Goal: Task Accomplishment & Management: Complete application form

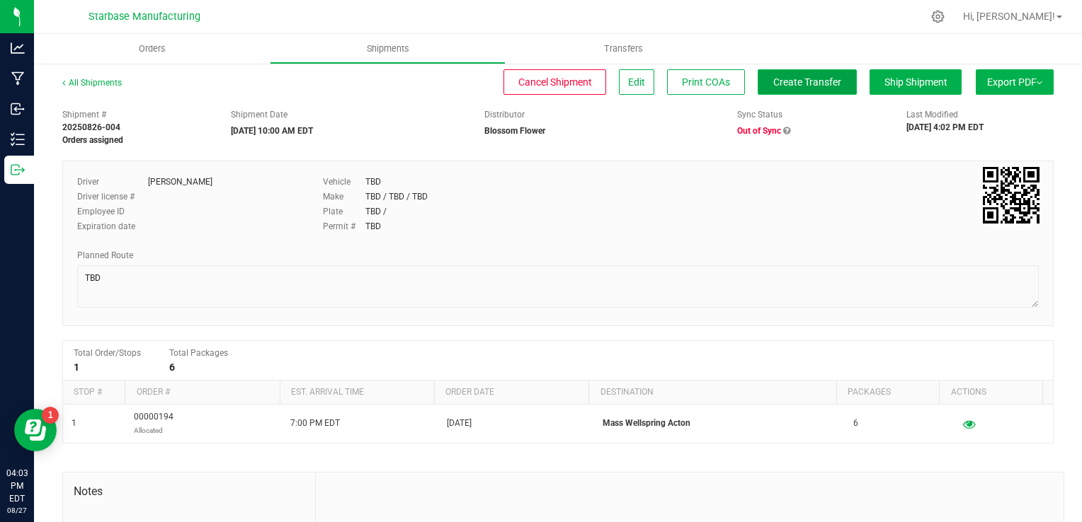
click at [784, 84] on span "Create Transfer" at bounding box center [807, 81] width 68 height 11
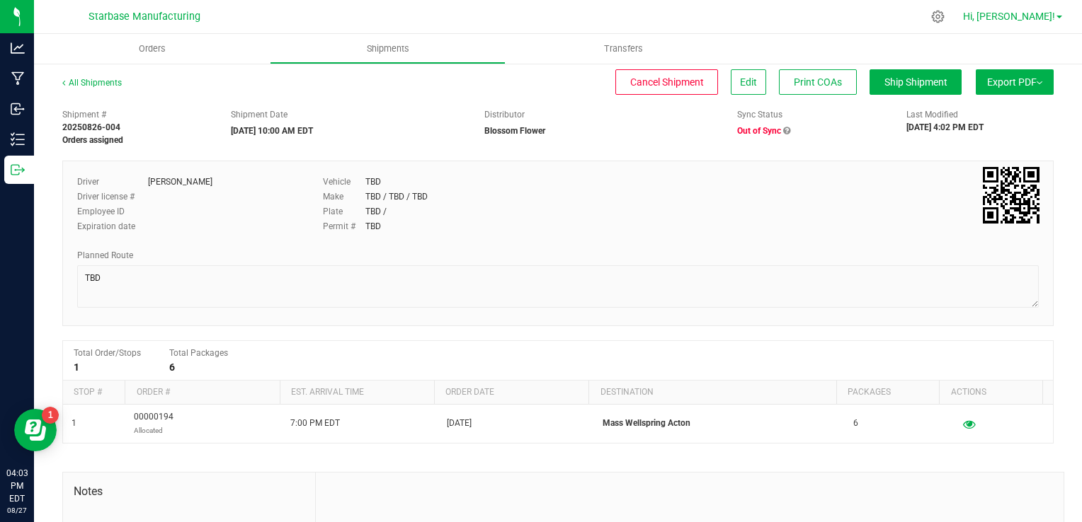
click at [1038, 11] on span "Hi, [PERSON_NAME]!" at bounding box center [1009, 16] width 92 height 11
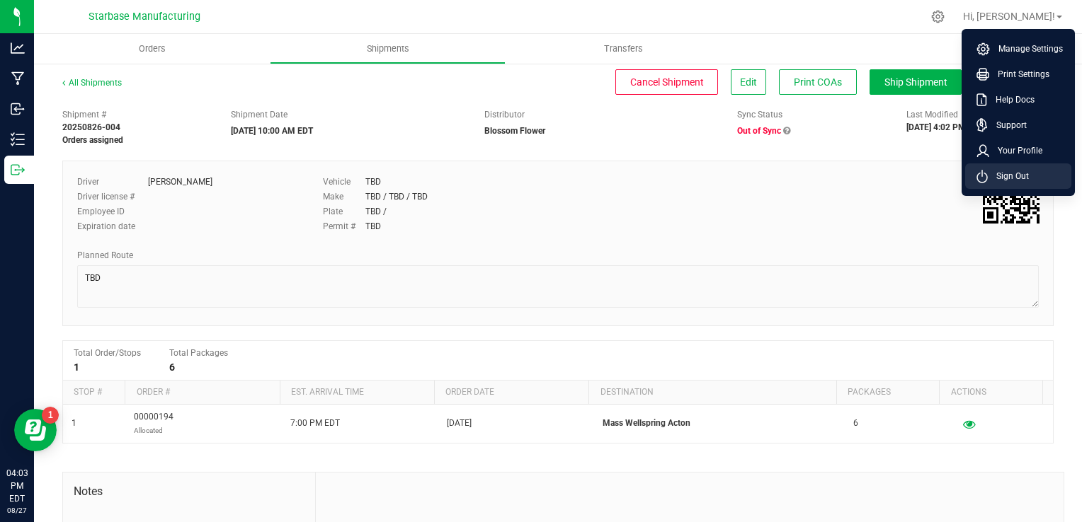
click at [1012, 177] on span "Sign Out" at bounding box center [1008, 176] width 41 height 14
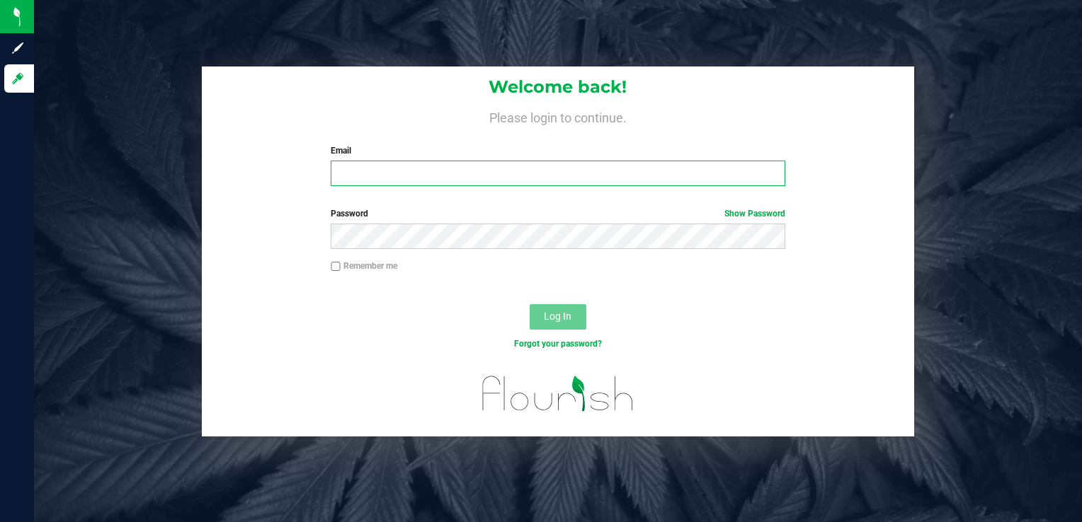
type input "[EMAIL_ADDRESS][DOMAIN_NAME]"
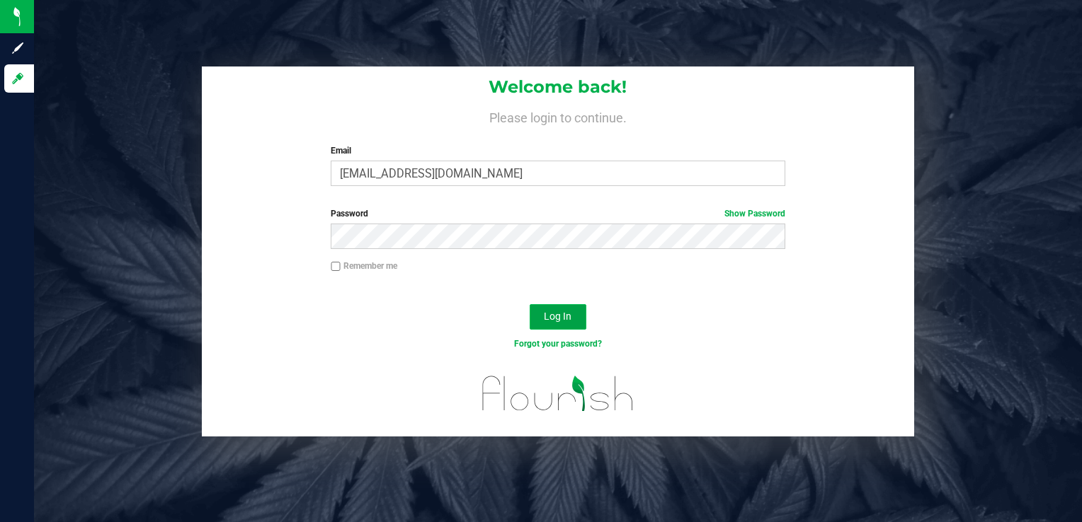
click at [561, 314] on span "Log In" at bounding box center [558, 316] width 28 height 11
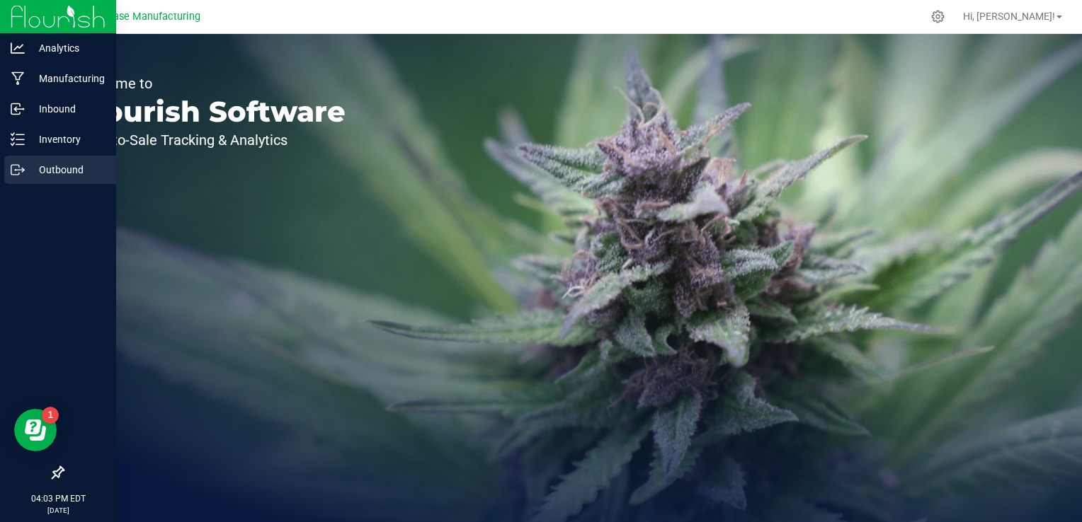
click at [23, 176] on icon at bounding box center [18, 170] width 14 height 14
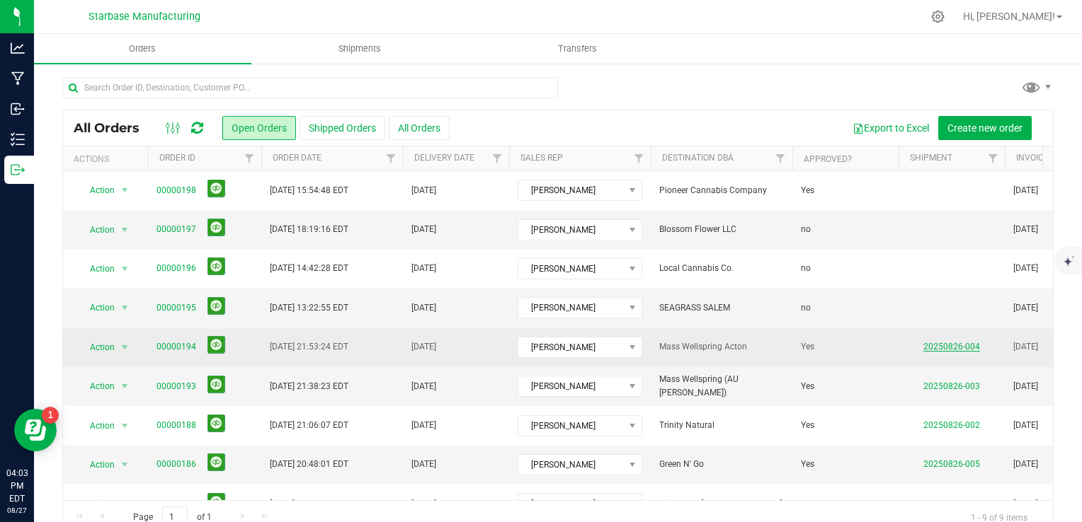
click at [963, 350] on link "20250826-004" at bounding box center [951, 347] width 57 height 10
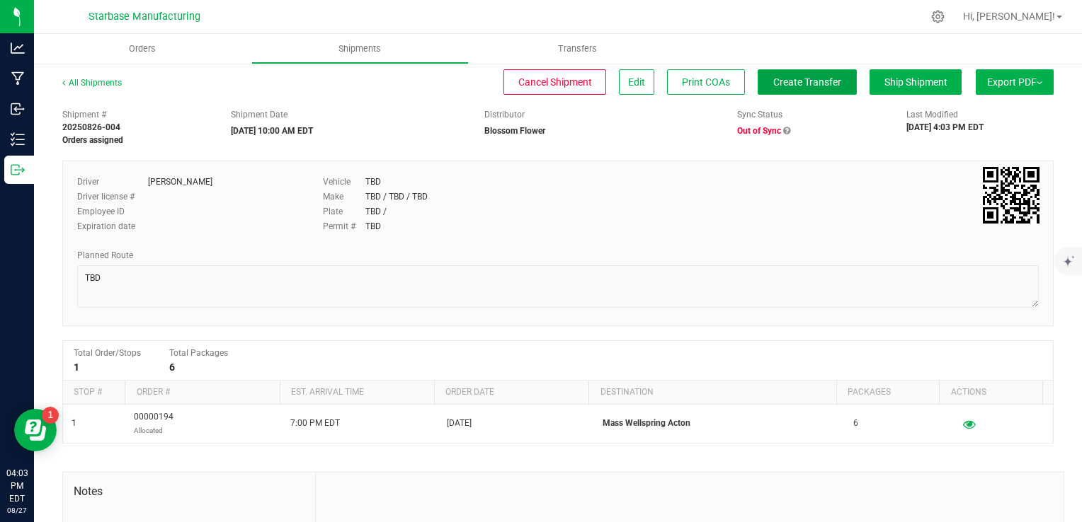
click at [801, 84] on span "Create Transfer" at bounding box center [807, 81] width 68 height 11
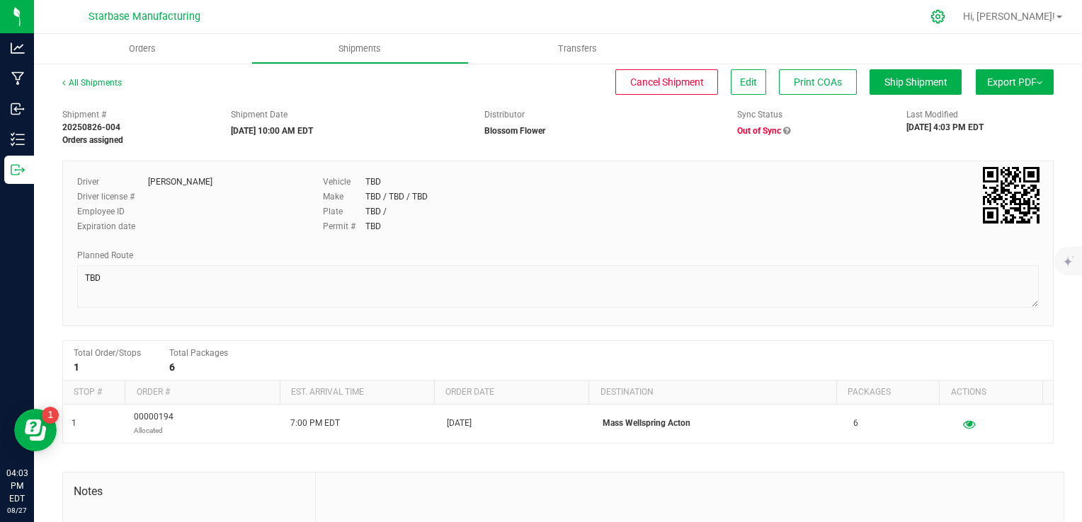
click at [945, 15] on icon at bounding box center [937, 16] width 15 height 15
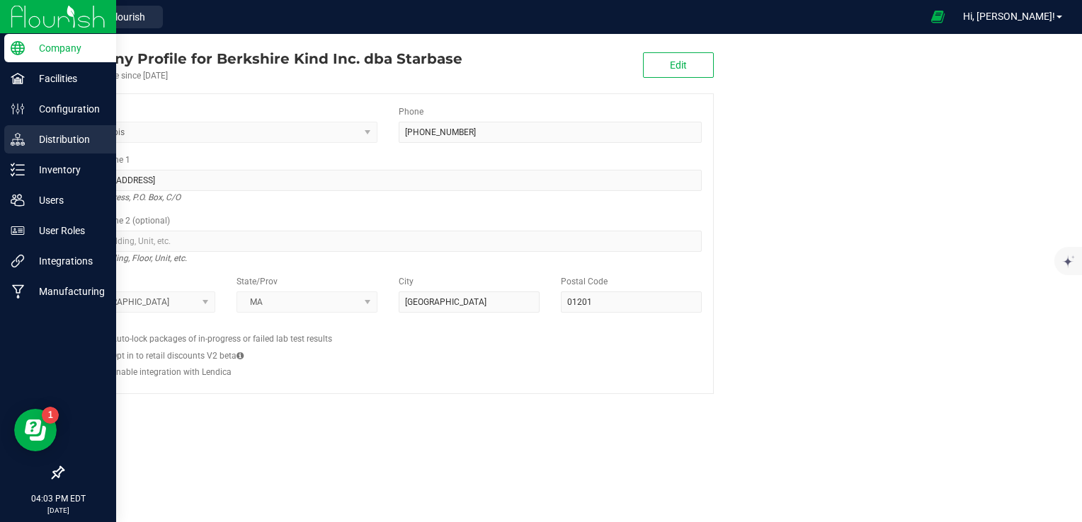
click at [53, 139] on p "Distribution" at bounding box center [67, 139] width 85 height 17
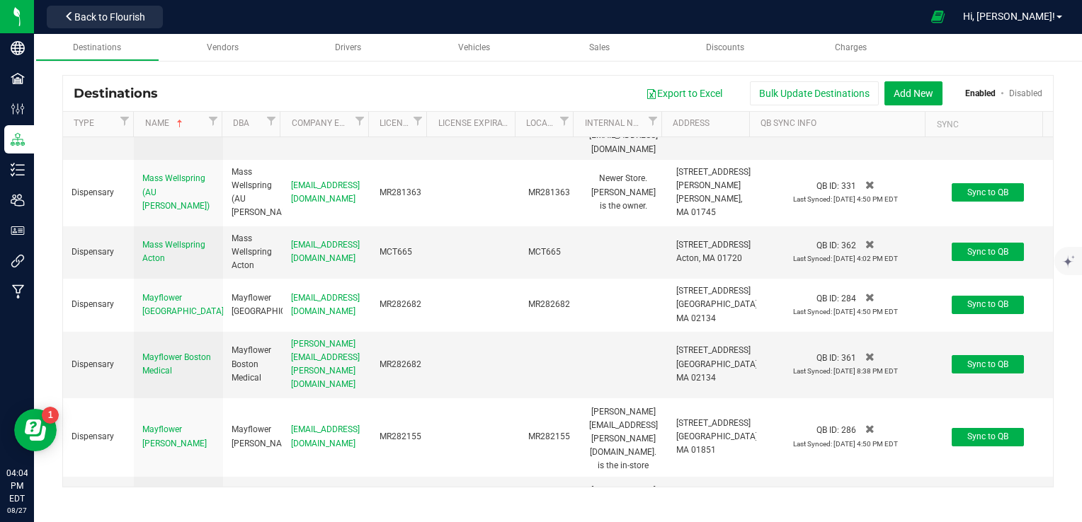
scroll to position [1557, 0]
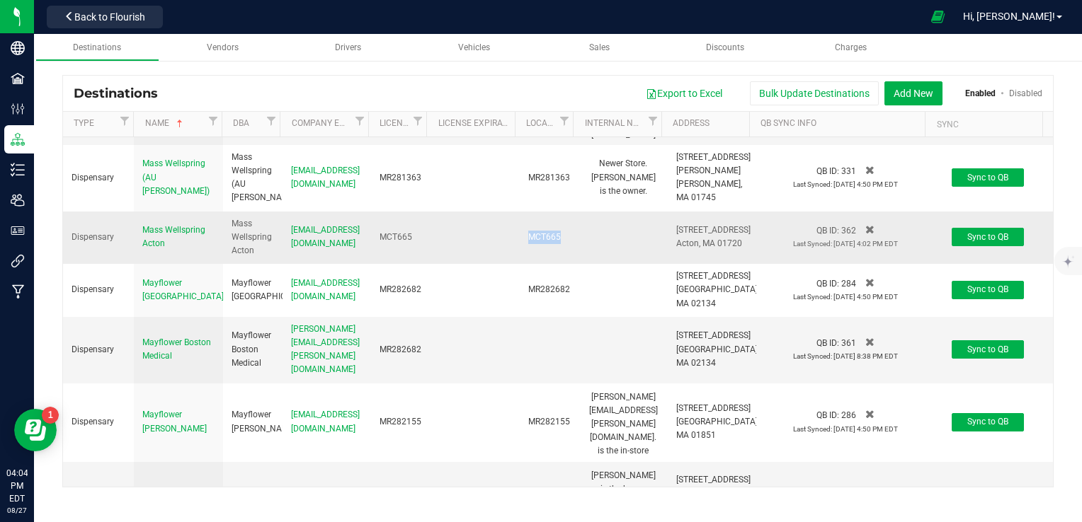
drag, startPoint x: 562, startPoint y: 244, endPoint x: 521, endPoint y: 244, distance: 41.1
click at [521, 244] on td "MCT665" at bounding box center [549, 238] width 59 height 53
drag, startPoint x: 521, startPoint y: 244, endPoint x: 532, endPoint y: 263, distance: 22.8
click at [532, 263] on td "MCT665" at bounding box center [549, 238] width 59 height 53
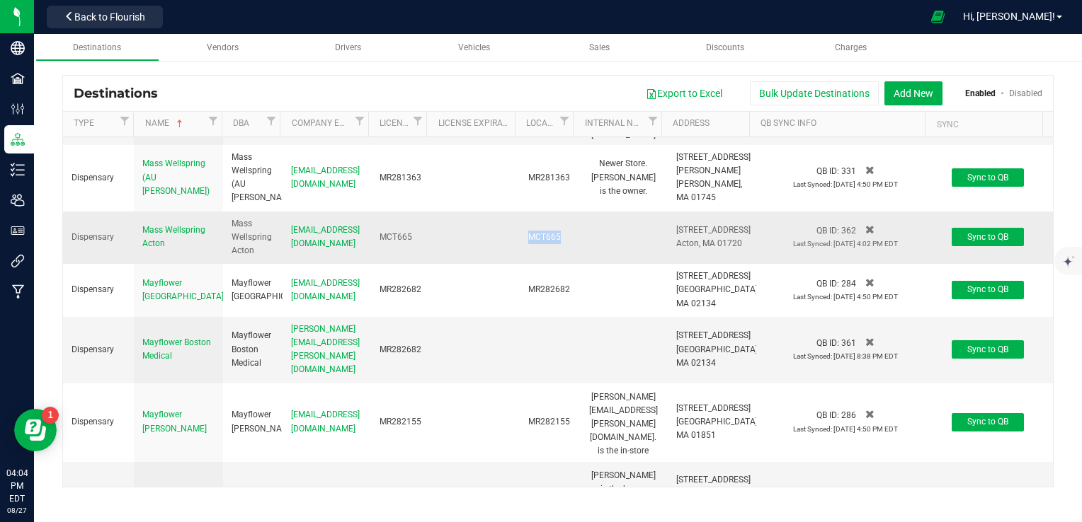
drag, startPoint x: 566, startPoint y: 245, endPoint x: 511, endPoint y: 245, distance: 55.2
click at [511, 245] on tr "Dispensary Mass Wellspring Acton Mass Wellspring Acton [EMAIL_ADDRESS][DOMAIN_N…" at bounding box center [558, 238] width 990 height 53
drag, startPoint x: 511, startPoint y: 245, endPoint x: 535, endPoint y: 254, distance: 25.8
click at [535, 254] on td "MCT665" at bounding box center [549, 238] width 59 height 53
click at [535, 256] on td "MCT665" at bounding box center [549, 238] width 59 height 53
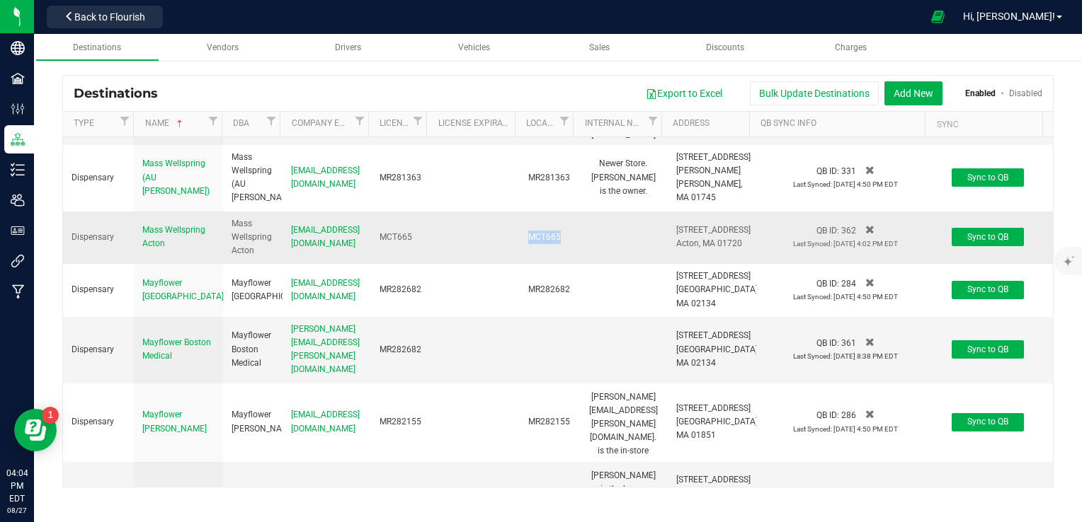
click at [537, 265] on td "MCT665" at bounding box center [549, 238] width 59 height 53
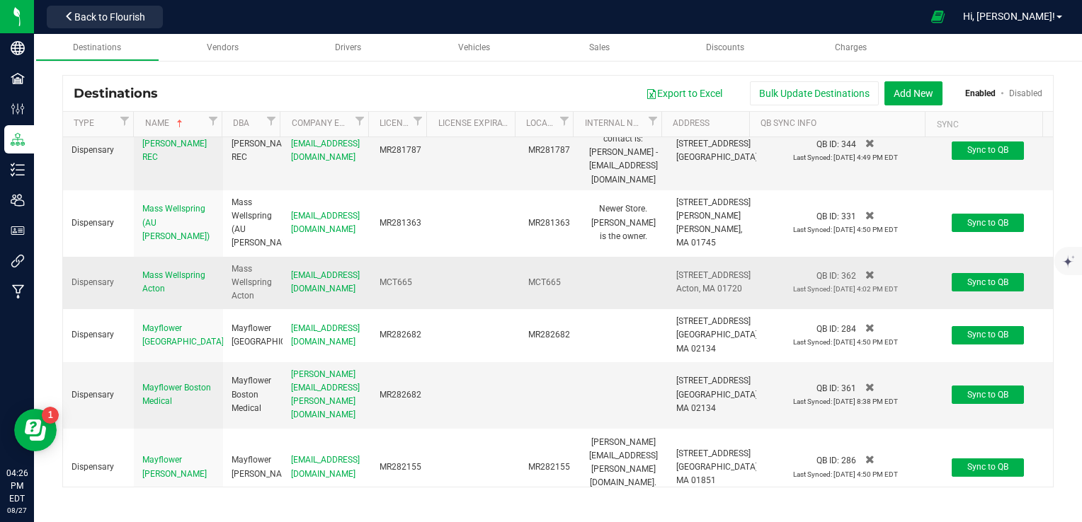
scroll to position [1583, 0]
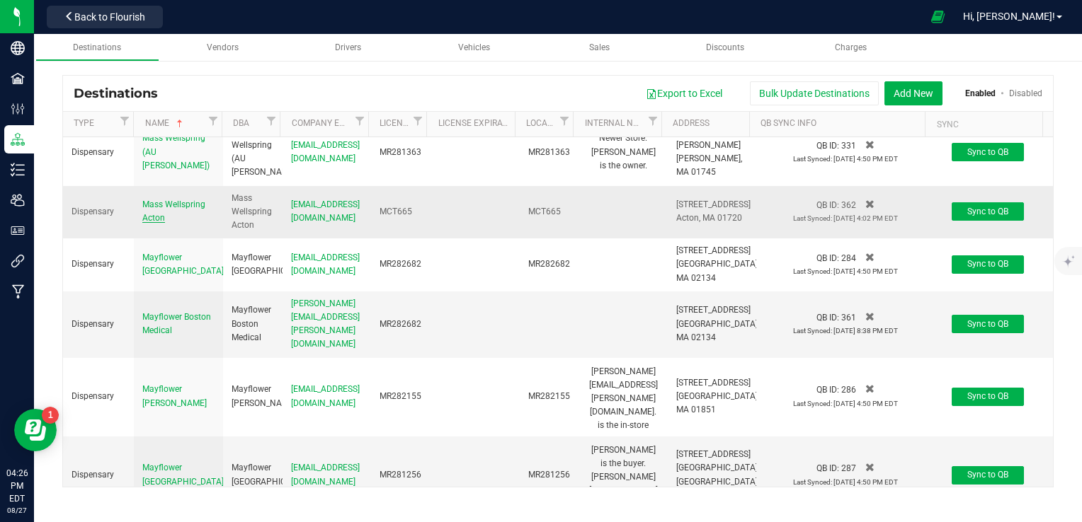
click at [154, 208] on span "Mass Wellspring Acton" at bounding box center [173, 211] width 63 height 23
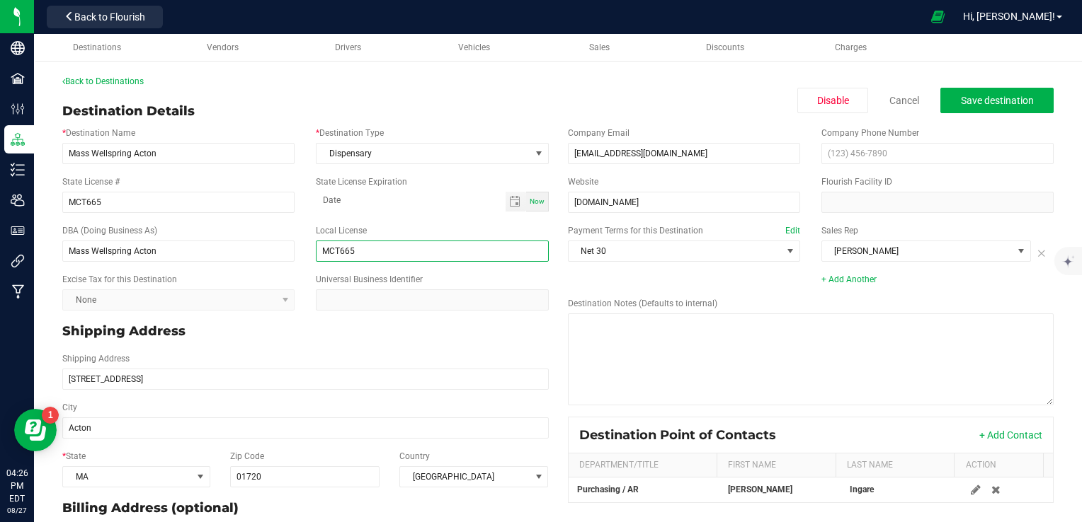
click at [343, 254] on input "MCT665" at bounding box center [432, 251] width 232 height 21
type input "m"
type input "MTC665"
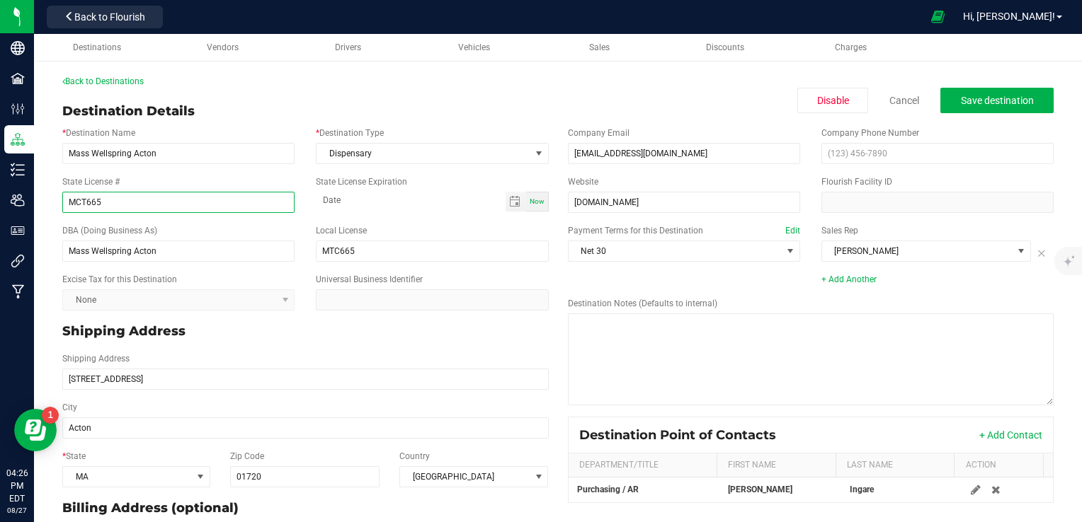
click at [103, 196] on input "MCT665" at bounding box center [178, 202] width 232 height 21
type input "MTC665"
click at [962, 103] on span "Save destination" at bounding box center [997, 100] width 73 height 11
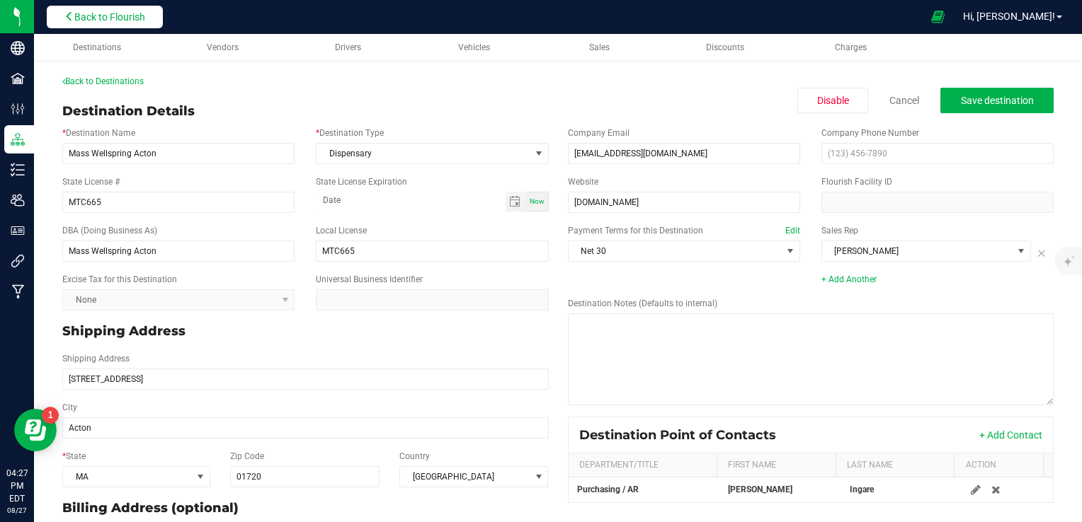
click at [133, 17] on span "Back to Flourish" at bounding box center [109, 16] width 71 height 11
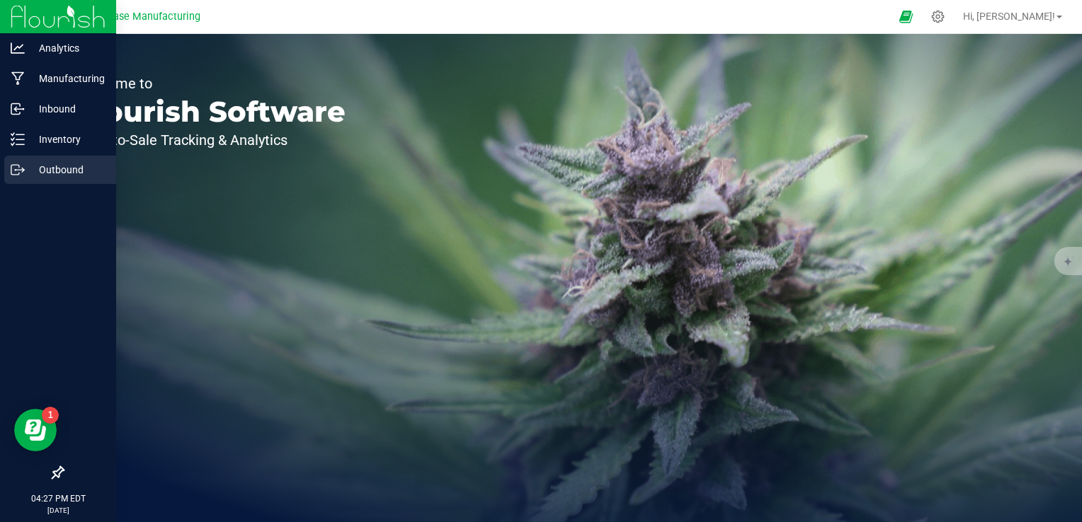
click at [19, 174] on icon at bounding box center [15, 170] width 8 height 10
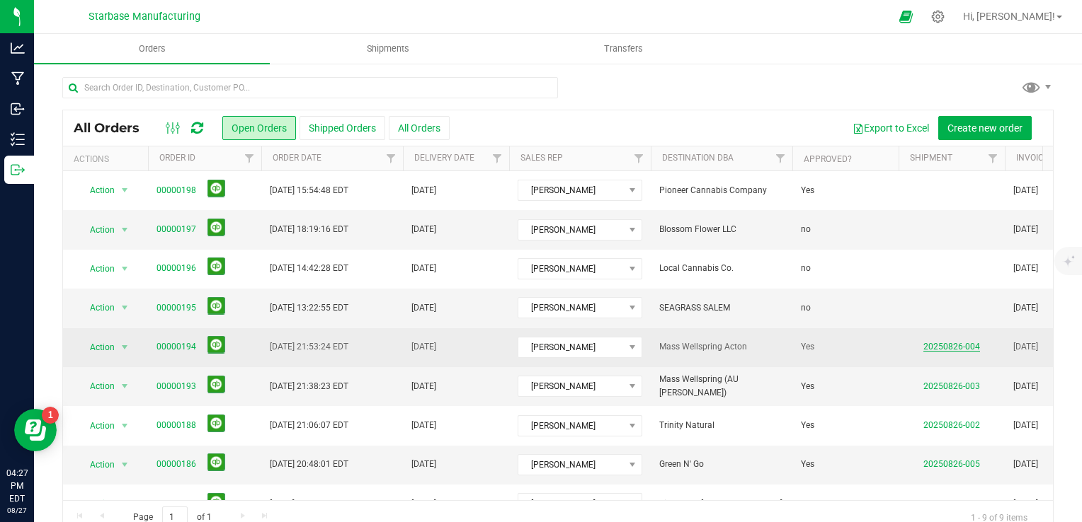
click at [931, 349] on link "20250826-004" at bounding box center [951, 347] width 57 height 10
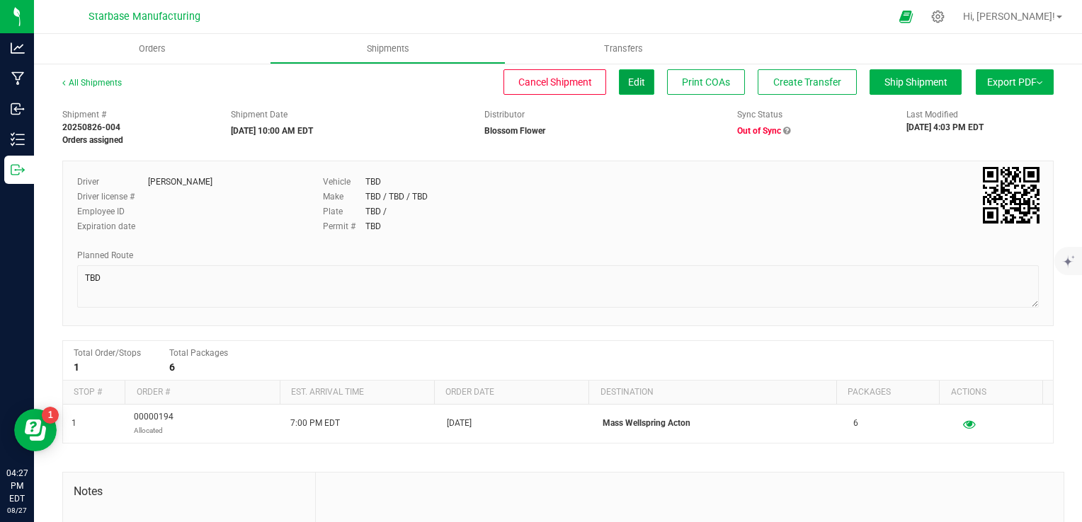
click at [629, 91] on button "Edit" at bounding box center [636, 81] width 35 height 25
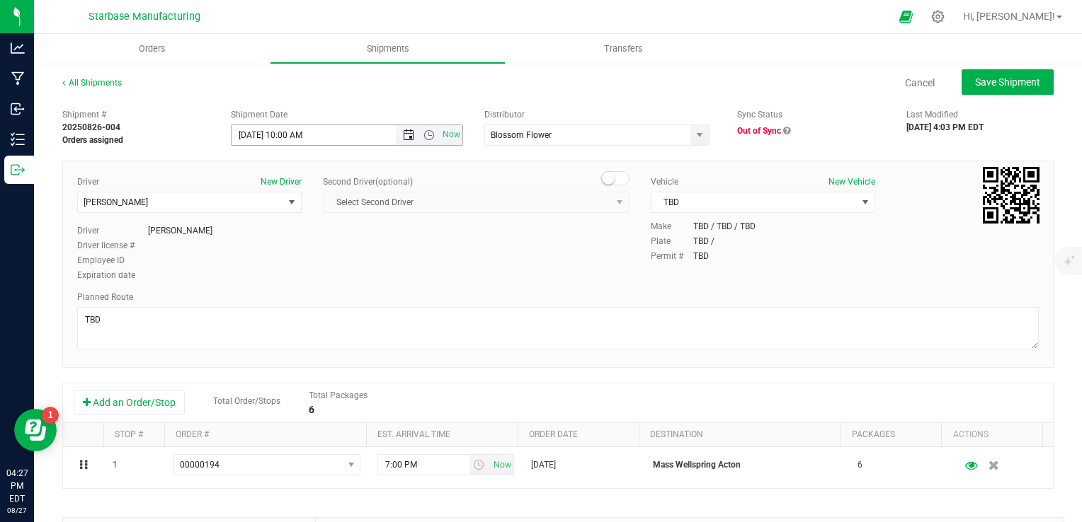
click at [407, 134] on span "Open the date view" at bounding box center [408, 135] width 11 height 11
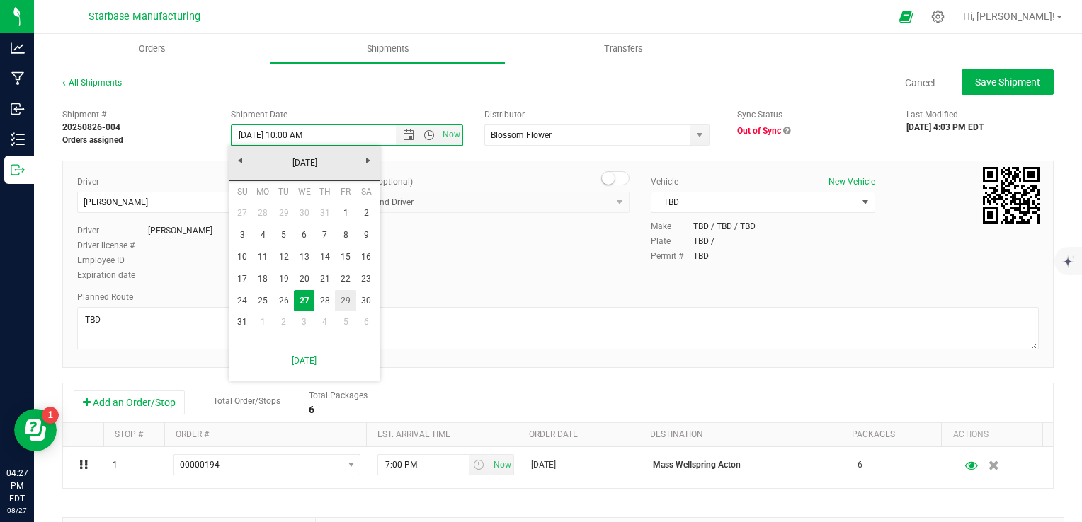
click at [345, 302] on link "29" at bounding box center [345, 301] width 21 height 22
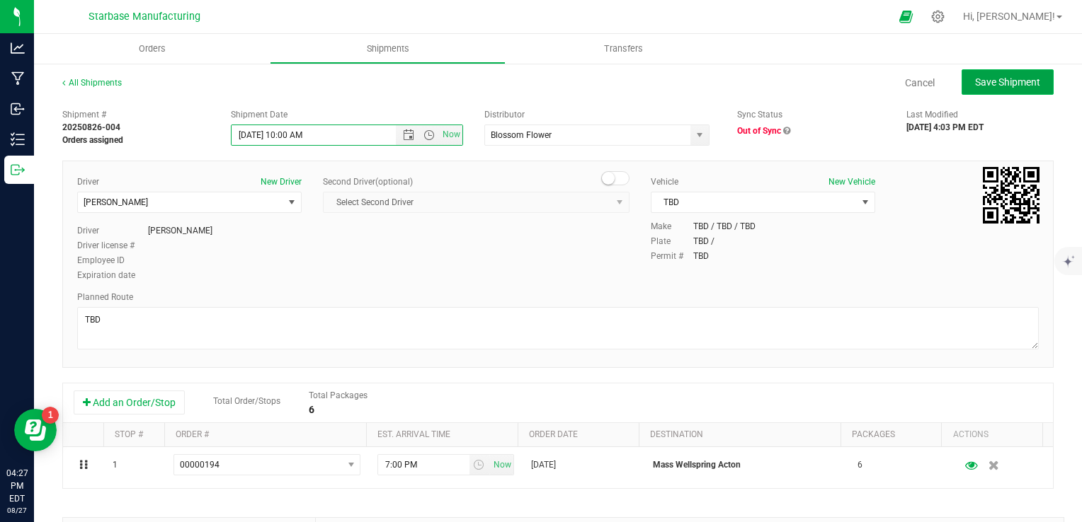
click at [994, 81] on span "Save Shipment" at bounding box center [1007, 81] width 65 height 11
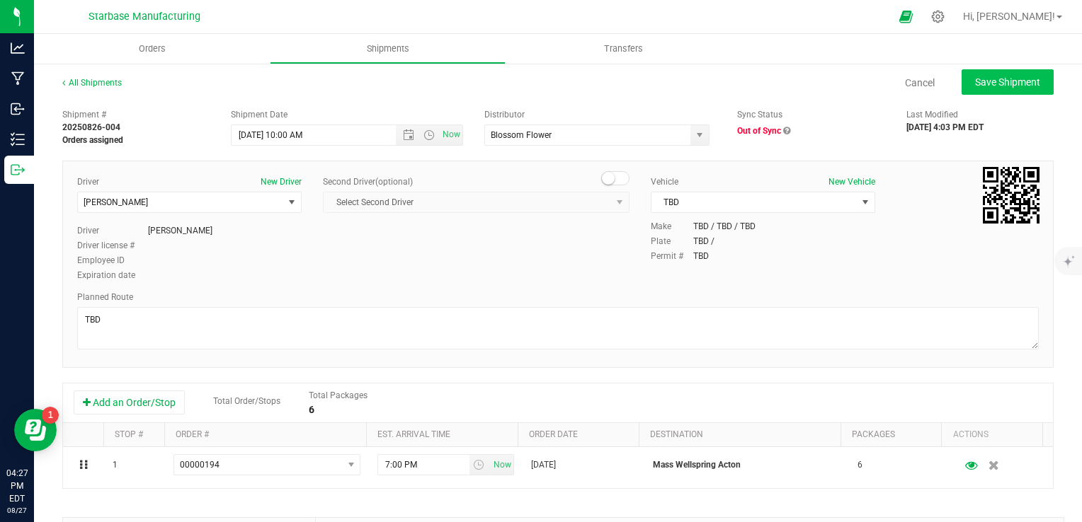
type input "[DATE] 2:00 PM"
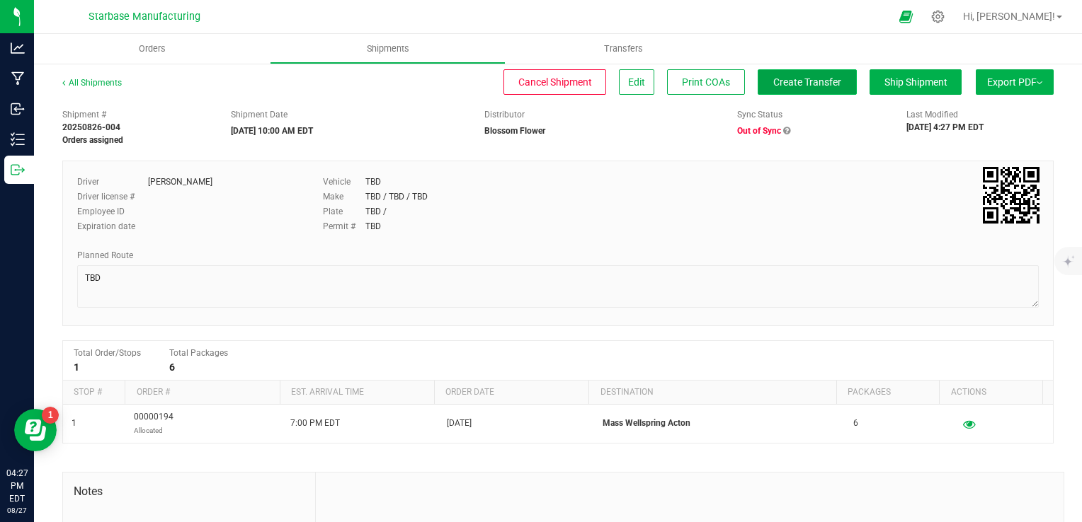
click at [787, 86] on span "Create Transfer" at bounding box center [807, 81] width 68 height 11
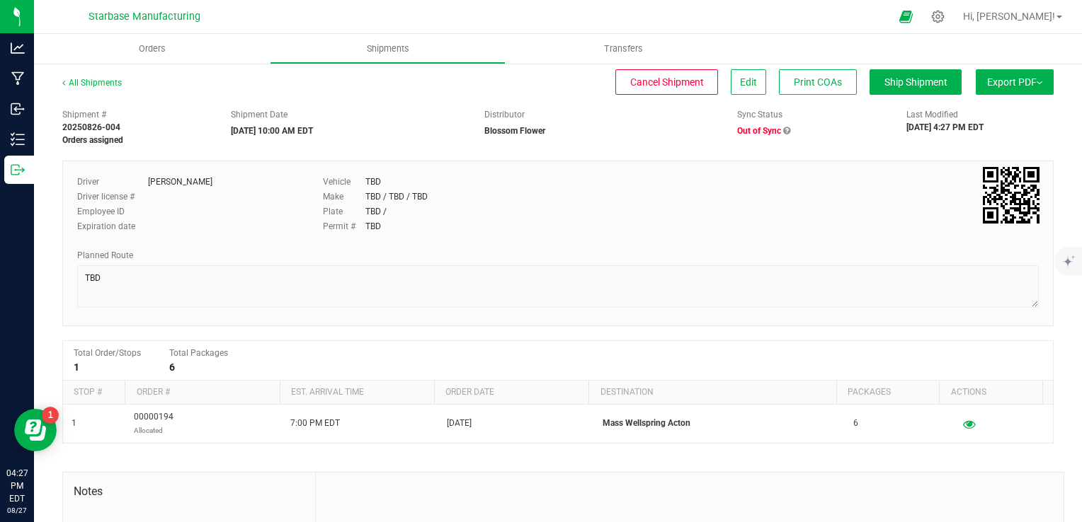
click at [783, 129] on icon at bounding box center [786, 131] width 7 height 8
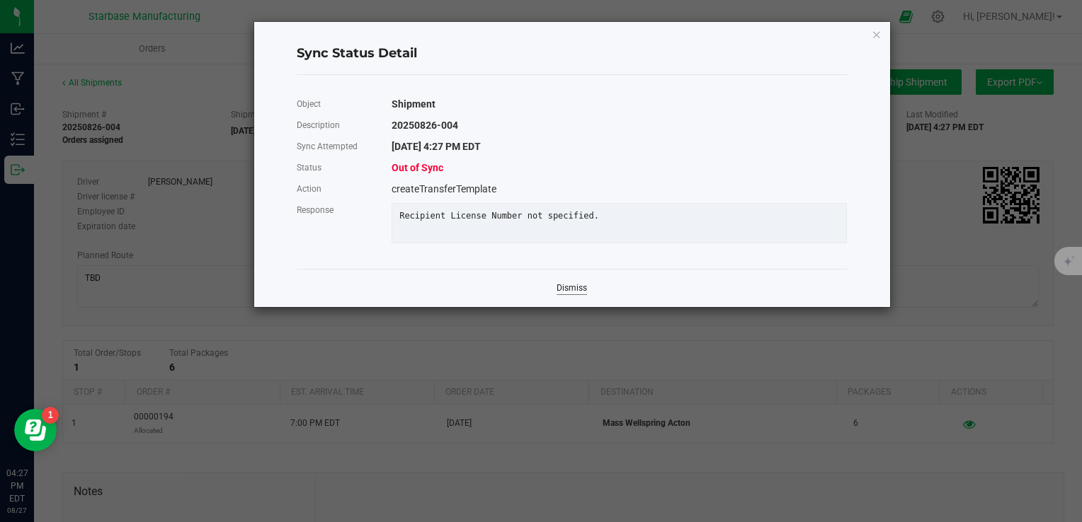
click at [576, 294] on link "Dismiss" at bounding box center [571, 288] width 30 height 12
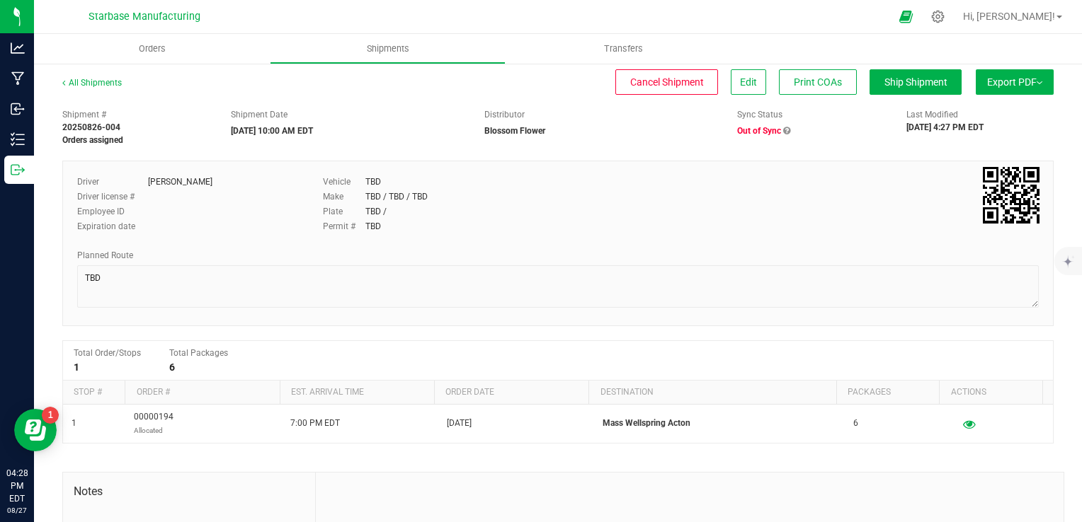
click at [783, 130] on icon at bounding box center [786, 131] width 7 height 8
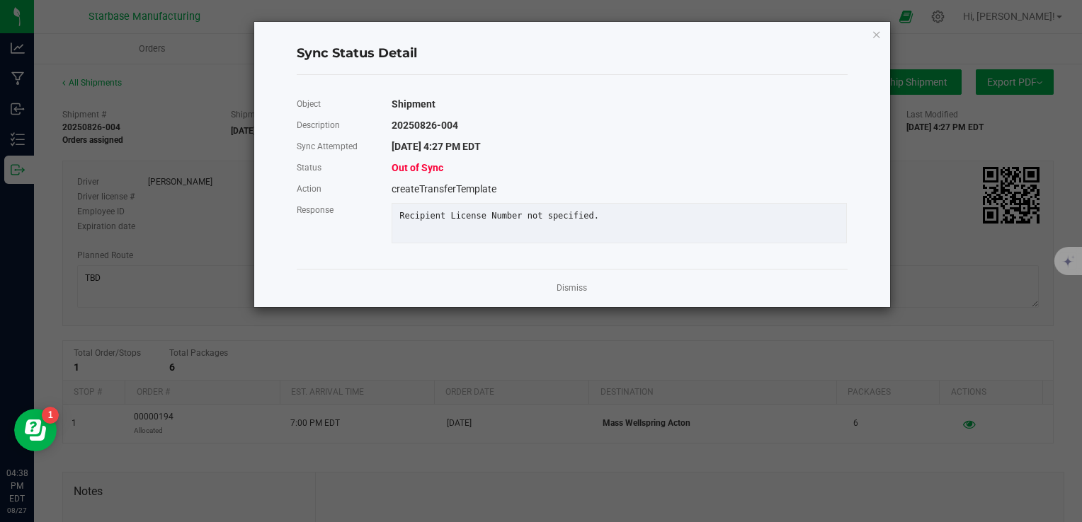
click at [552, 302] on div "Dismiss" at bounding box center [572, 288] width 551 height 38
click at [558, 294] on link "Dismiss" at bounding box center [571, 288] width 30 height 12
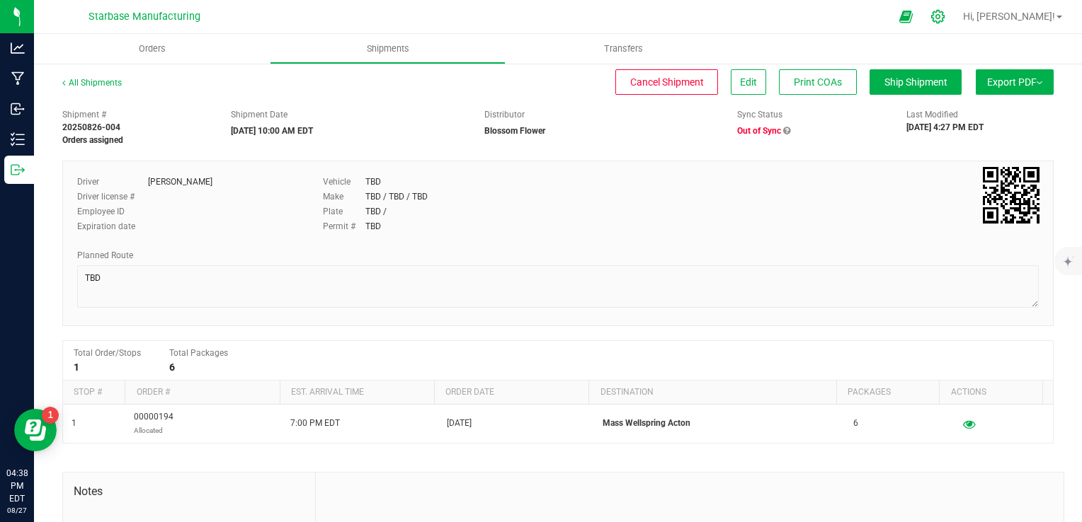
click at [945, 21] on icon at bounding box center [937, 16] width 15 height 15
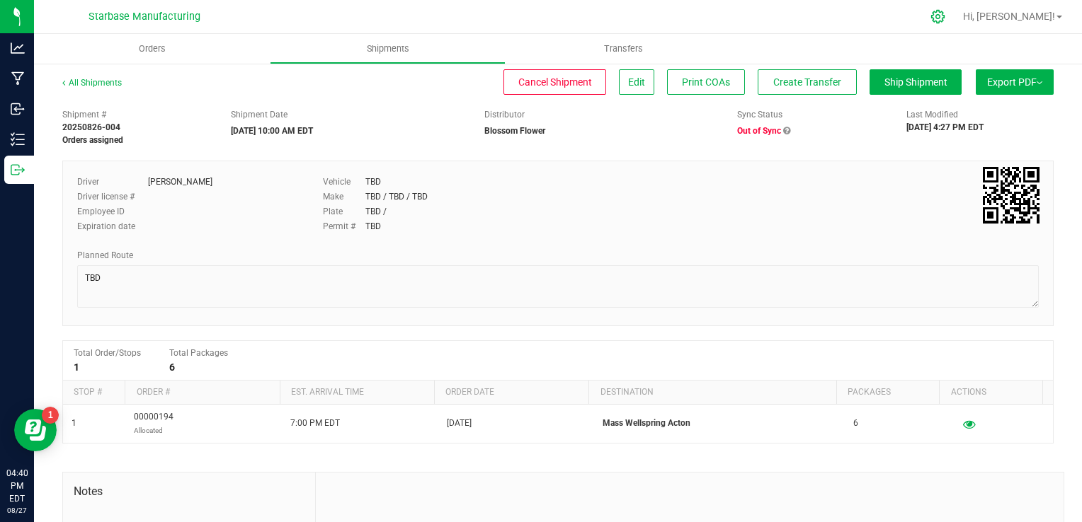
click at [945, 18] on icon at bounding box center [937, 16] width 15 height 15
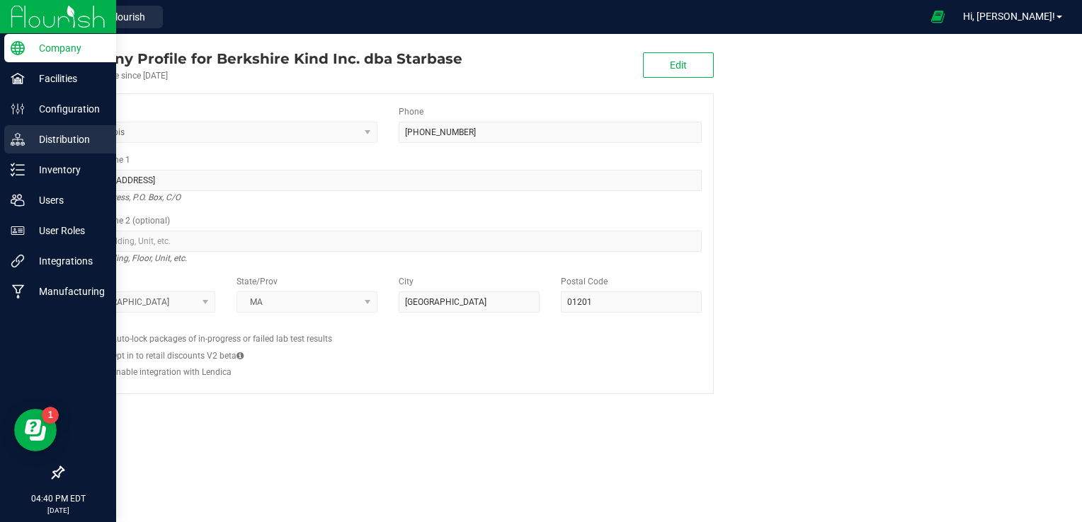
click at [58, 142] on p "Distribution" at bounding box center [67, 139] width 85 height 17
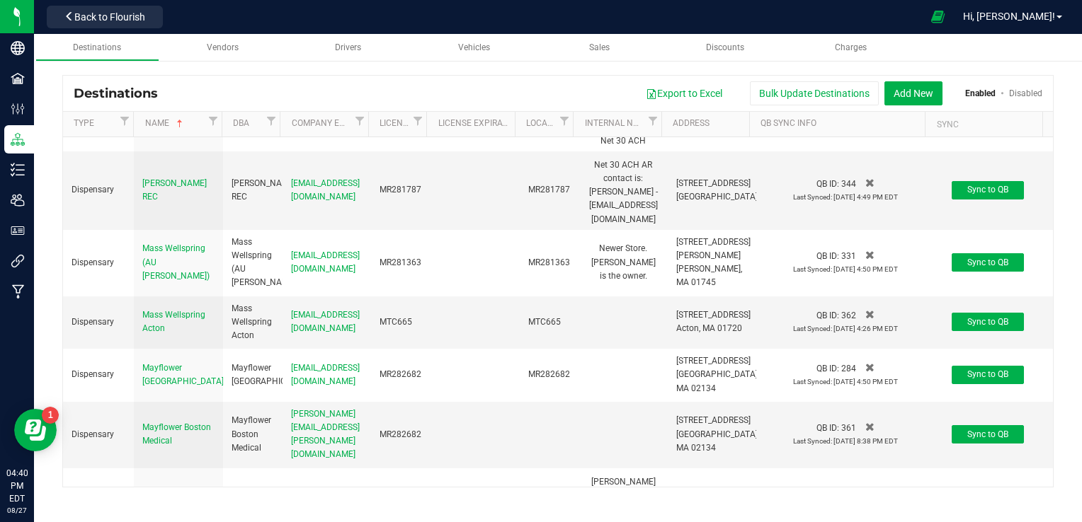
scroll to position [1557, 0]
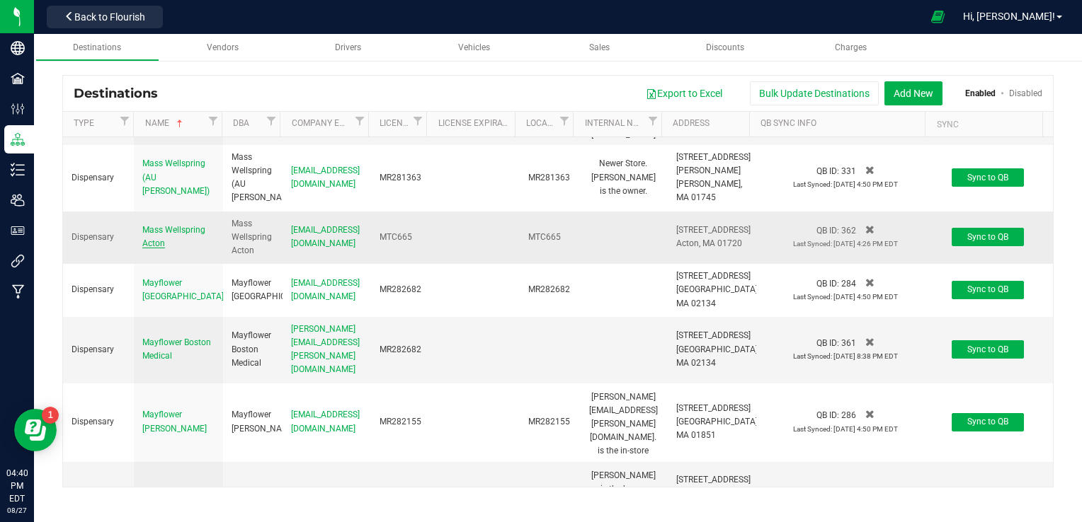
click at [181, 235] on span "Mass Wellspring Acton" at bounding box center [173, 236] width 63 height 23
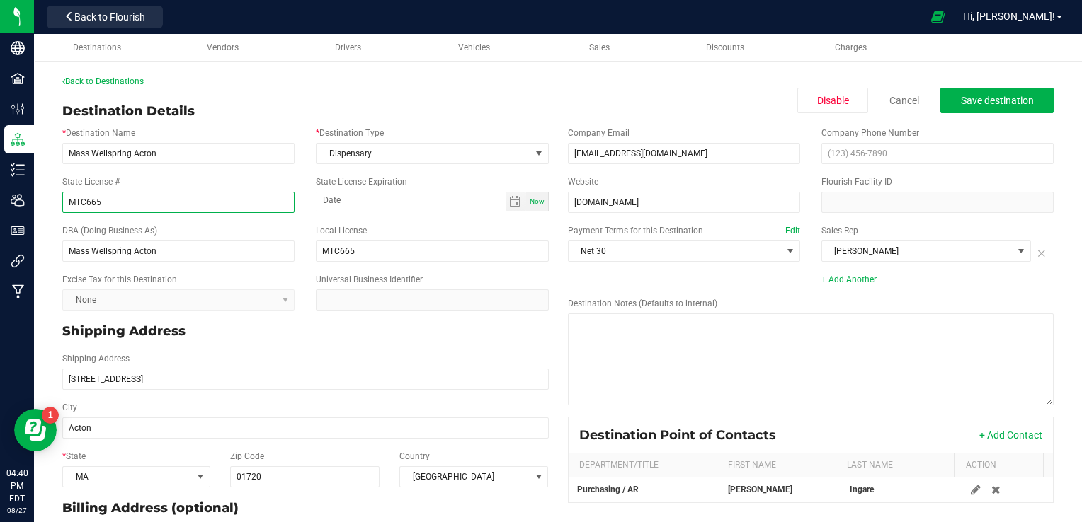
click at [219, 202] on input "MTC665" at bounding box center [178, 202] width 232 height 21
click at [218, 203] on input "MTC665" at bounding box center [178, 202] width 232 height 21
click at [218, 205] on input "MTC665" at bounding box center [178, 202] width 232 height 21
type input "RMD665"
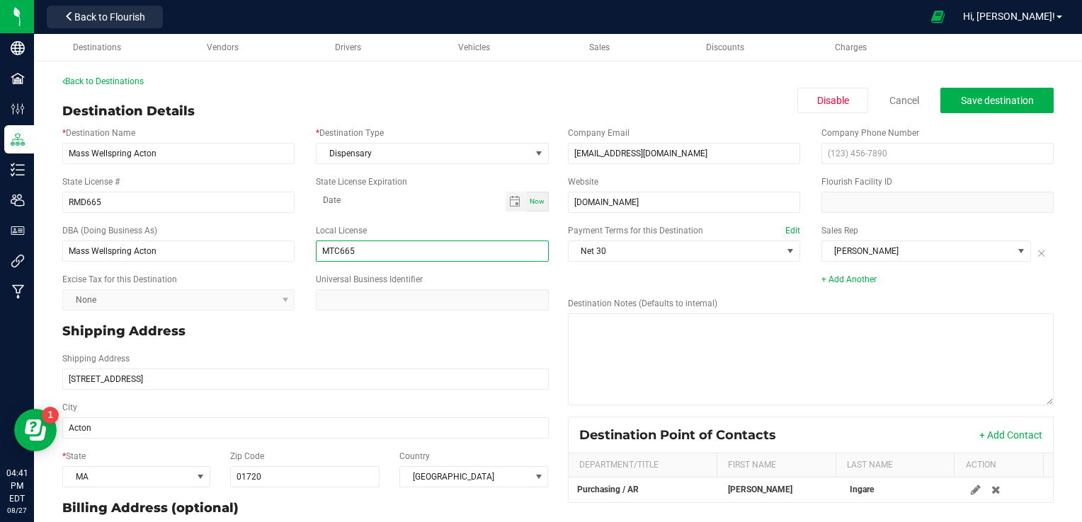
click at [363, 251] on input "MTC665" at bounding box center [432, 251] width 232 height 21
type input "RMD665"
click at [1000, 97] on span "Save destination" at bounding box center [997, 100] width 73 height 11
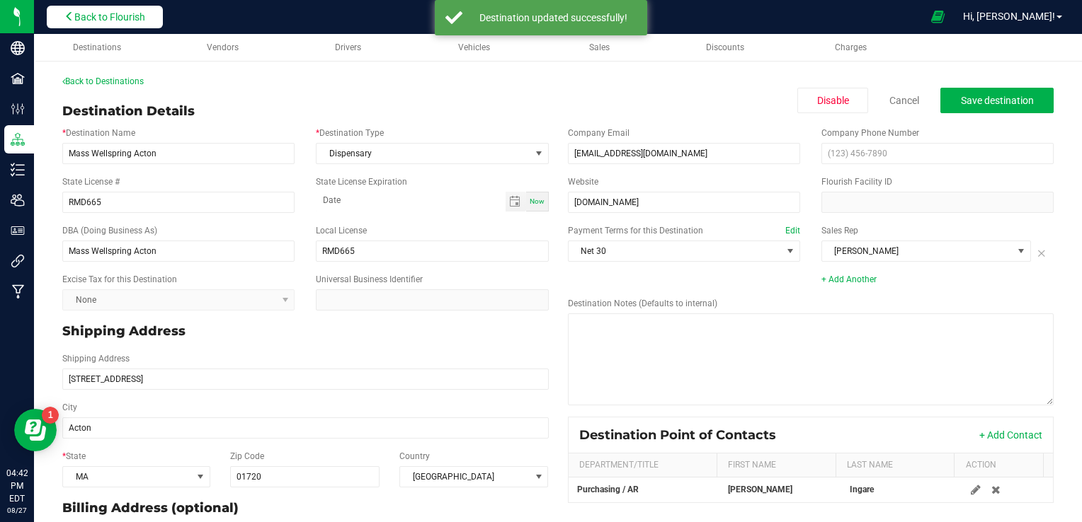
click at [132, 16] on span "Back to Flourish" at bounding box center [109, 16] width 71 height 11
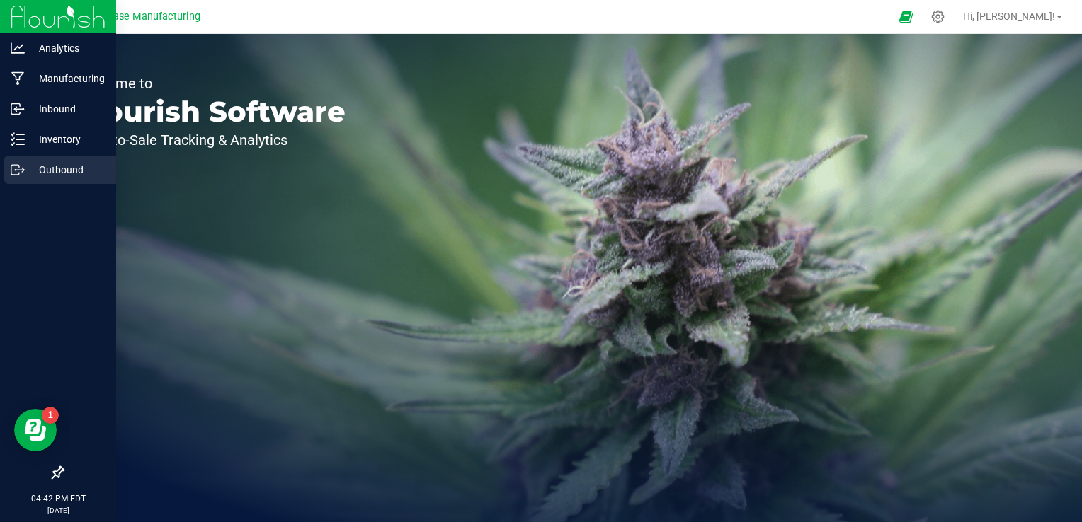
click at [17, 171] on icon at bounding box center [18, 170] width 14 height 14
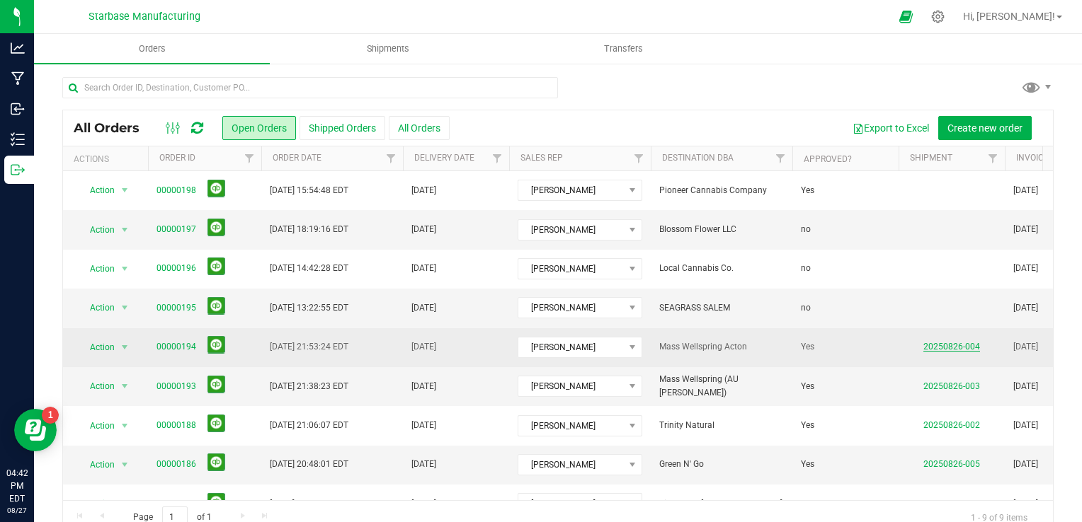
click at [949, 345] on link "20250826-004" at bounding box center [951, 347] width 57 height 10
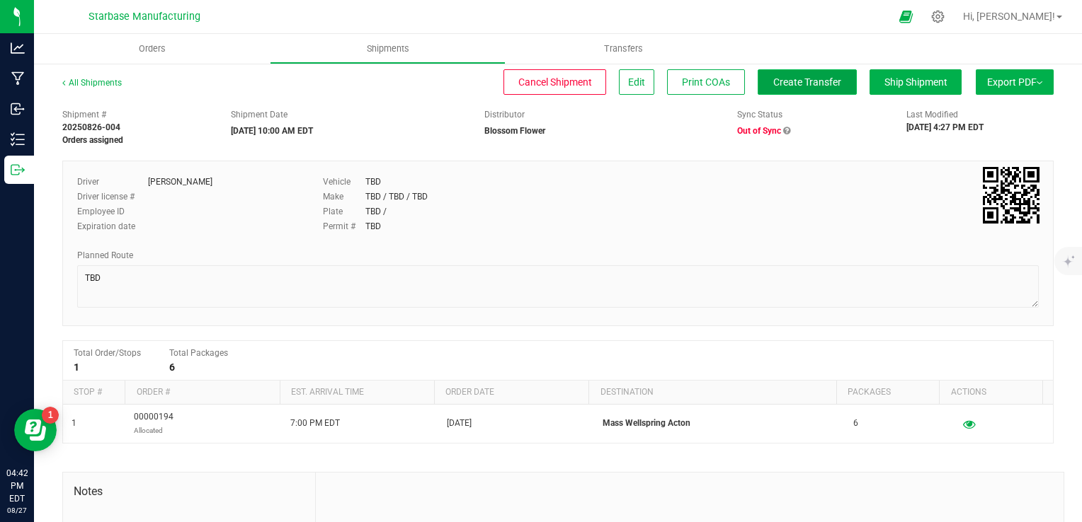
click at [777, 85] on span "Create Transfer" at bounding box center [807, 81] width 68 height 11
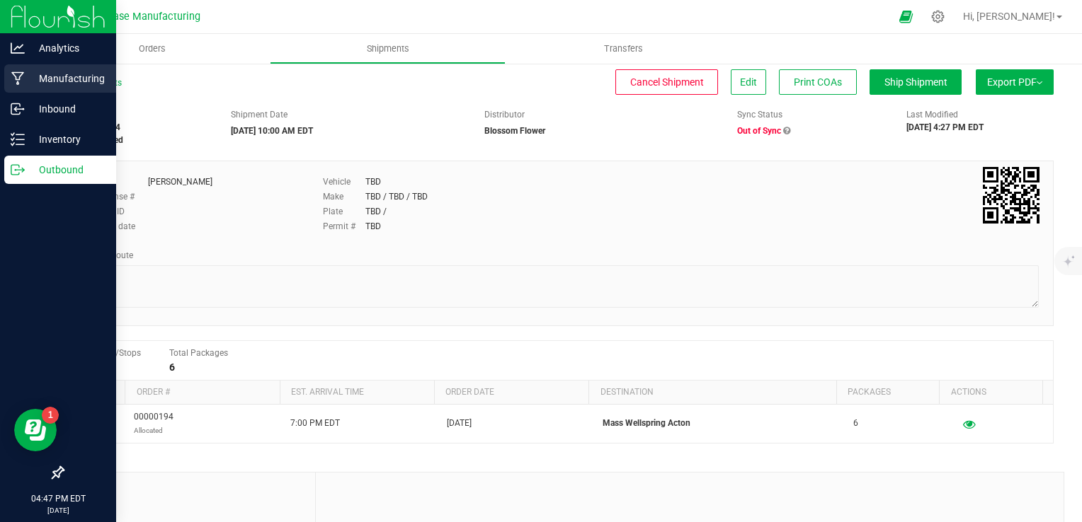
click at [47, 81] on p "Manufacturing" at bounding box center [67, 78] width 85 height 17
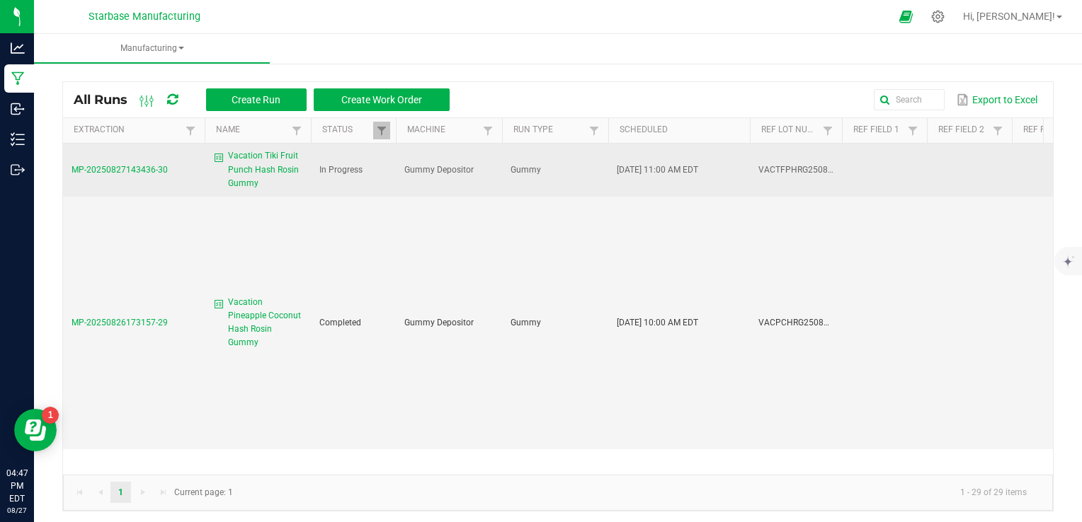
click at [257, 171] on span "Vacation Tiki Fruit Punch Hash Rosin Gummy" at bounding box center [265, 169] width 74 height 41
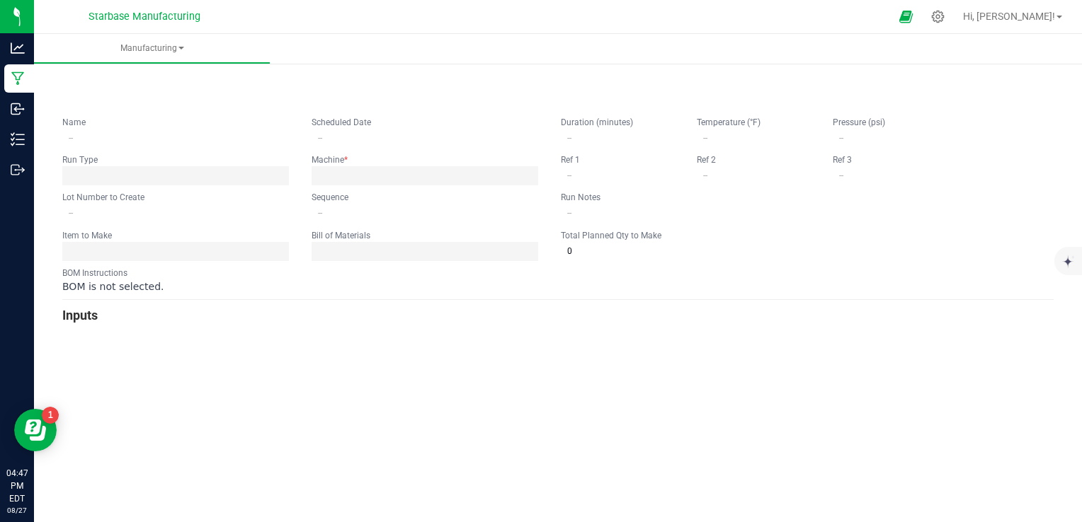
type input "Vacation Tiki Fruit Punch Hash Rosin Gummy"
type input "08/27/2025 11:00 AM"
type input "VACTFPHRG250827BULK"
type input "0"
type input "5,000"
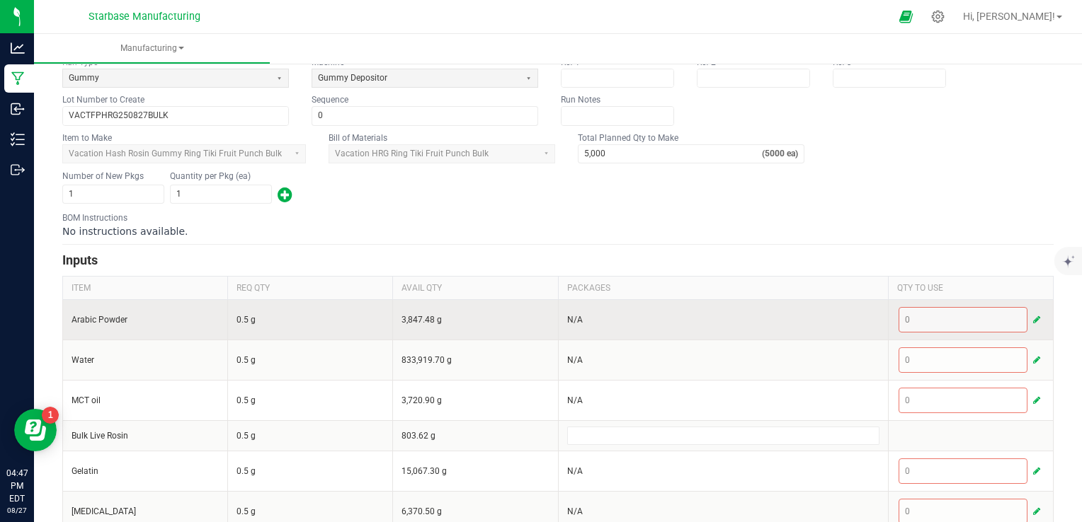
scroll to position [212, 0]
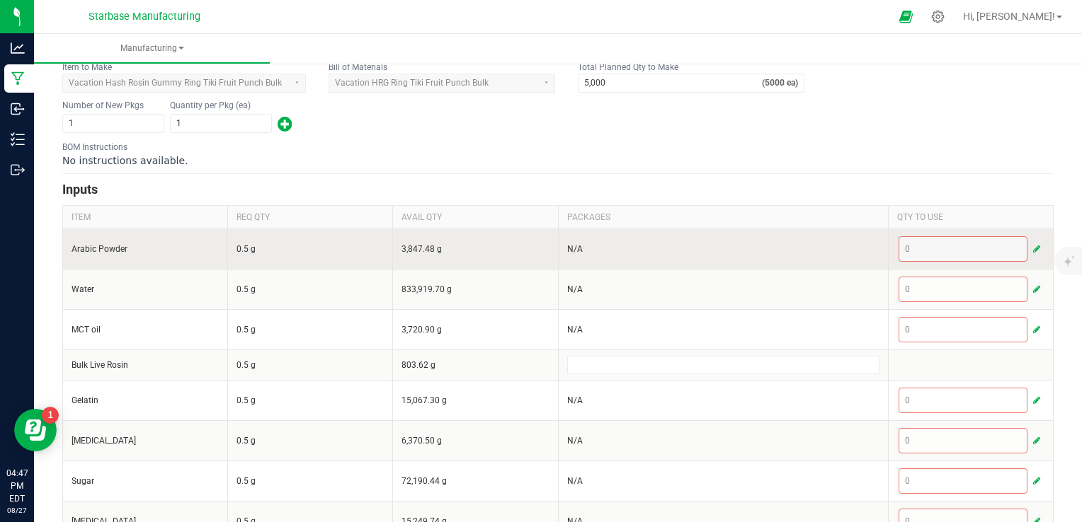
click at [1033, 248] on span "button" at bounding box center [1036, 249] width 7 height 11
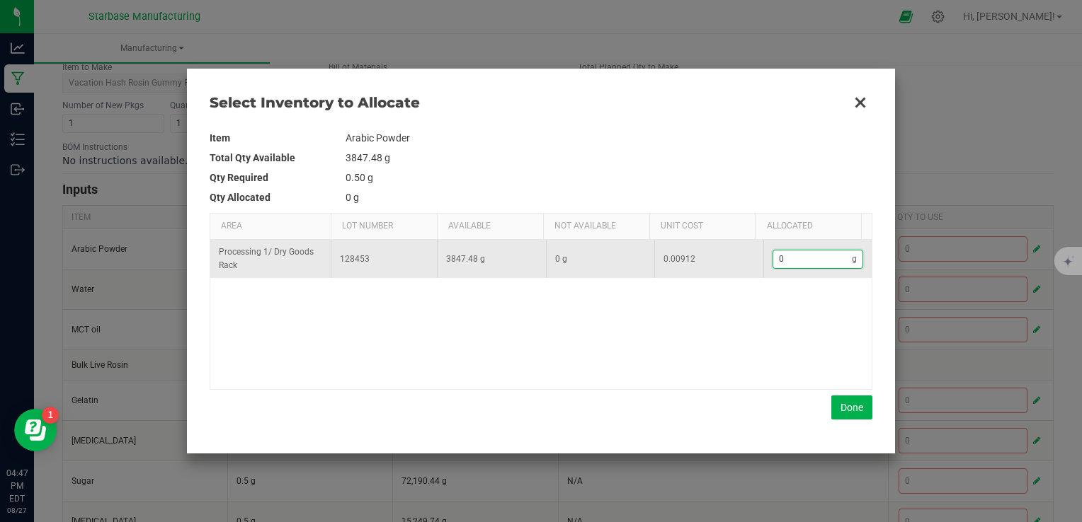
click at [813, 253] on input "0" at bounding box center [812, 260] width 79 height 18
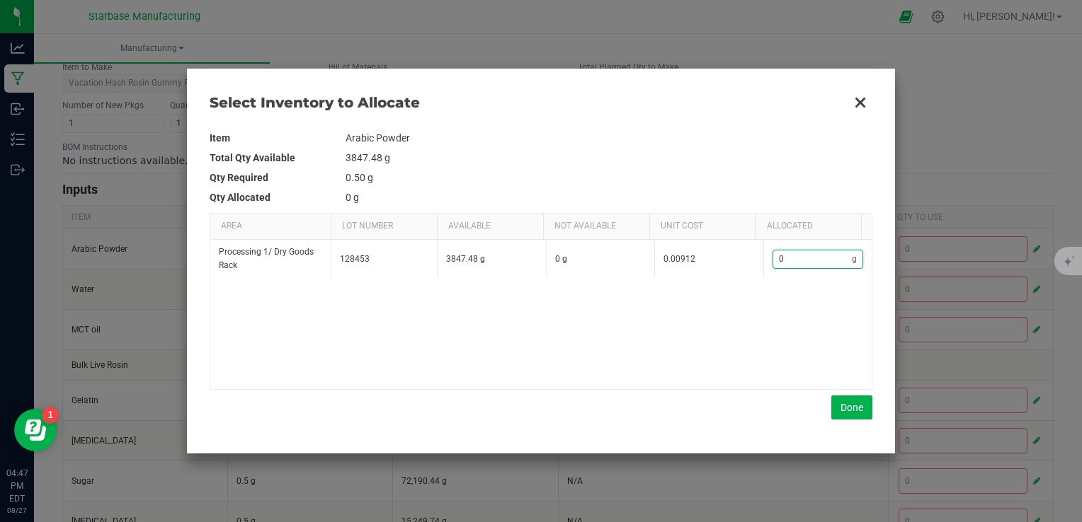
type input "4"
type input "45"
type input "455"
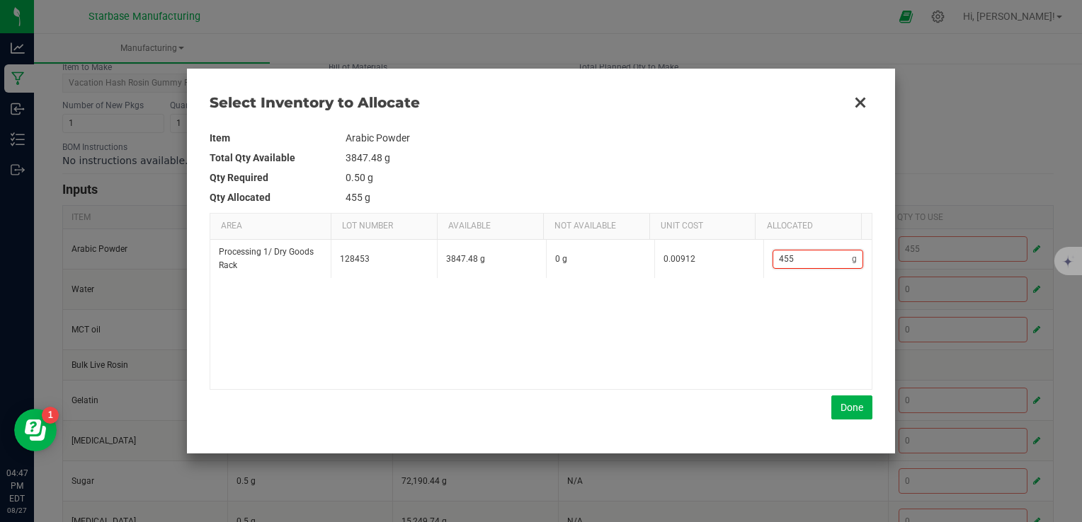
type input "45"
type input "45."
type input "45.9"
click at [847, 408] on button "Done" at bounding box center [851, 408] width 41 height 24
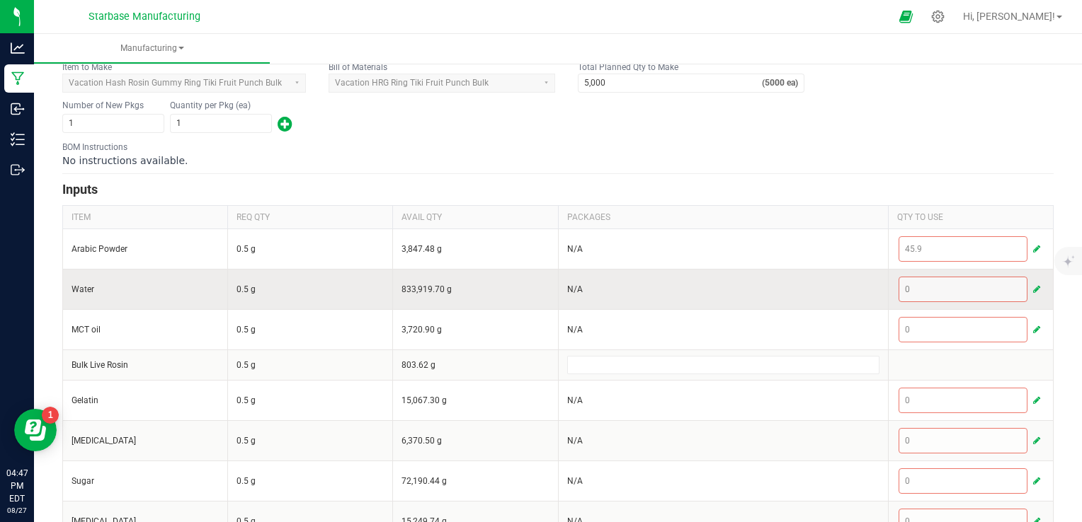
click at [1033, 284] on span "button" at bounding box center [1036, 289] width 7 height 11
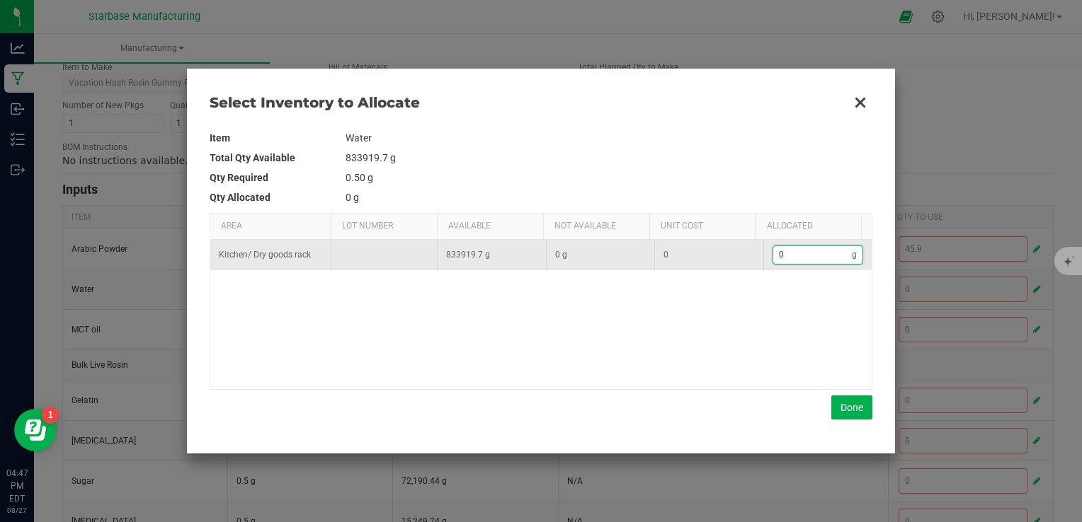
click at [802, 259] on input "0" at bounding box center [812, 255] width 79 height 18
type input "5"
type input "57"
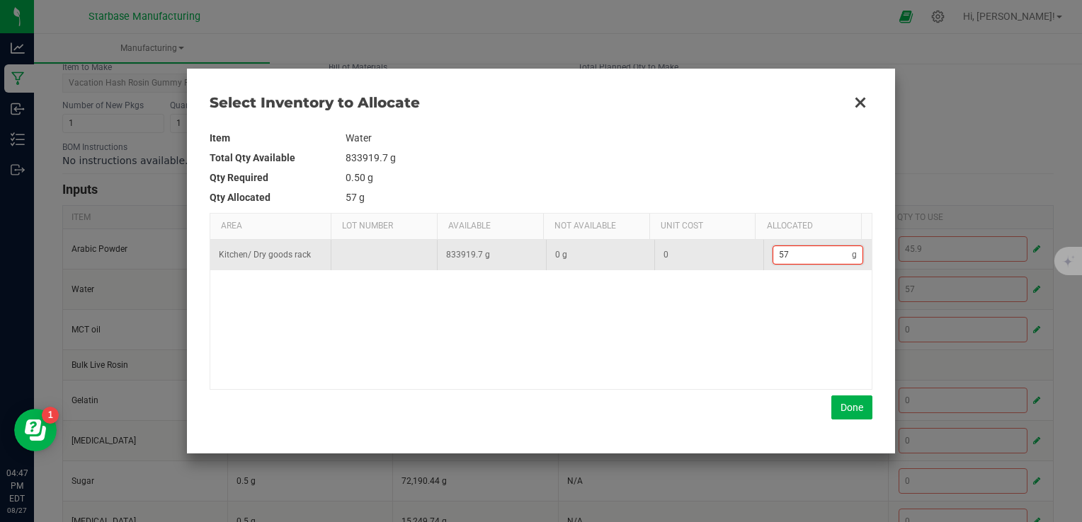
type input "577"
type input "5,773"
type input "5773."
type input "5,773.1"
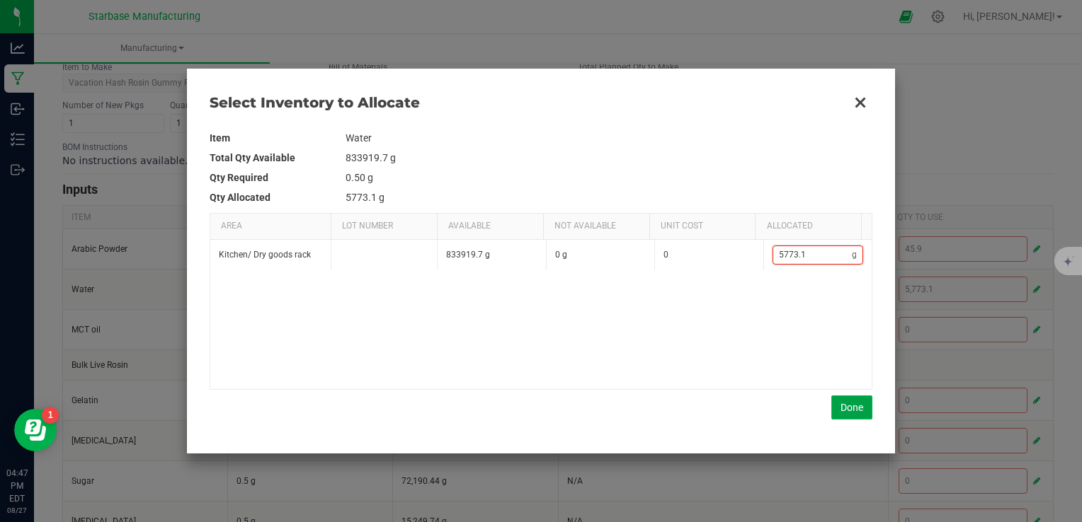
type input "5,773.1"
click at [849, 408] on button "Done" at bounding box center [851, 408] width 41 height 24
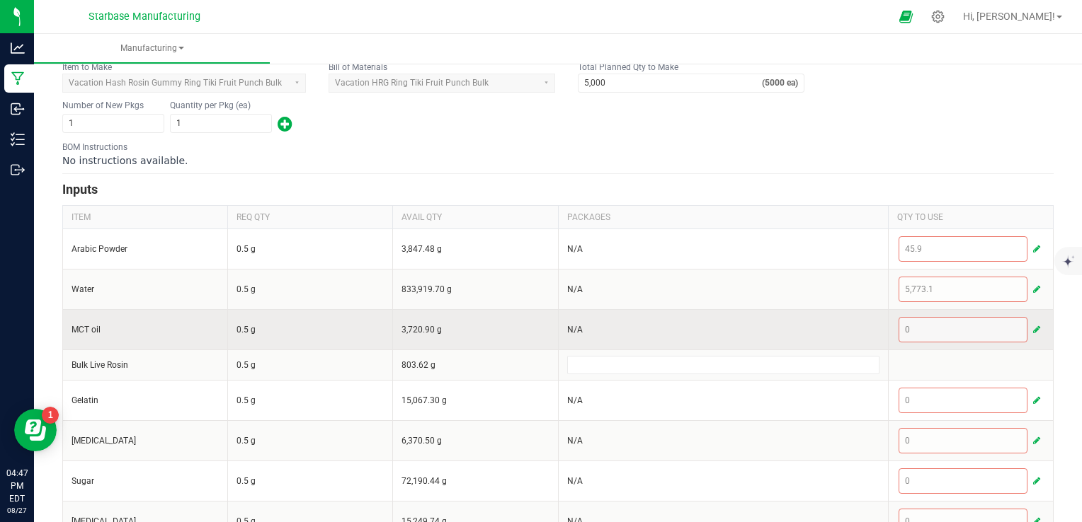
click at [1033, 327] on span "button" at bounding box center [1036, 329] width 7 height 11
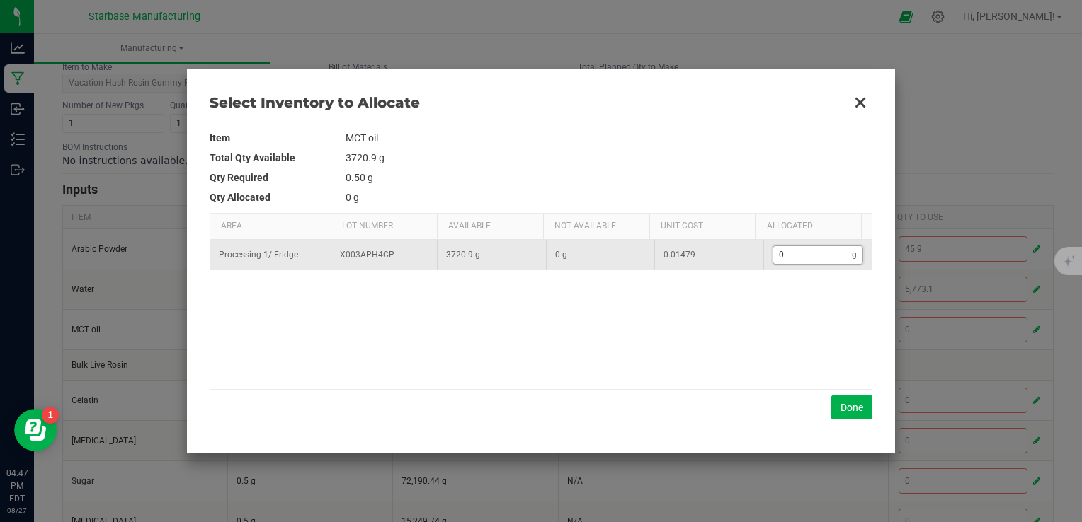
click at [818, 256] on input "0" at bounding box center [812, 255] width 79 height 18
type input "7"
type input "74"
type input "74."
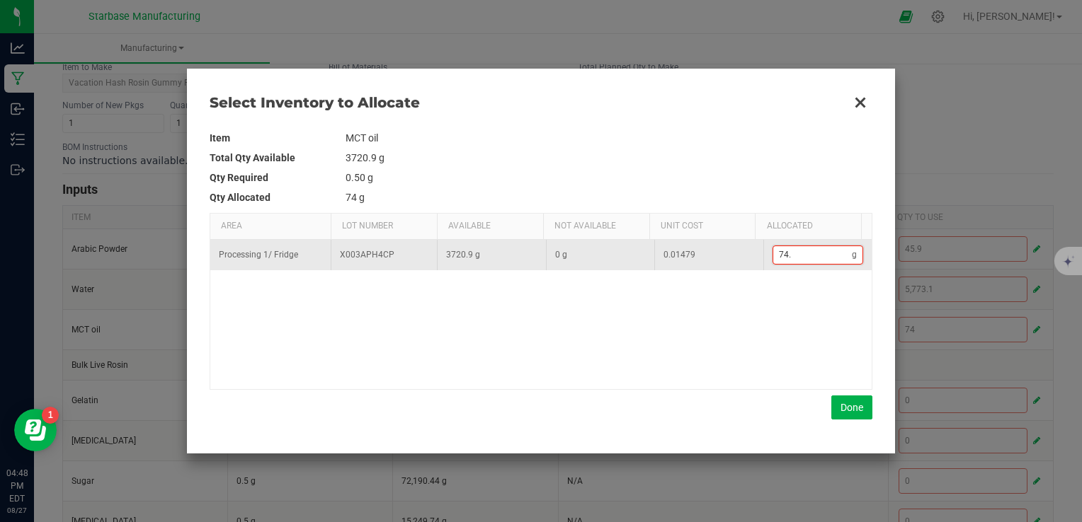
type input "74.9"
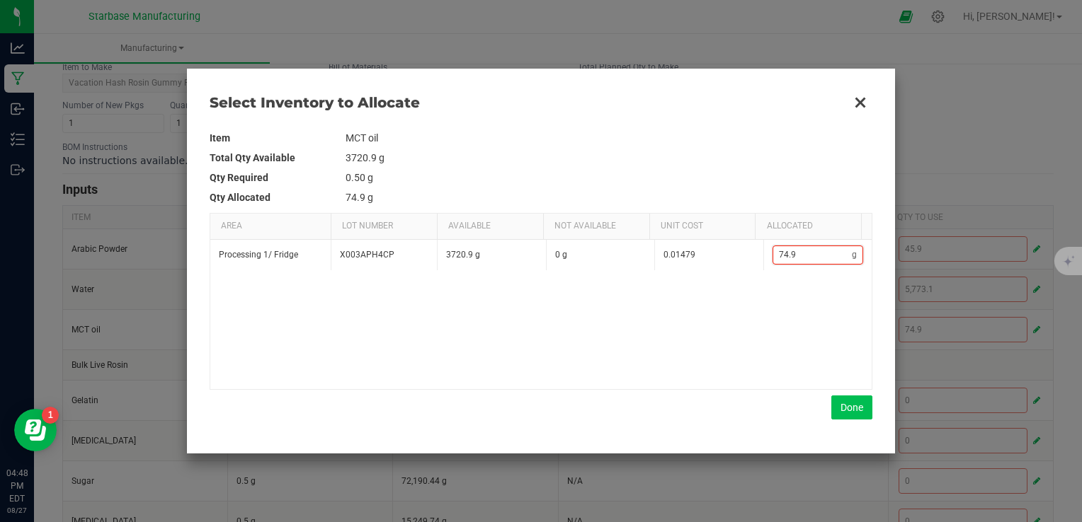
type input "74.9"
click at [852, 406] on button "Done" at bounding box center [851, 408] width 41 height 24
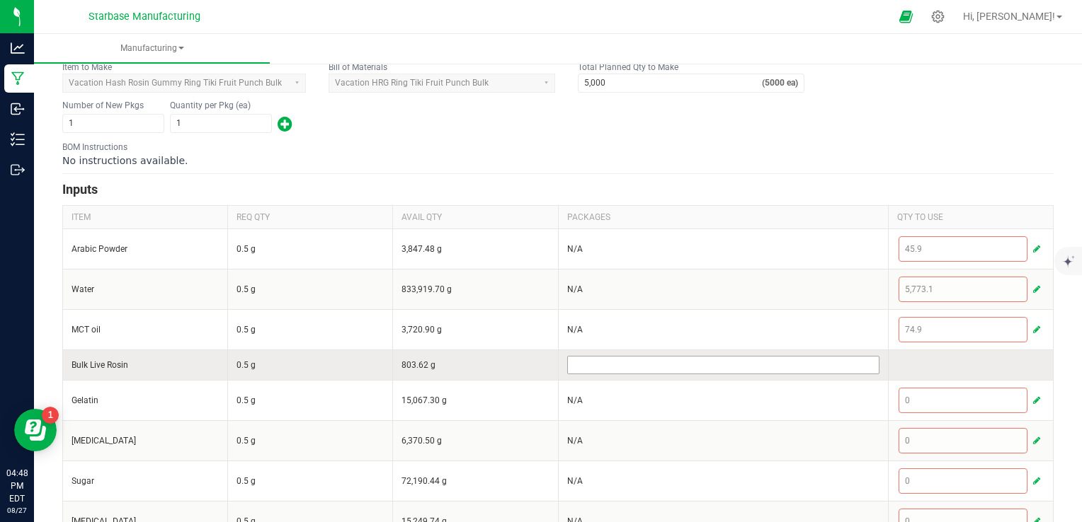
click at [835, 364] on input at bounding box center [723, 365] width 311 height 17
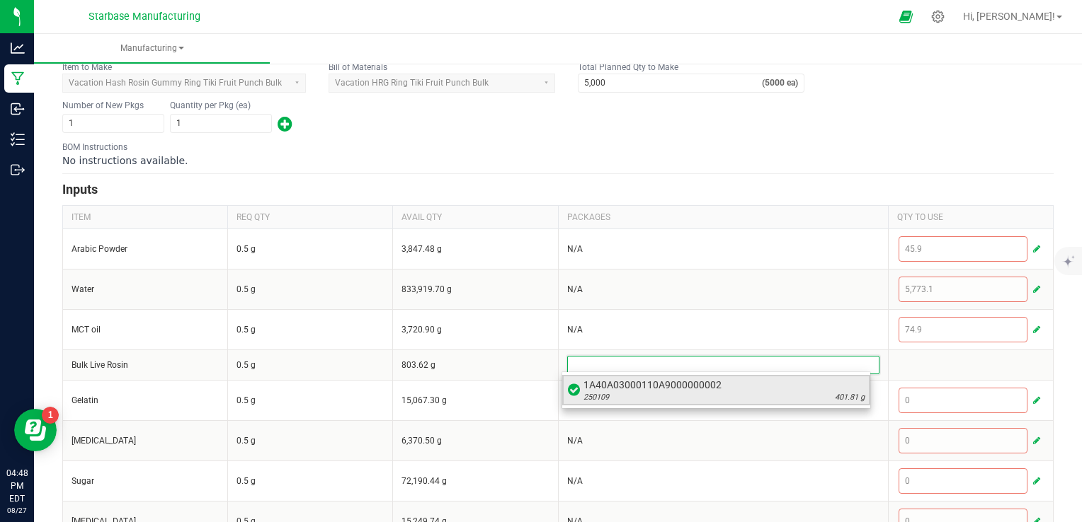
click at [752, 389] on span "1A40A03000110A9000000002" at bounding box center [723, 385] width 281 height 14
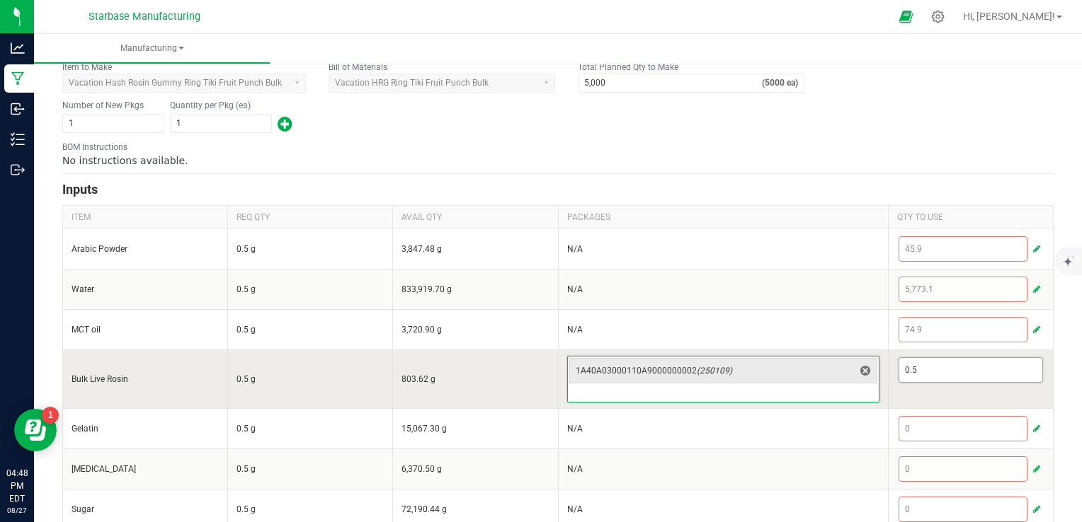
click at [966, 367] on input "0.5" at bounding box center [970, 370] width 143 height 24
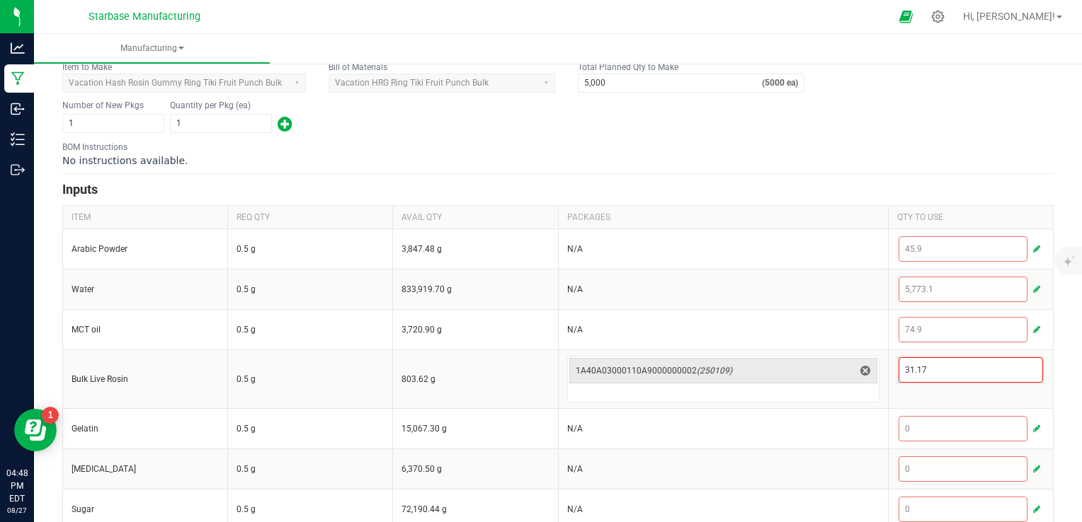
type input "31.17"
click at [992, 127] on div "Number of New Pkgs 1 Quantity per Pkg (ea) 1" at bounding box center [557, 116] width 991 height 37
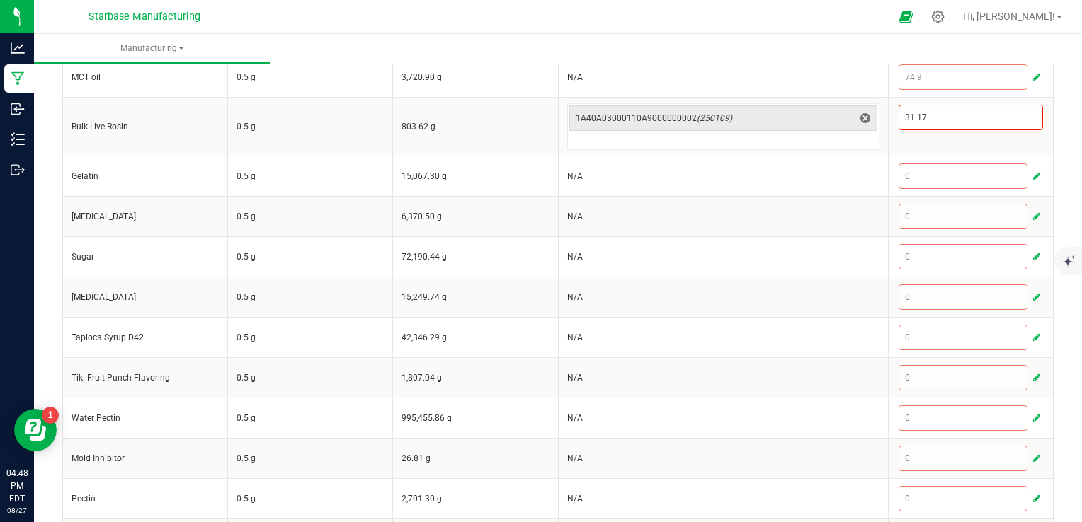
scroll to position [496, 0]
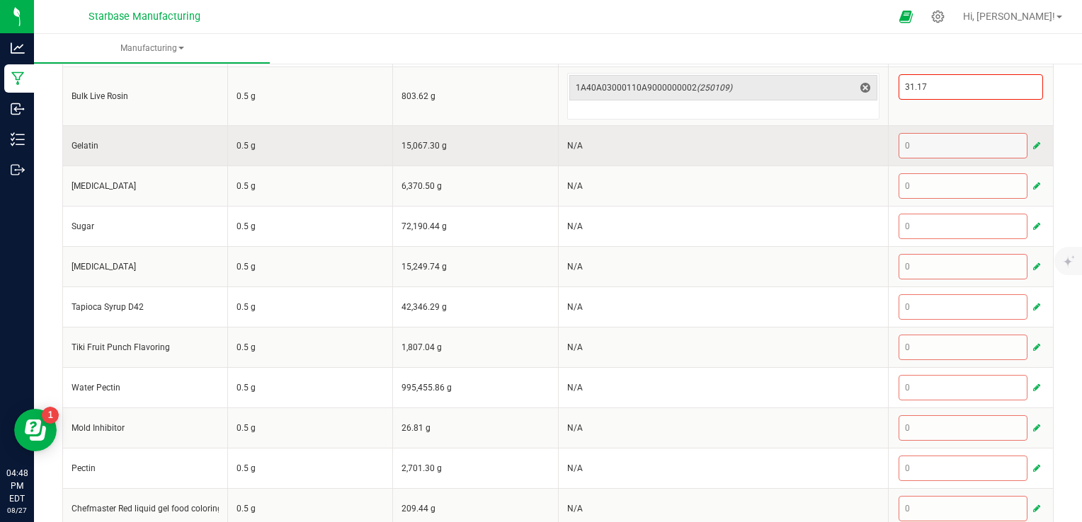
click at [1033, 143] on span "button" at bounding box center [1036, 145] width 7 height 11
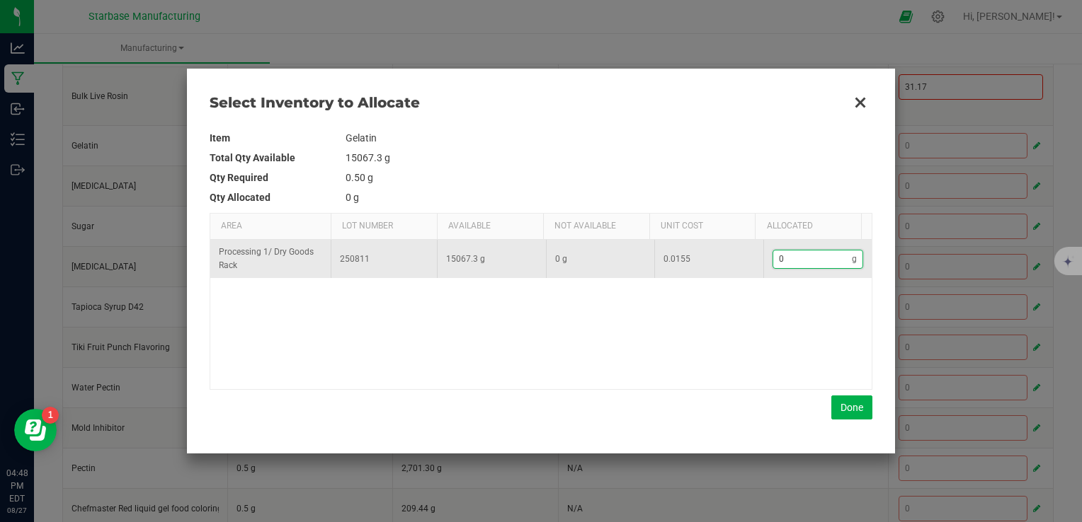
click at [830, 258] on input "0" at bounding box center [812, 260] width 79 height 18
type input "1"
type input "17"
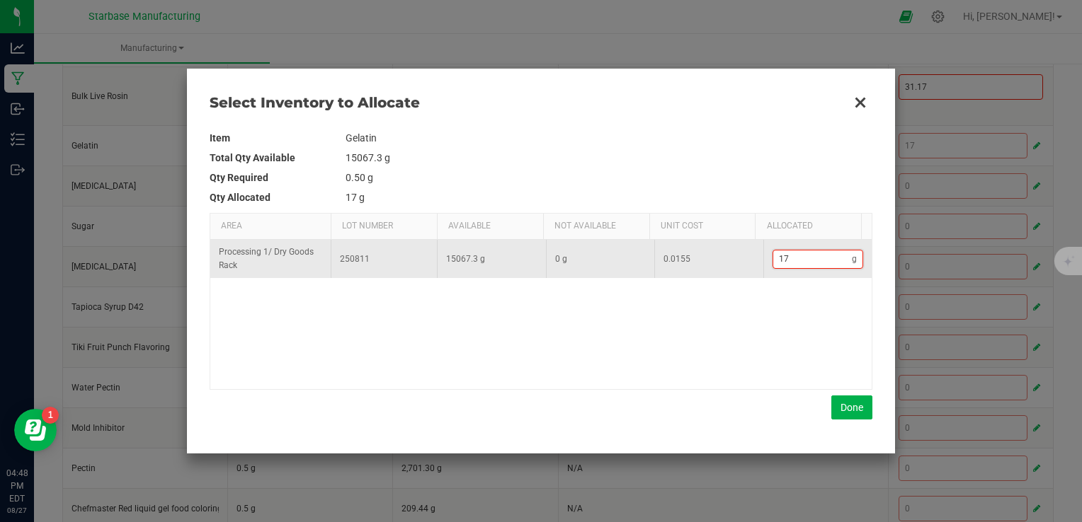
type input "178"
type input "1,781"
type input "1781."
type input "1,781.3"
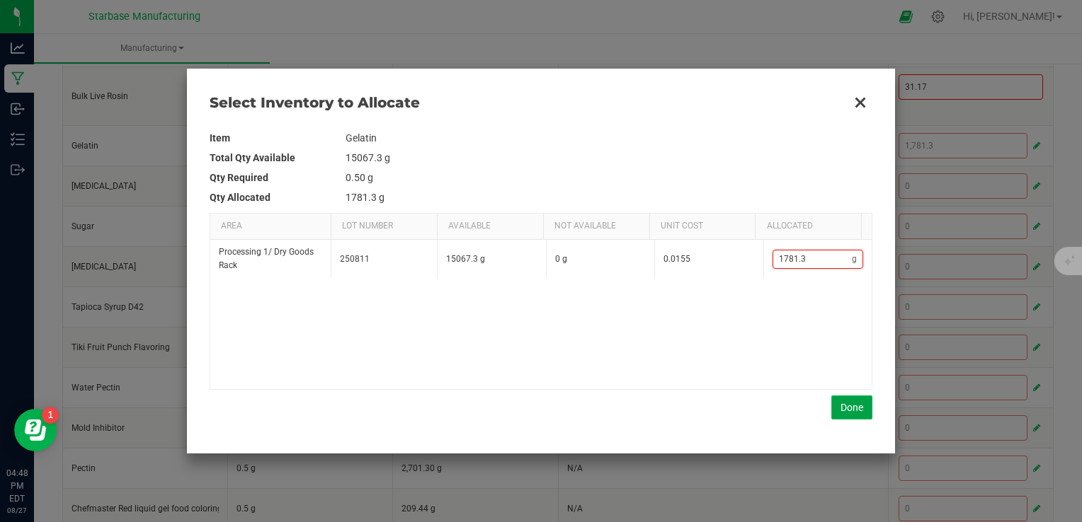
type input "1,781.3"
click at [850, 413] on button "Done" at bounding box center [851, 408] width 41 height 24
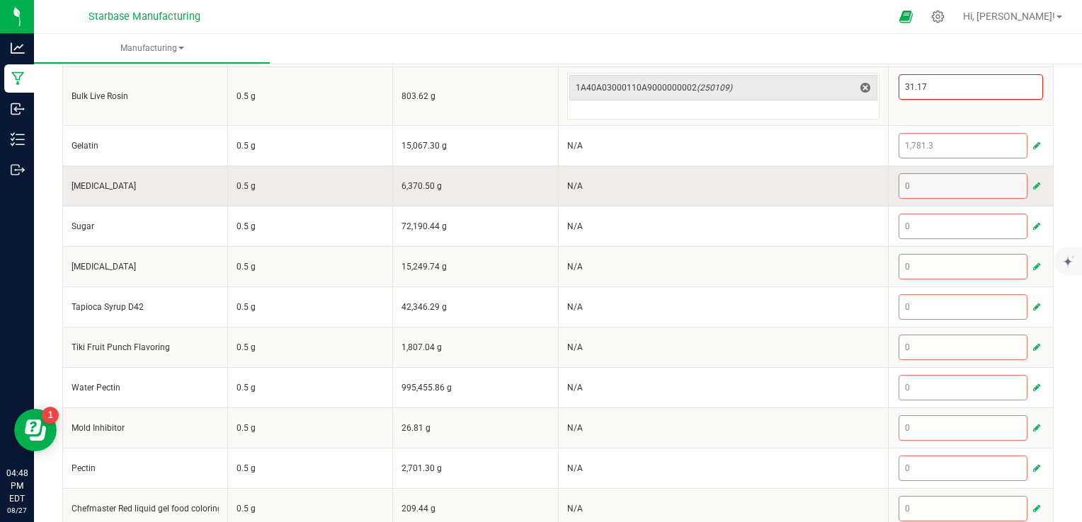
click at [1033, 182] on span "button" at bounding box center [1036, 186] width 7 height 11
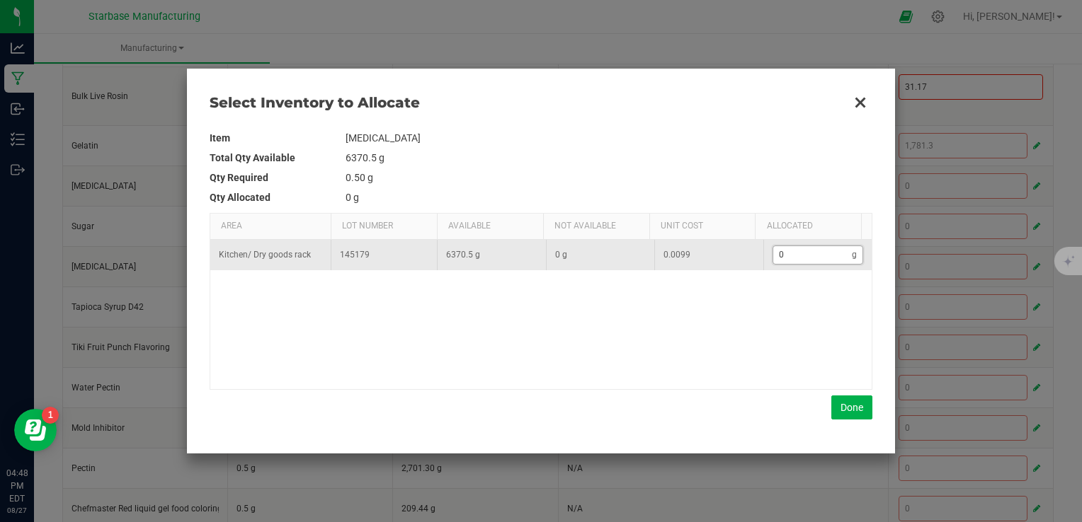
click at [826, 253] on input "0" at bounding box center [812, 255] width 79 height 18
type input "4"
type input "43"
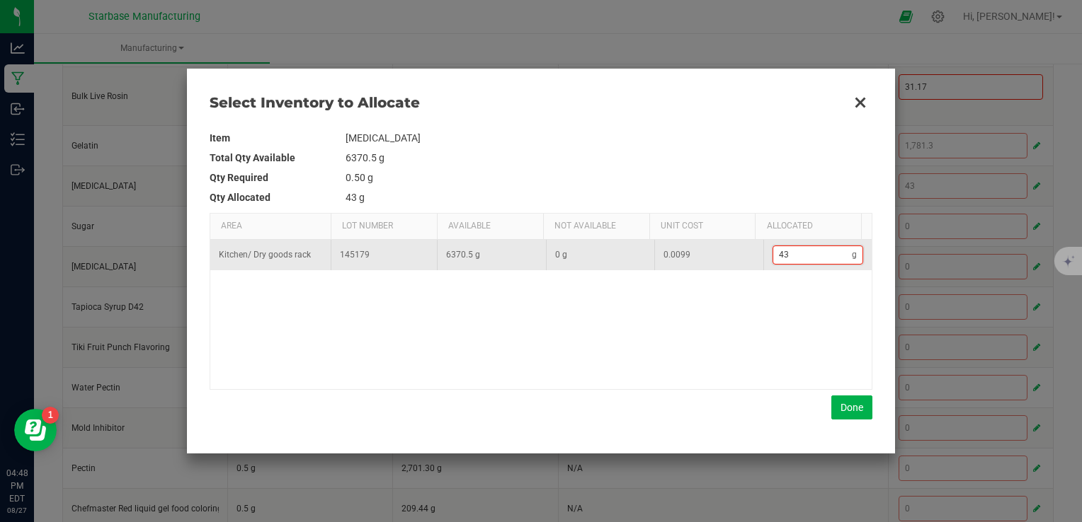
type input "438"
type input "438."
type input "438.5"
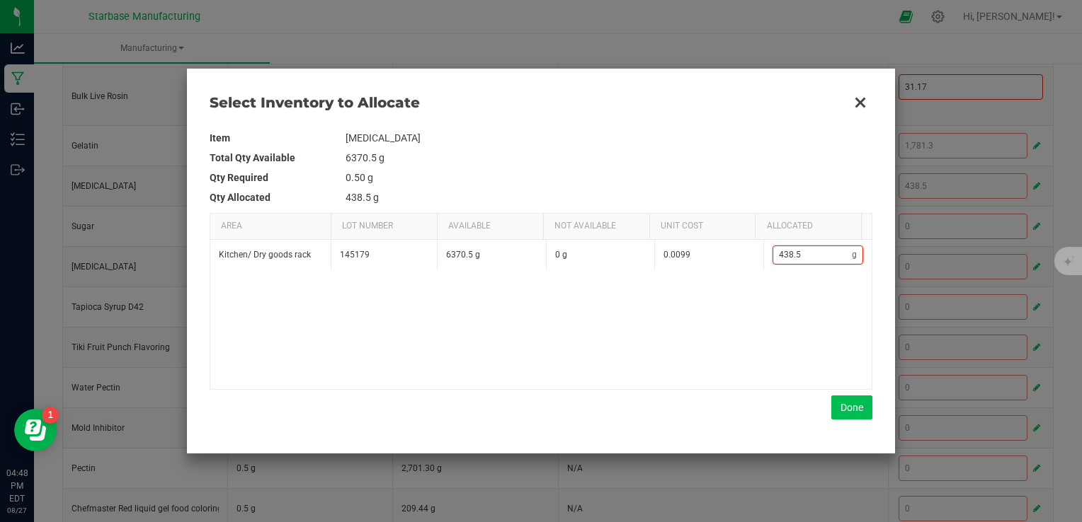
type input "438.5"
click at [851, 403] on button "Done" at bounding box center [851, 408] width 41 height 24
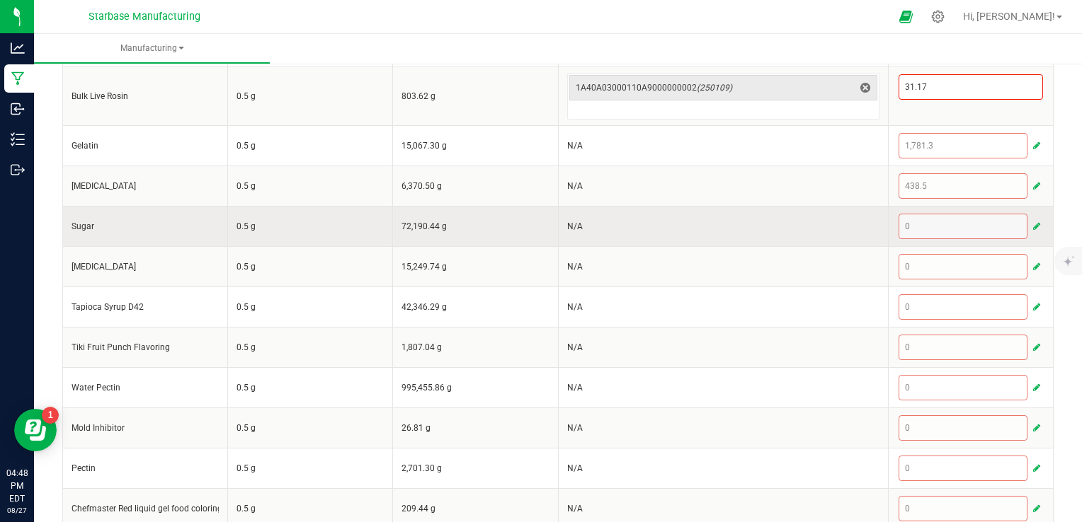
click at [1033, 224] on span "button" at bounding box center [1036, 226] width 7 height 11
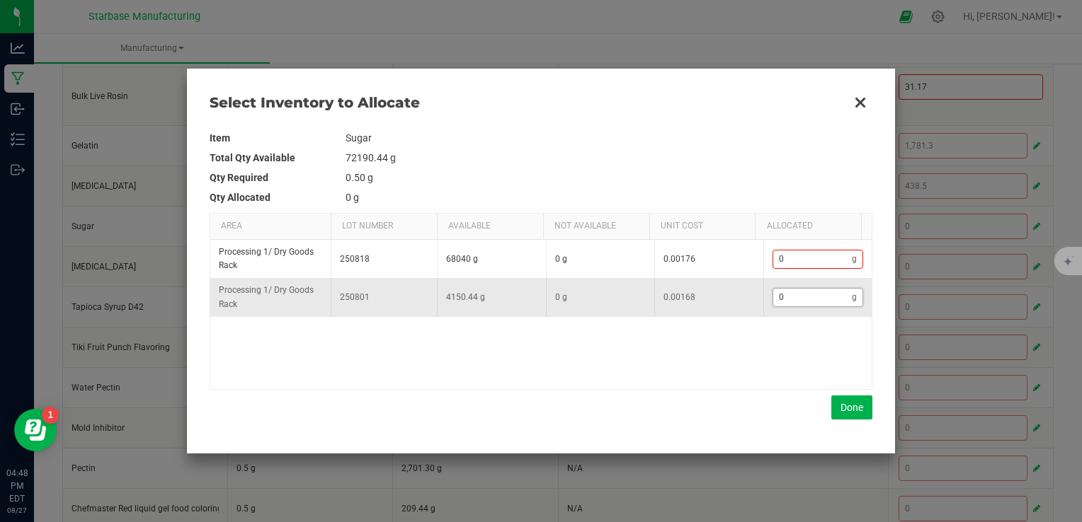
click at [810, 305] on input "0" at bounding box center [812, 298] width 79 height 18
type input "4"
type input "41"
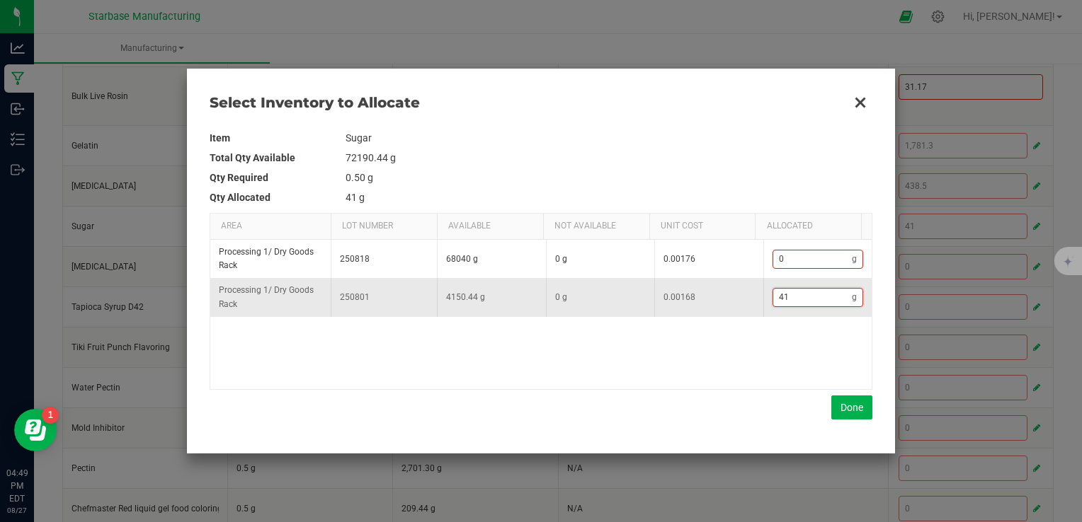
type input "415"
type input "4,150"
type input "4150."
type input "4,150.4"
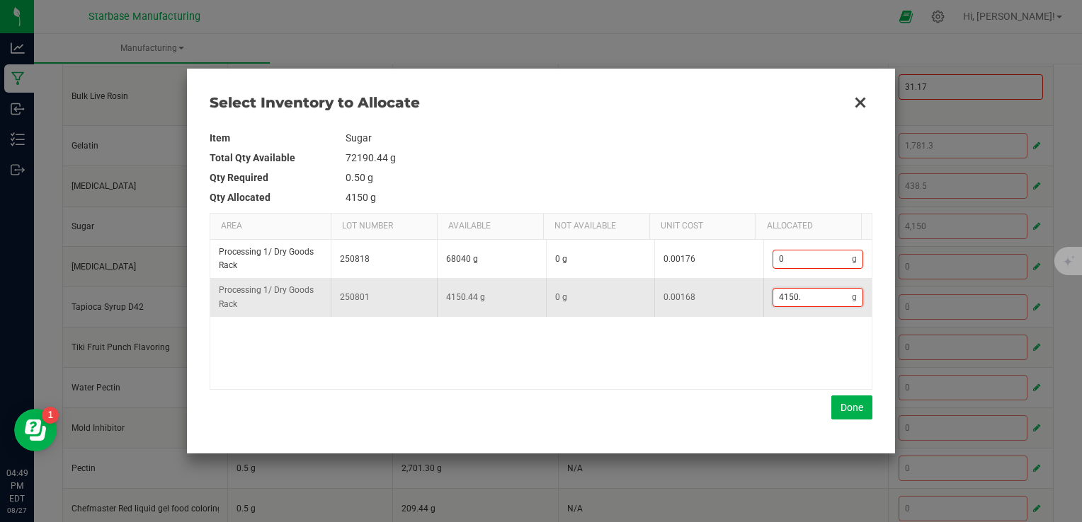
type input "4150.4"
type input "4,150.44"
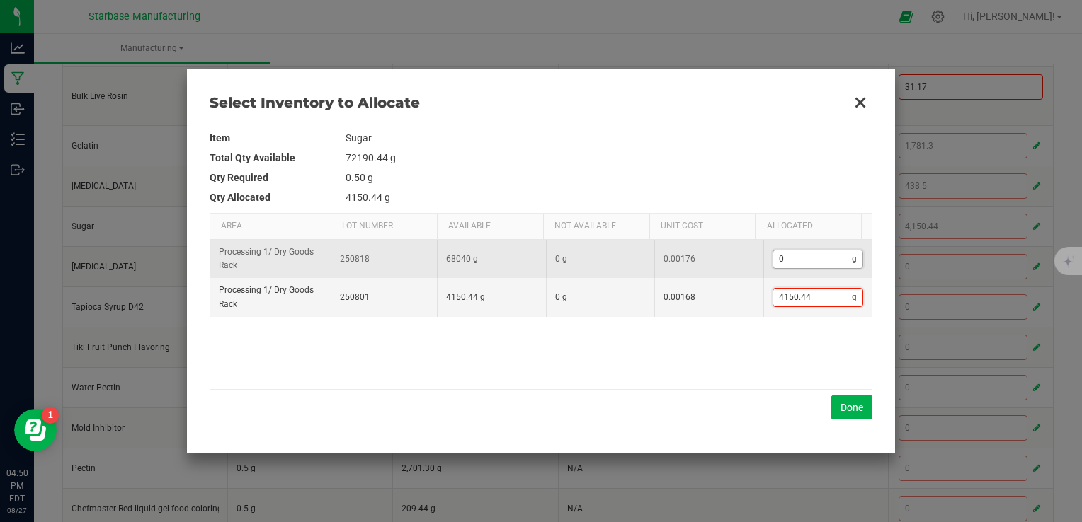
type input "4,150.44"
click at [790, 259] on input "0" at bounding box center [812, 260] width 79 height 18
type input "4,154.44"
type input "4"
type input "4,192.44"
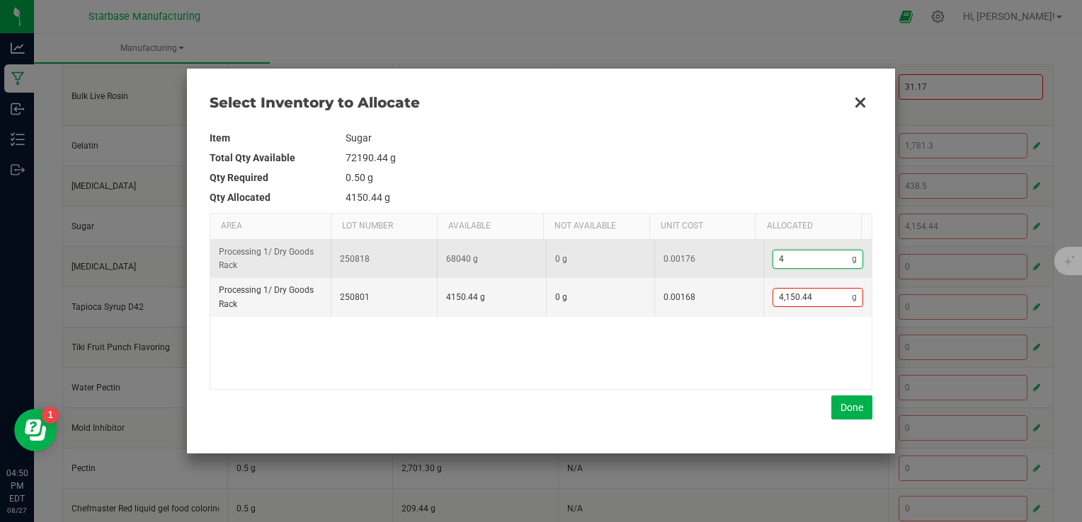
type input "42"
type input "4,576.44"
type input "426"
type input "8,411.44"
type input "4261."
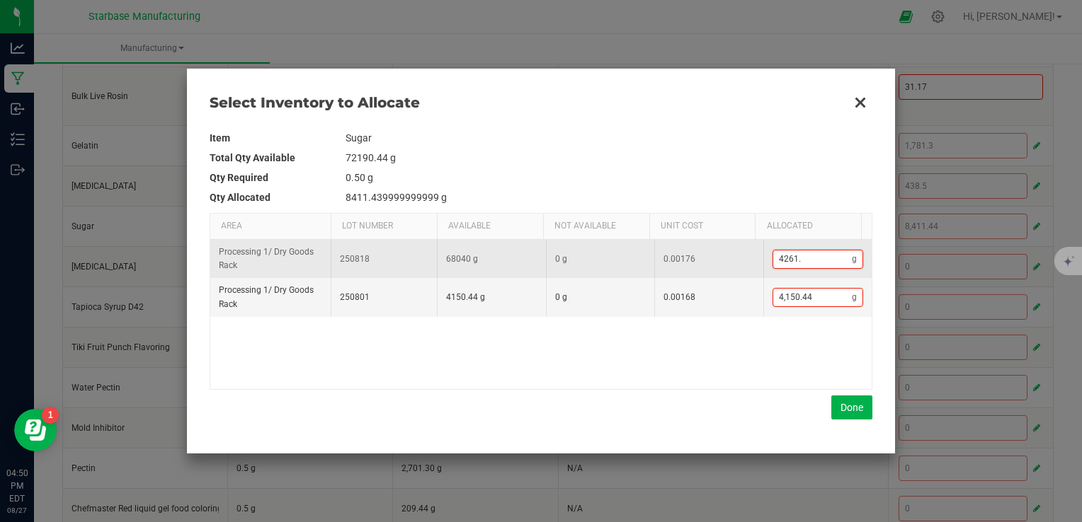
type input "8,412.24"
type input "4261.8"
type input "8,412.3"
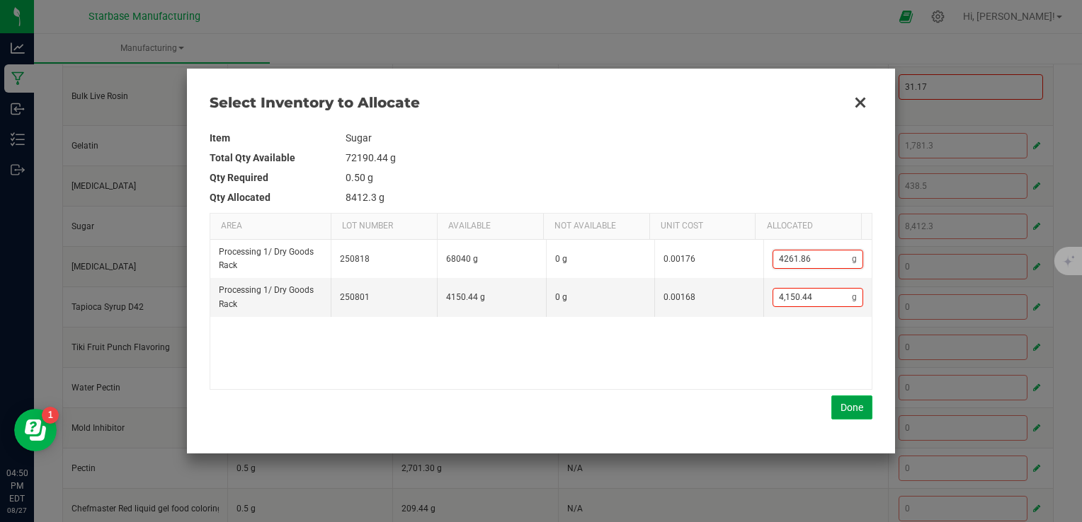
type input "4,261.86"
click at [855, 405] on button "Done" at bounding box center [851, 408] width 41 height 24
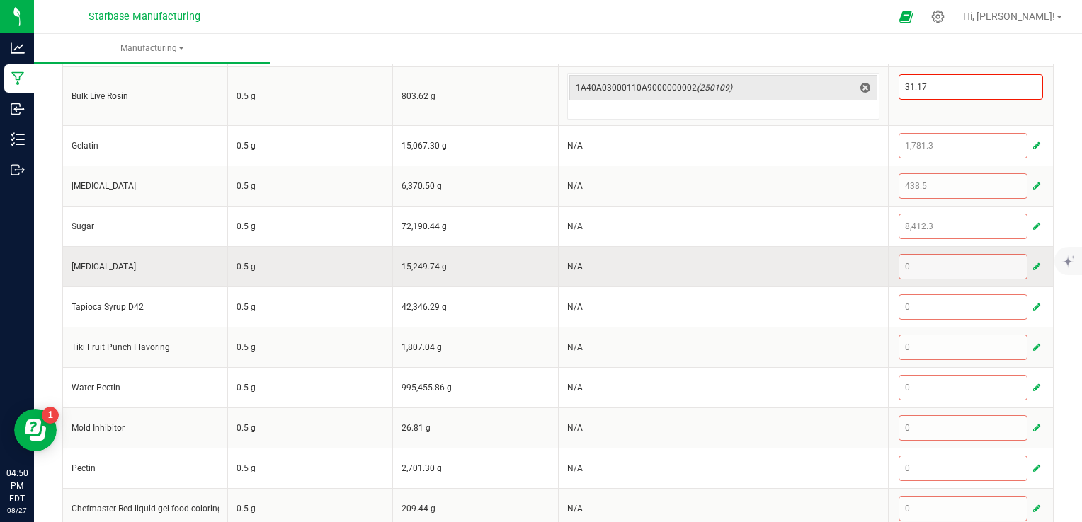
click at [1033, 261] on span "button" at bounding box center [1036, 266] width 7 height 11
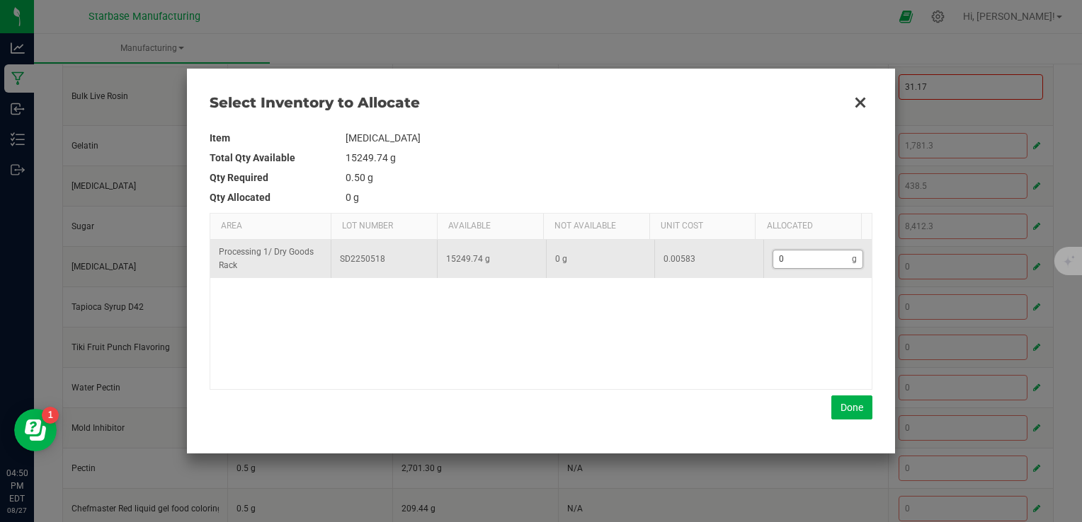
click at [801, 256] on input "0" at bounding box center [812, 260] width 79 height 18
type input "5"
type input "59"
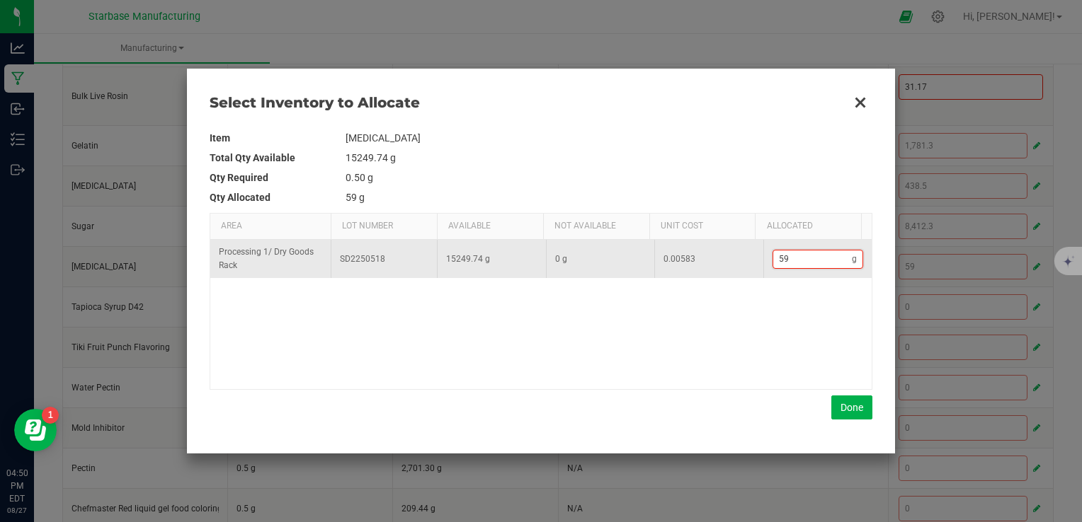
type input "599"
type input "599."
type input "599.3"
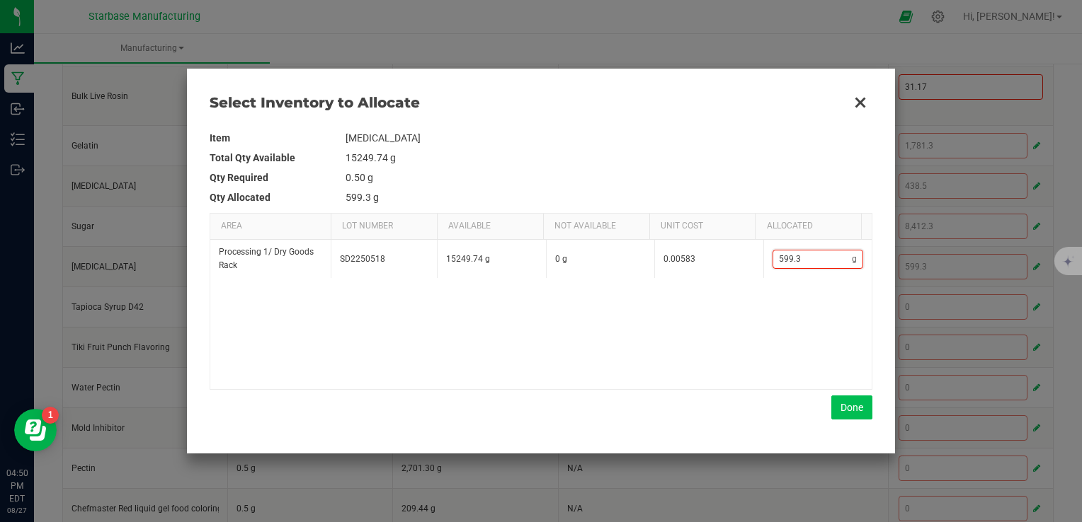
type input "599.3"
click at [850, 411] on button "Done" at bounding box center [851, 408] width 41 height 24
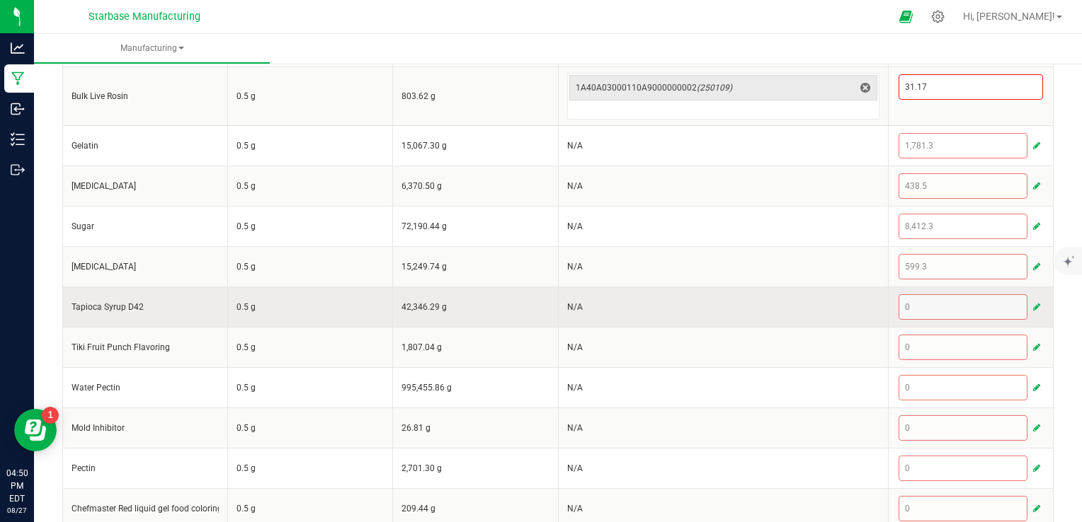
click at [1033, 307] on span "button" at bounding box center [1036, 307] width 7 height 11
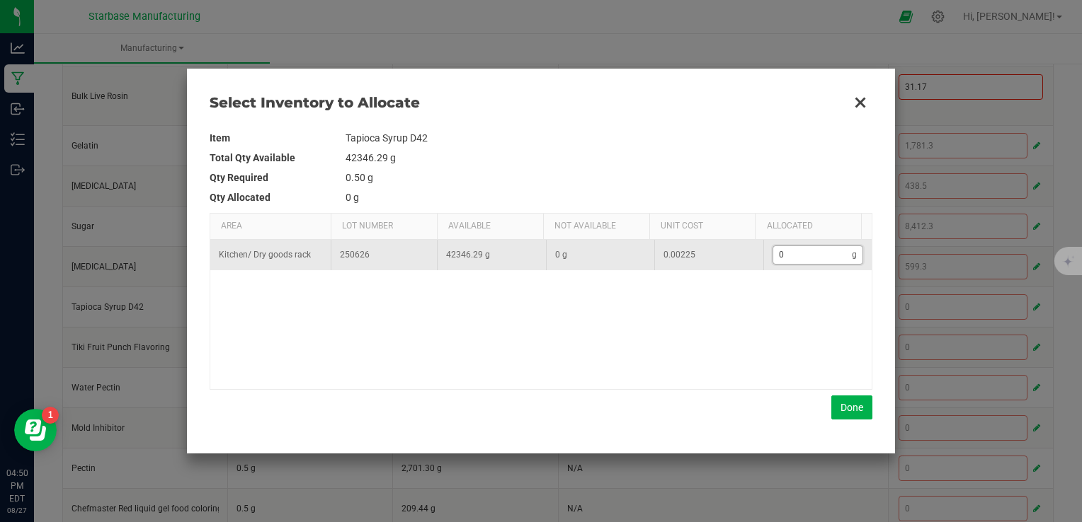
click at [807, 261] on input "0" at bounding box center [812, 255] width 79 height 18
type input "7"
type input "70"
type input "704"
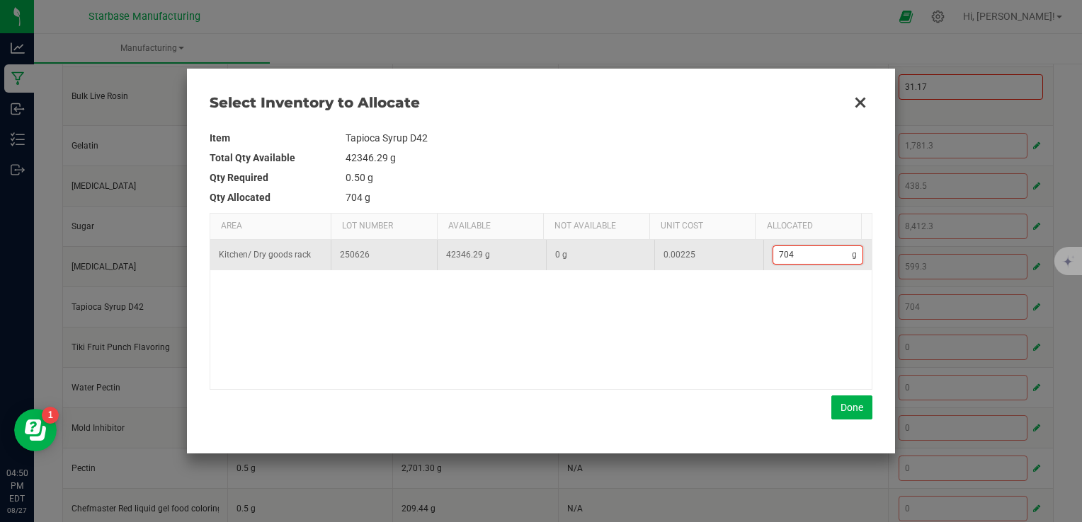
type input "7,045"
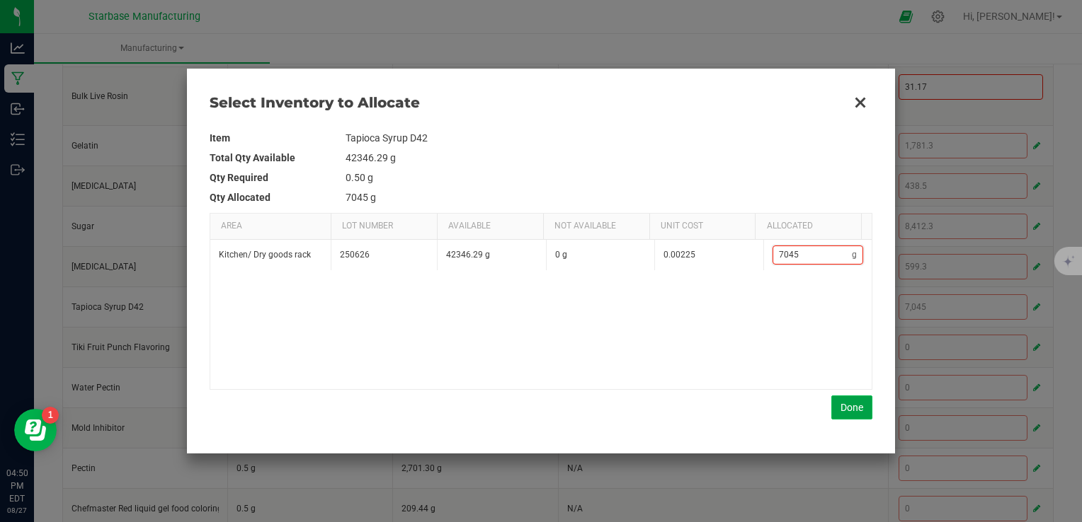
type input "7,045"
click at [847, 408] on button "Done" at bounding box center [851, 408] width 41 height 24
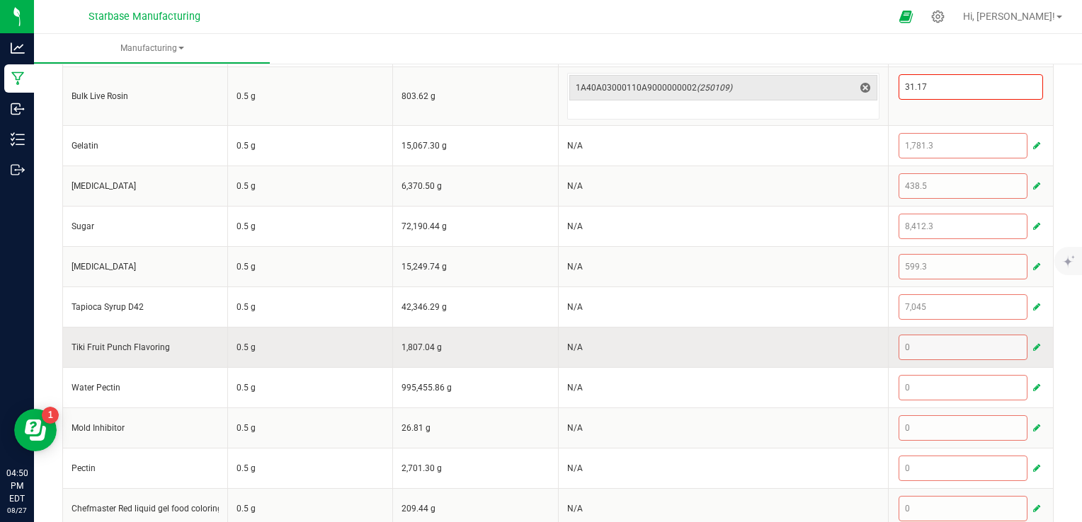
click at [1033, 345] on span "button" at bounding box center [1036, 347] width 7 height 11
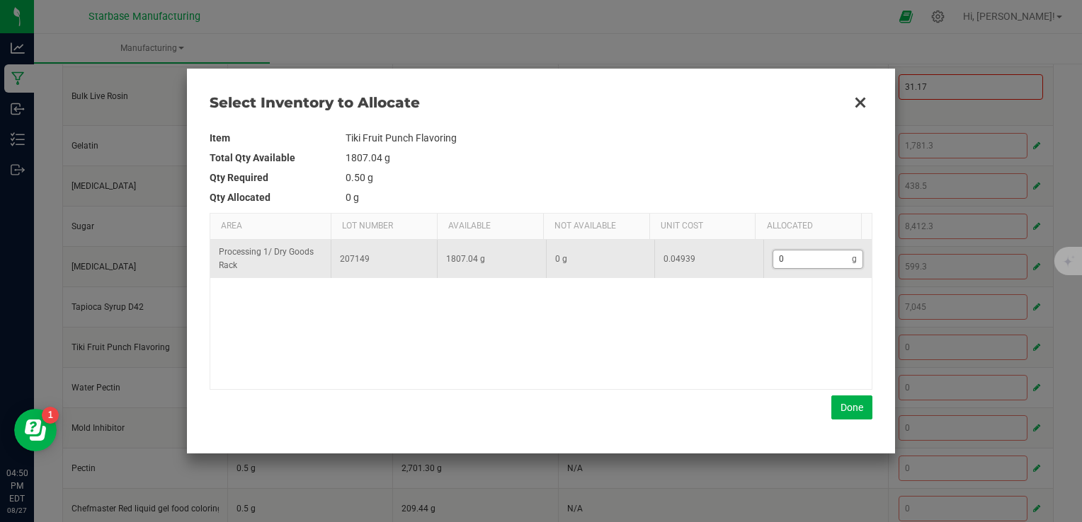
click at [812, 258] on input "0" at bounding box center [812, 260] width 79 height 18
type input "4"
type input "40"
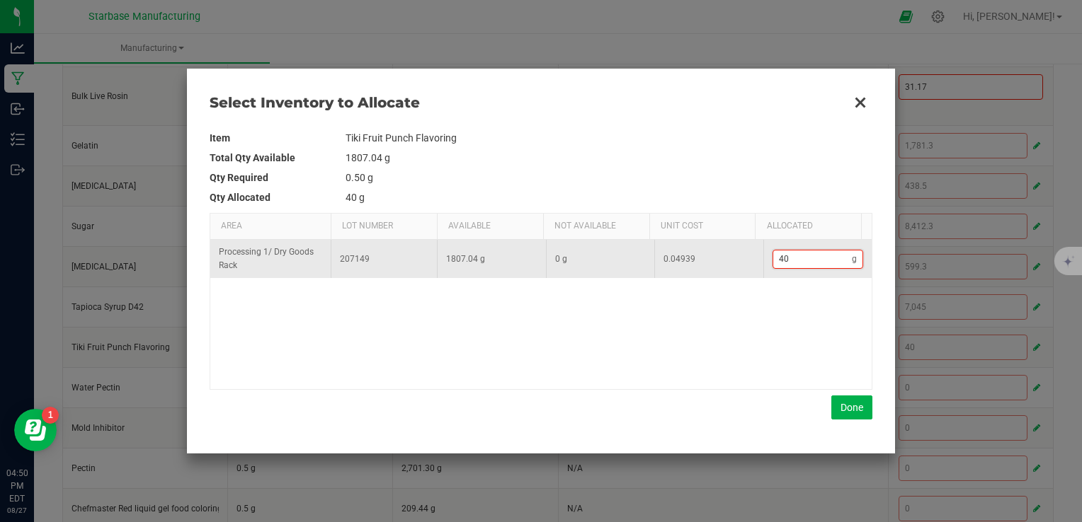
type input "409"
type input "409."
type input "409.3"
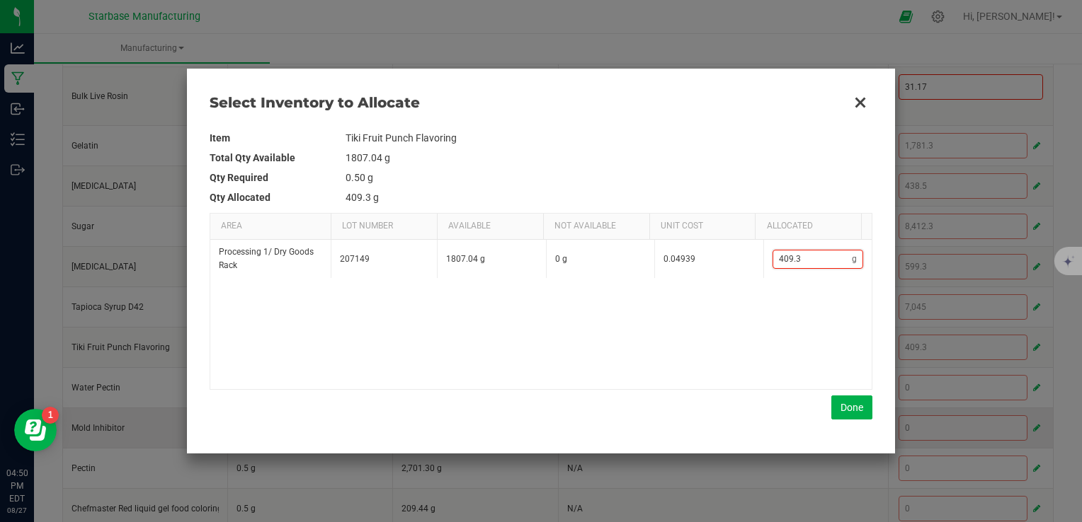
type input "409.3"
click at [854, 406] on button "Done" at bounding box center [851, 408] width 41 height 24
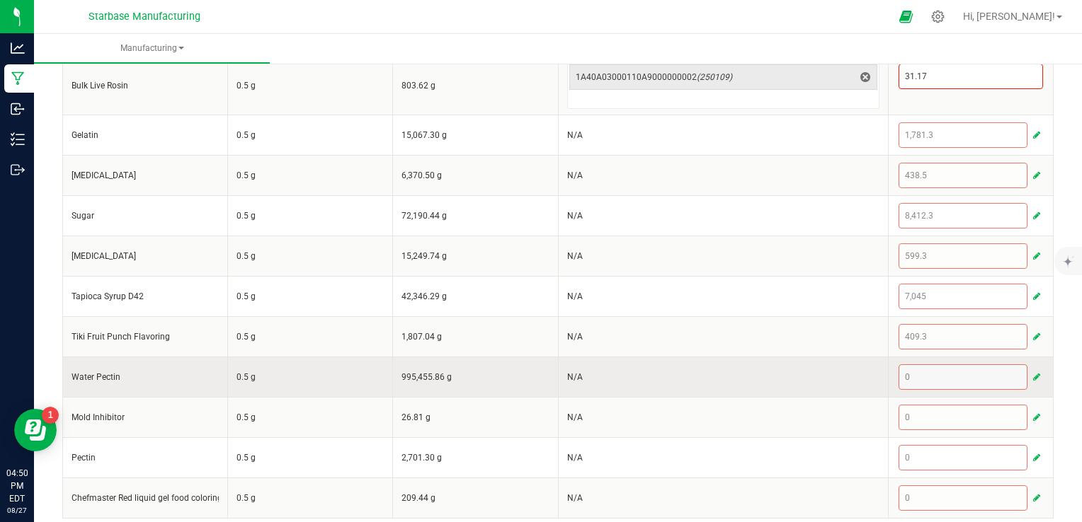
scroll to position [512, 0]
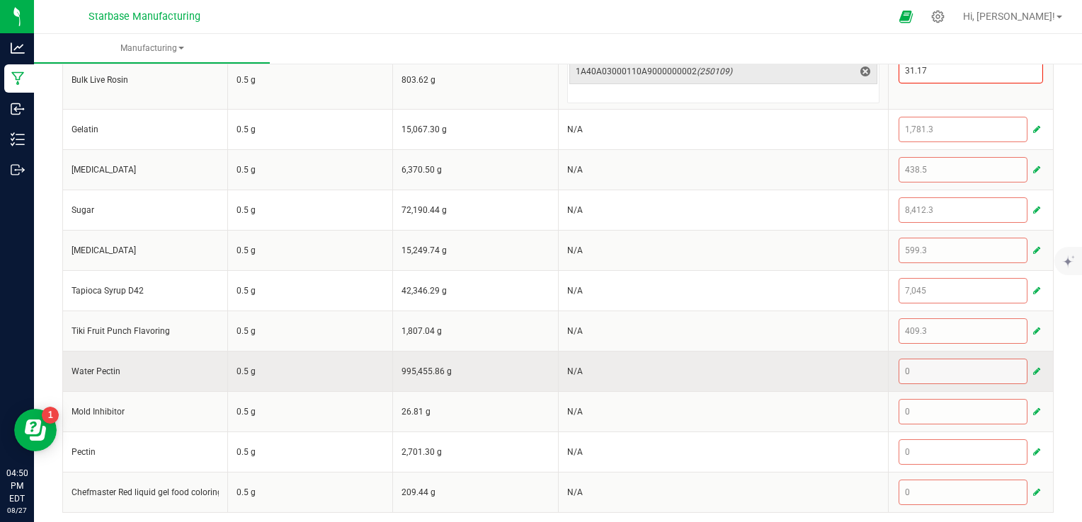
click at [1033, 366] on span "button" at bounding box center [1036, 371] width 7 height 11
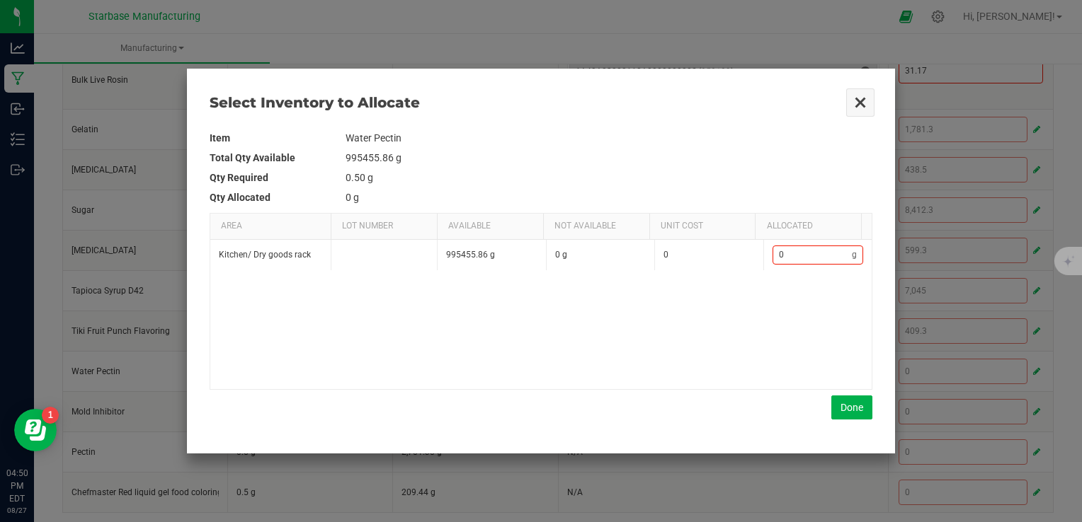
click at [859, 100] on button "Close" at bounding box center [860, 103] width 30 height 30
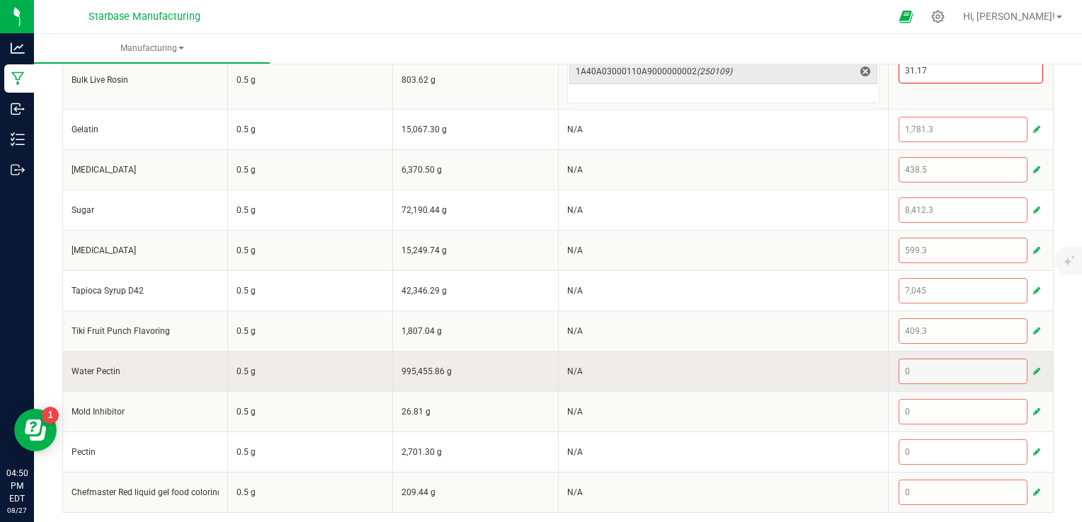
click at [1033, 366] on span "button" at bounding box center [1036, 371] width 7 height 11
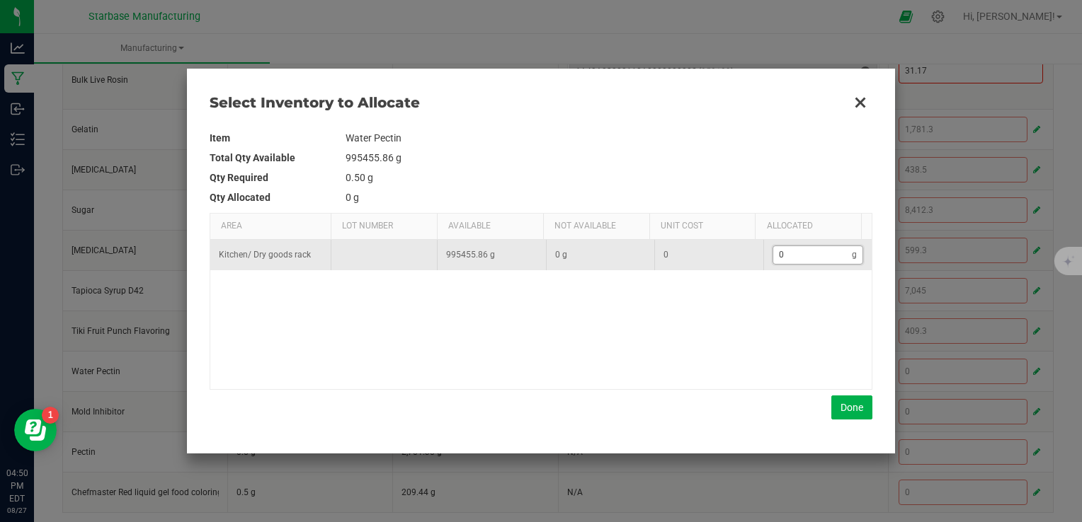
click at [820, 261] on input "0" at bounding box center [812, 255] width 79 height 18
type input "1"
type input "14"
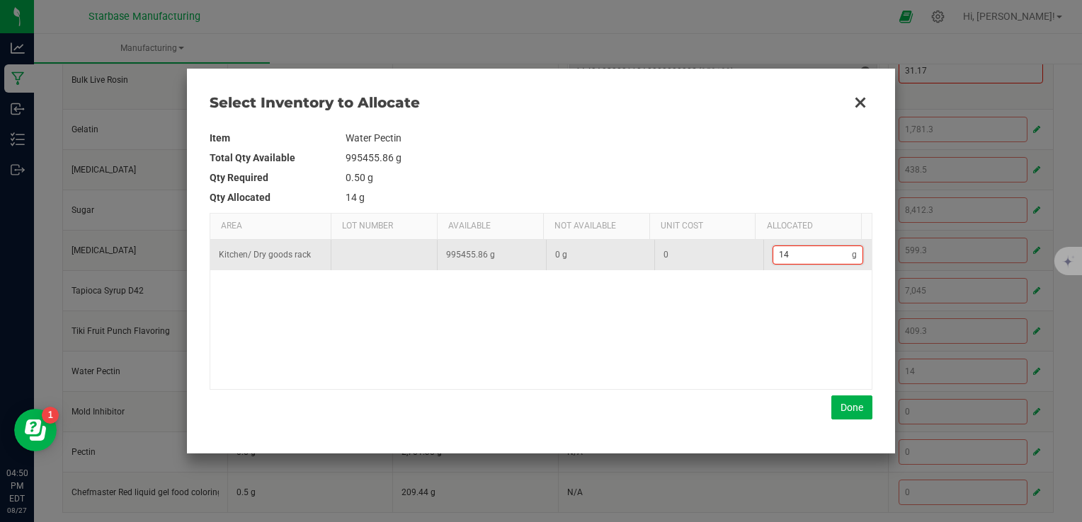
type input "142"
type input "1,425"
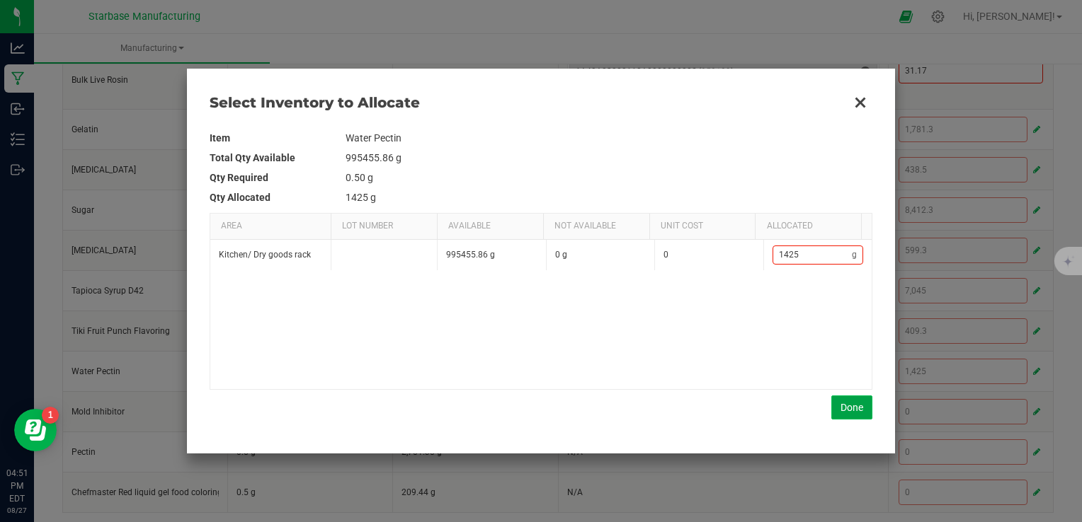
type input "1,425"
click at [854, 401] on button "Done" at bounding box center [851, 408] width 41 height 24
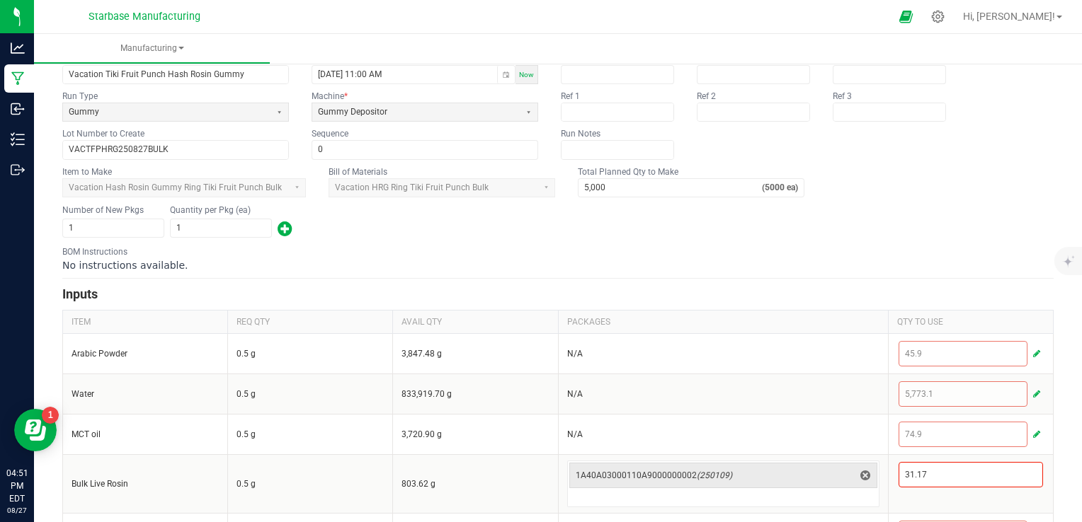
scroll to position [283, 0]
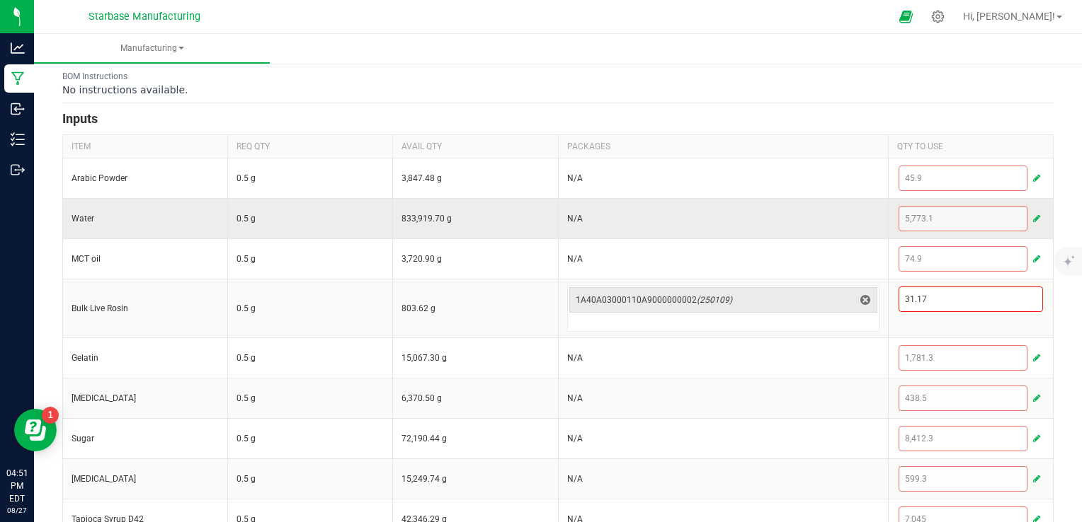
click at [1033, 215] on span "button" at bounding box center [1036, 218] width 7 height 11
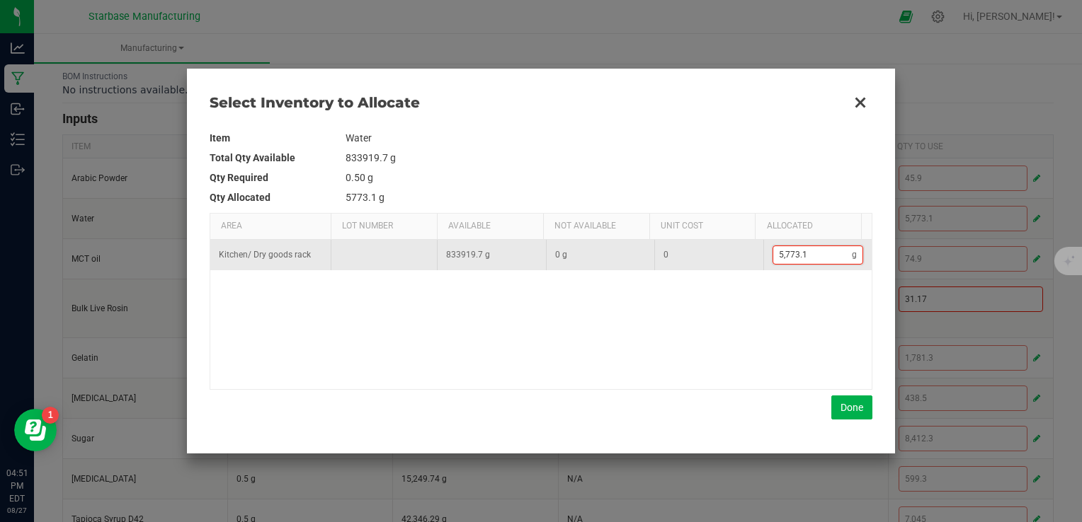
type input "5773.1"
click at [818, 260] on input "5773.1" at bounding box center [812, 255] width 79 height 18
type input "4"
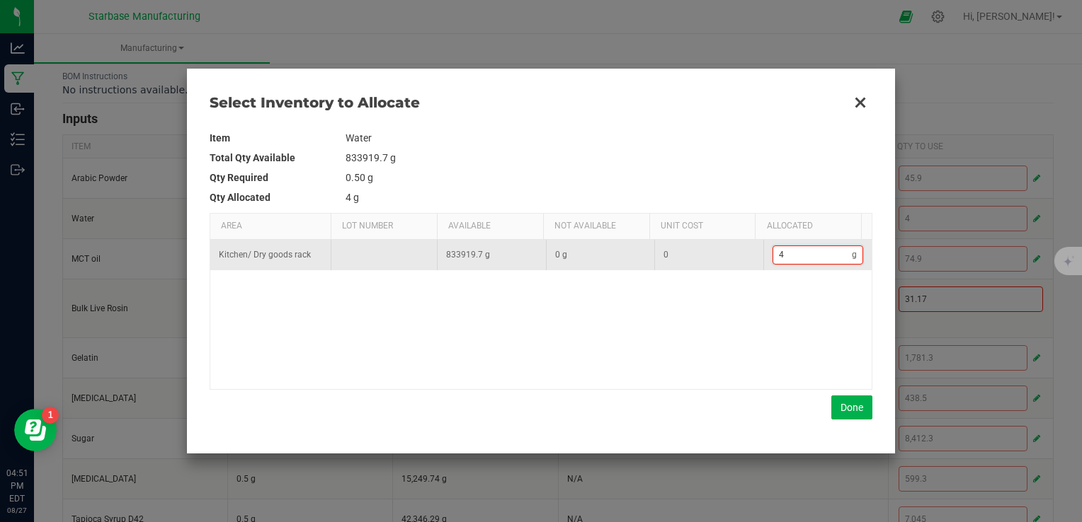
type input "43"
type input "434"
type input "4,348"
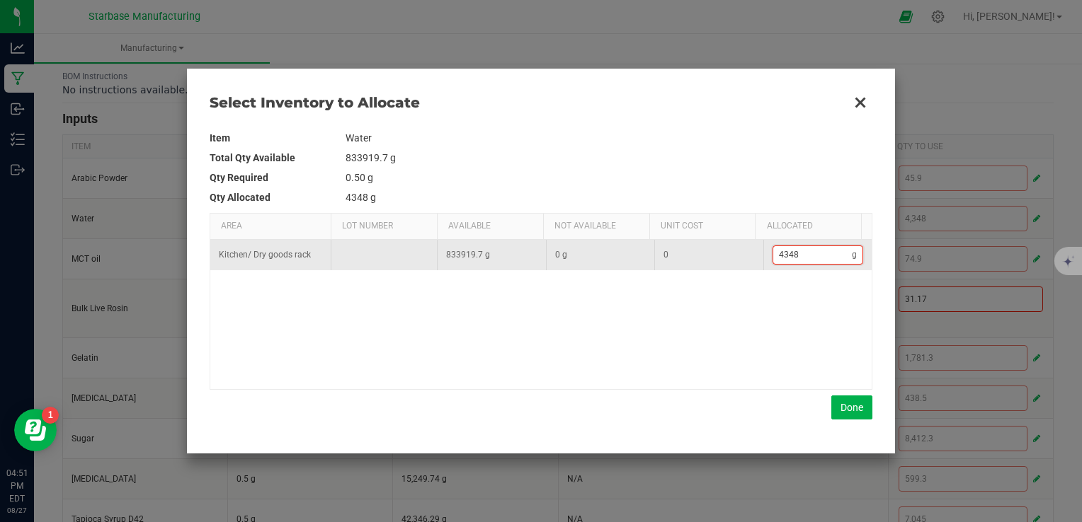
type input "4348."
type input "4,348.1"
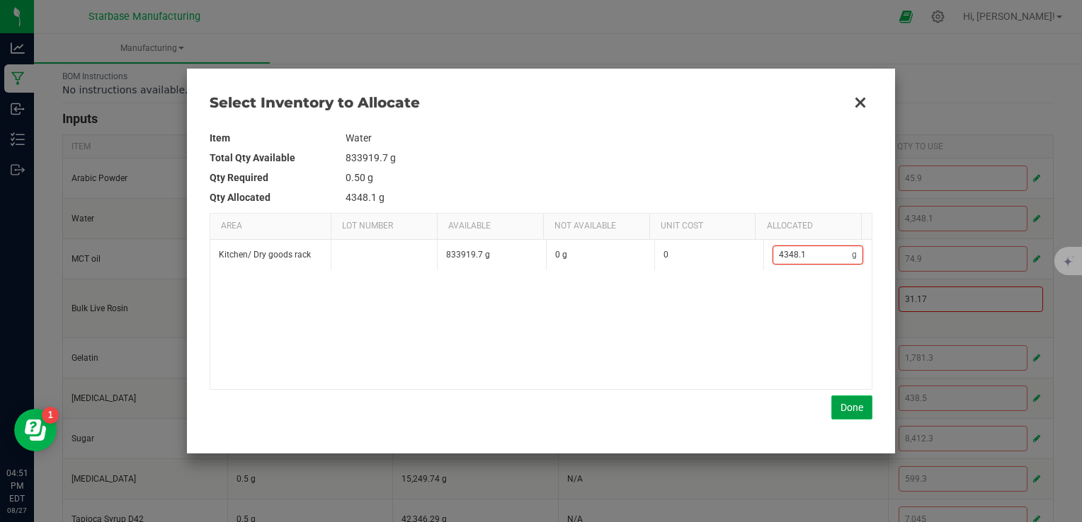
type input "4,348.1"
click at [855, 409] on button "Done" at bounding box center [851, 408] width 41 height 24
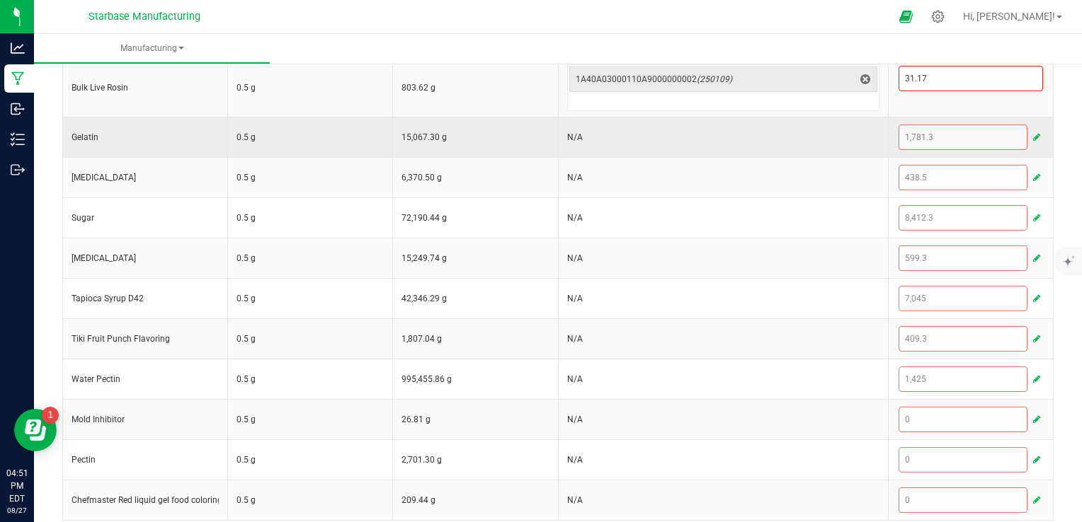
scroll to position [512, 0]
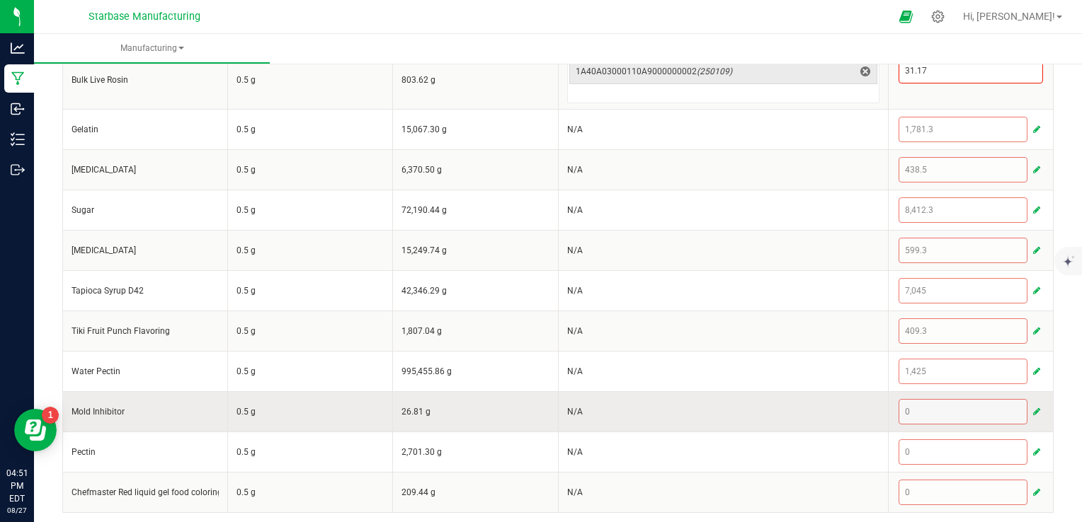
click at [1033, 406] on span "button" at bounding box center [1036, 411] width 7 height 11
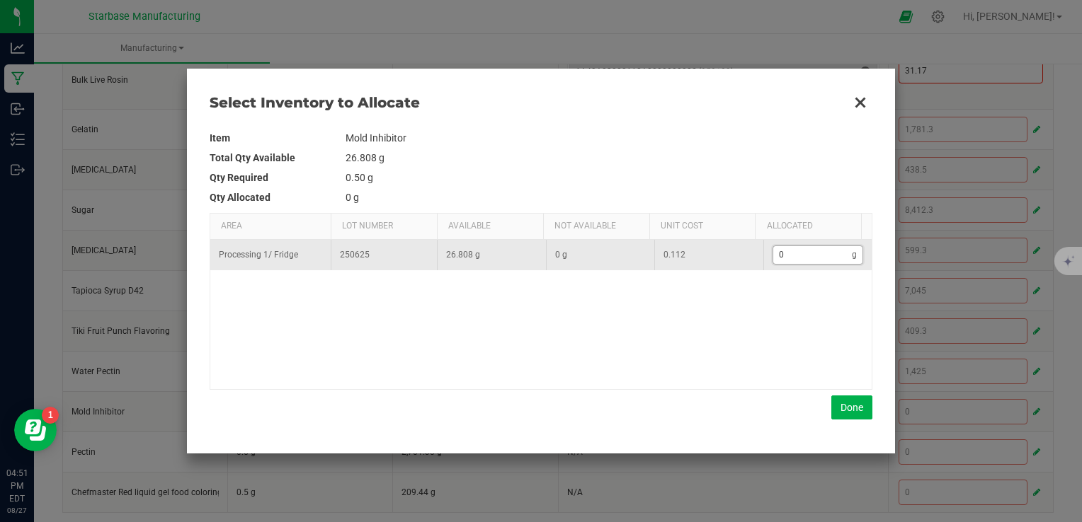
click at [794, 247] on input "0" at bounding box center [812, 255] width 79 height 18
type input "7"
type input "7."
type input "7.3"
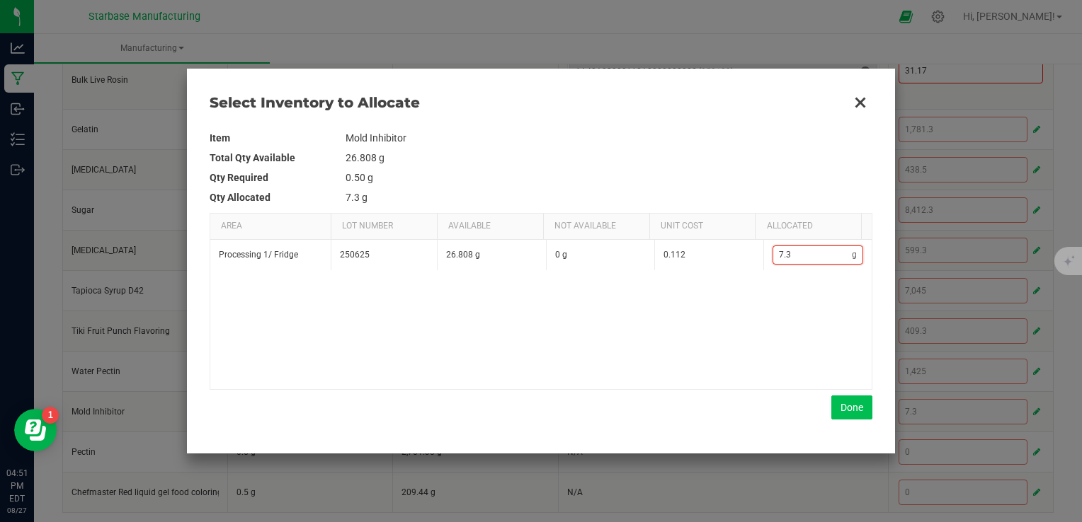
type input "7.3"
click at [859, 412] on button "Done" at bounding box center [851, 408] width 41 height 24
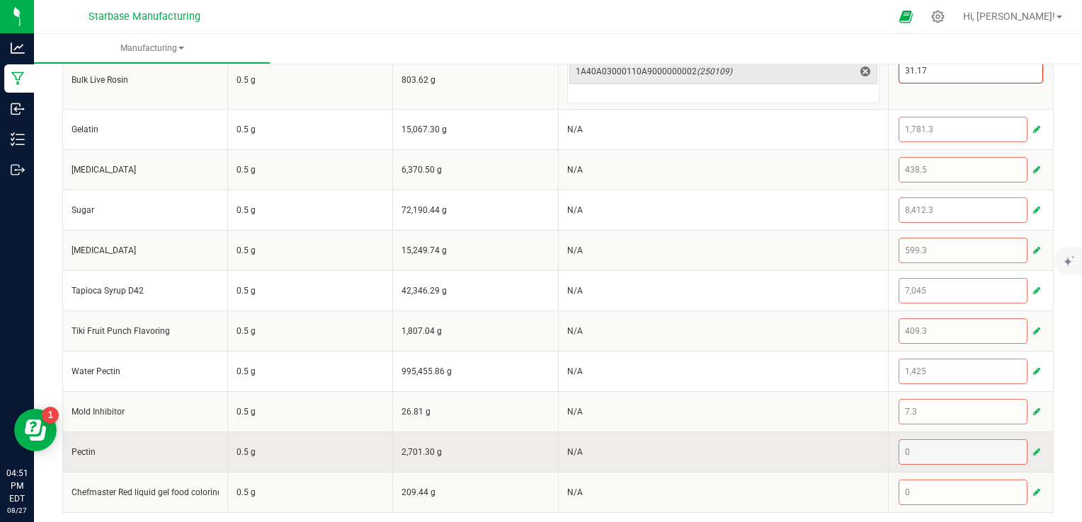
click at [1030, 444] on button "button" at bounding box center [1036, 452] width 13 height 17
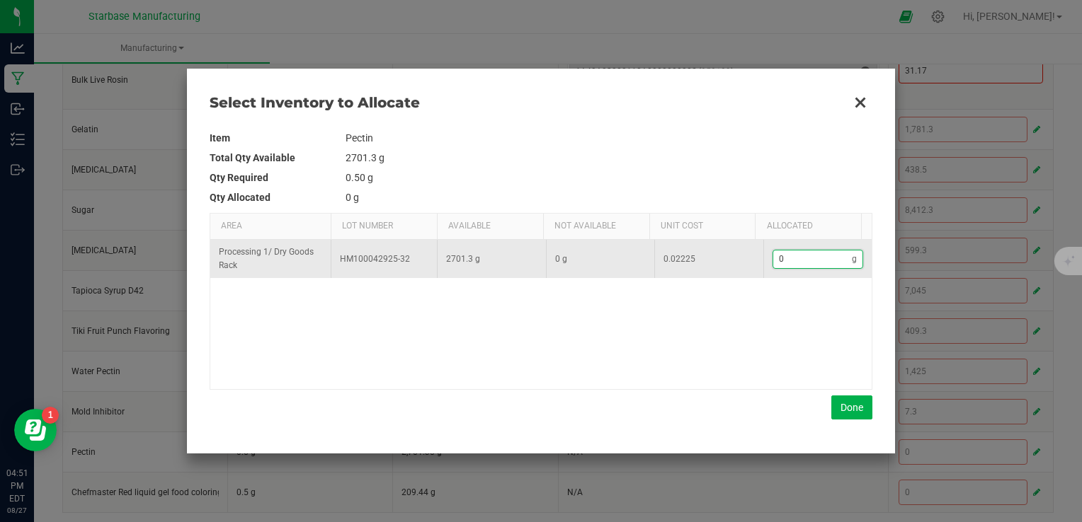
click at [790, 264] on input "0" at bounding box center [812, 260] width 79 height 18
type input "2"
type input "21"
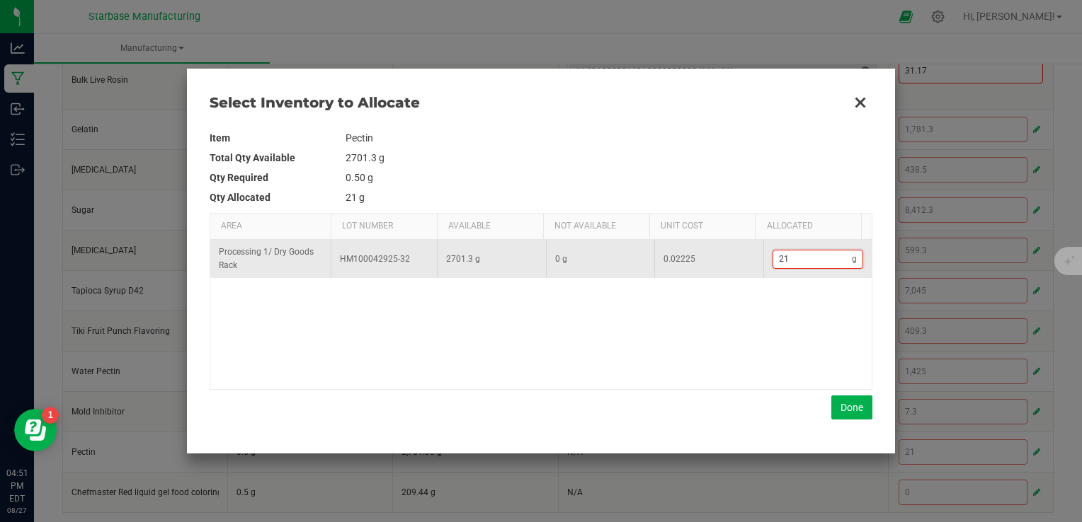
type input "219"
type input "219."
type input "219.3"
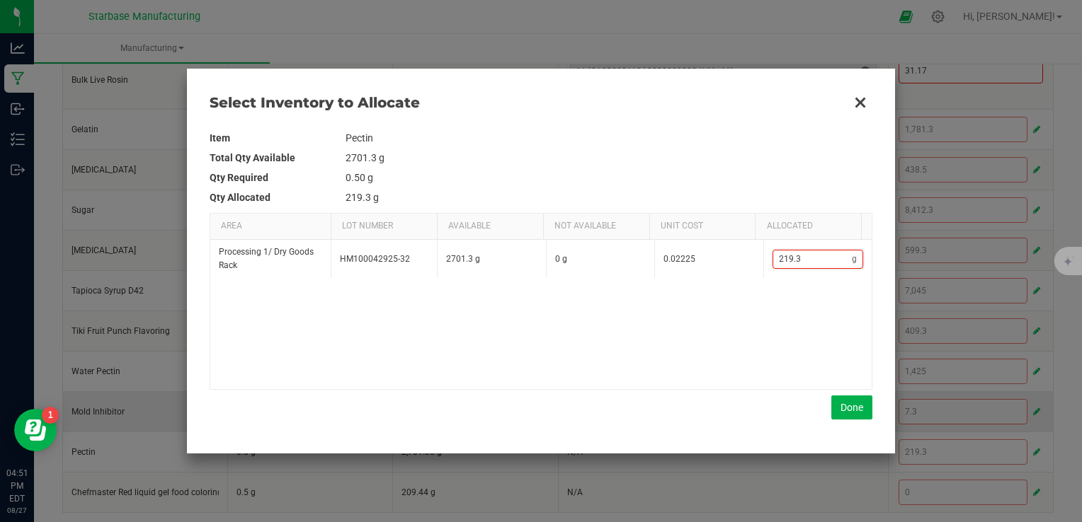
type input "219.3"
click at [849, 408] on button "Done" at bounding box center [851, 408] width 41 height 24
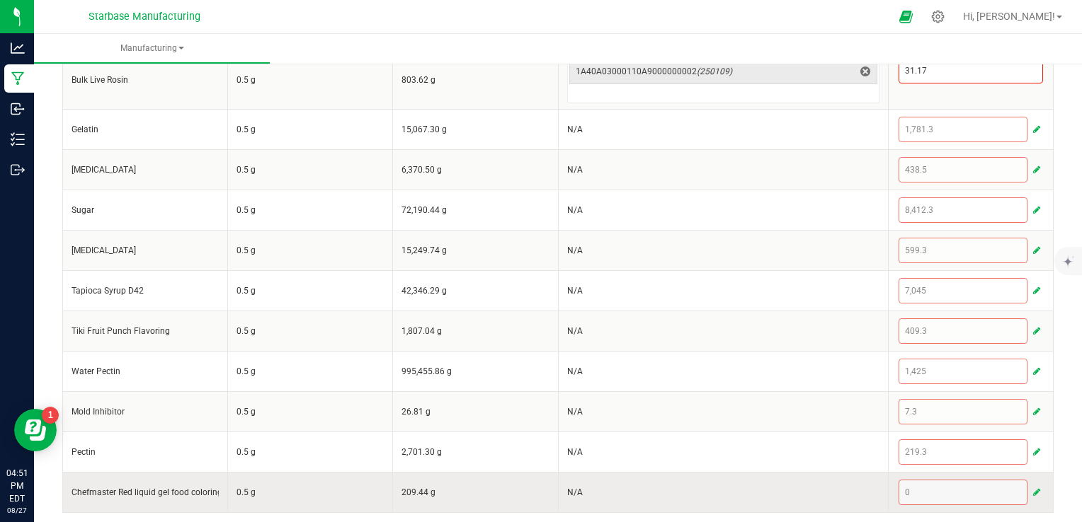
click at [1033, 488] on span "button" at bounding box center [1036, 492] width 7 height 11
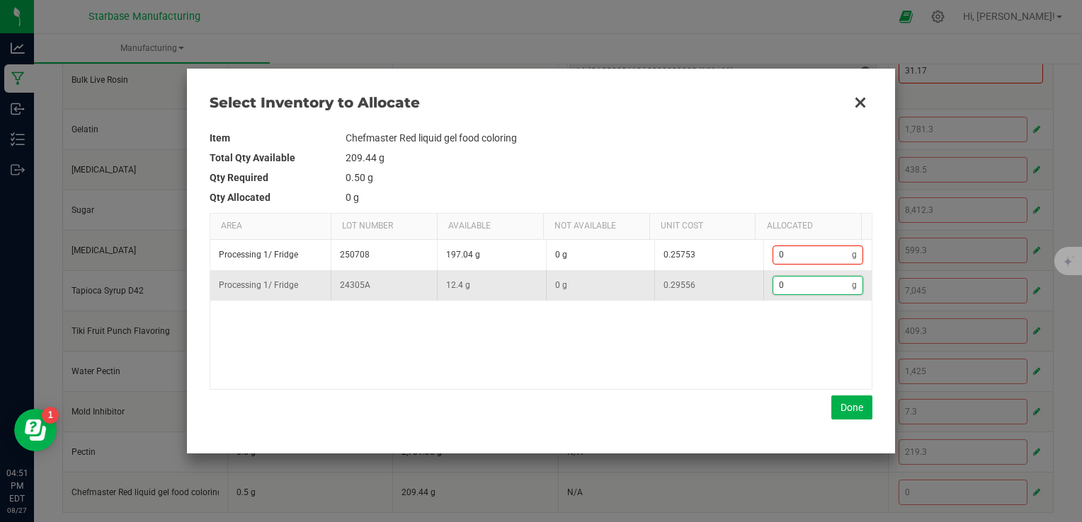
click at [794, 287] on input "0" at bounding box center [812, 286] width 79 height 18
type input "1"
type input "12"
type input "12."
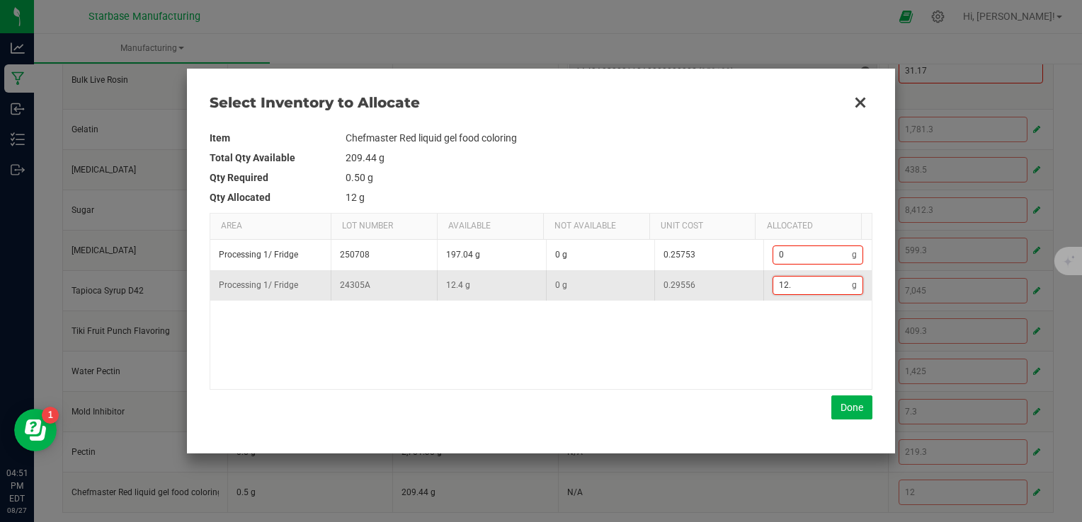
type input "12.4"
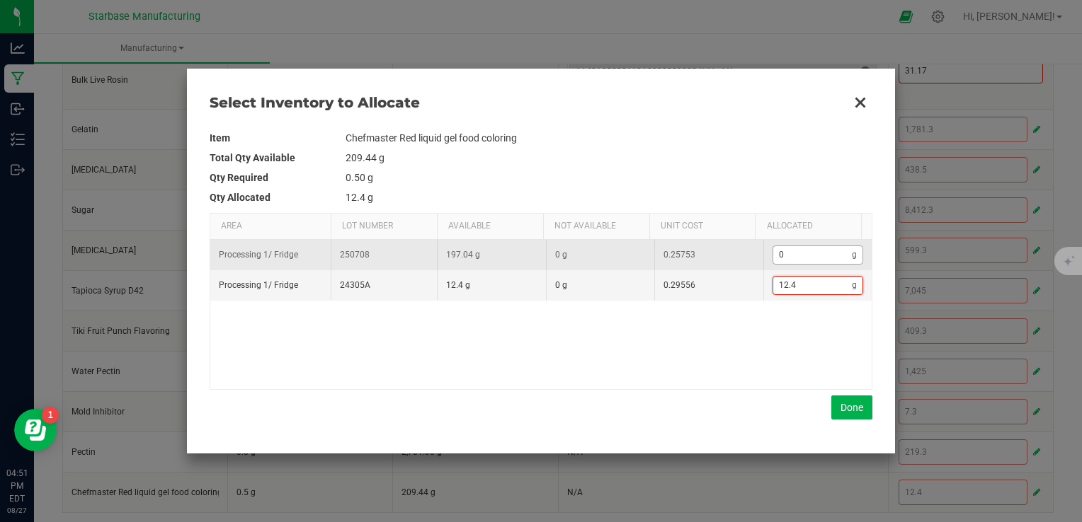
type input "12.4"
click at [793, 250] on input "0" at bounding box center [812, 255] width 79 height 18
type input "21.4"
type input "9."
type input "22"
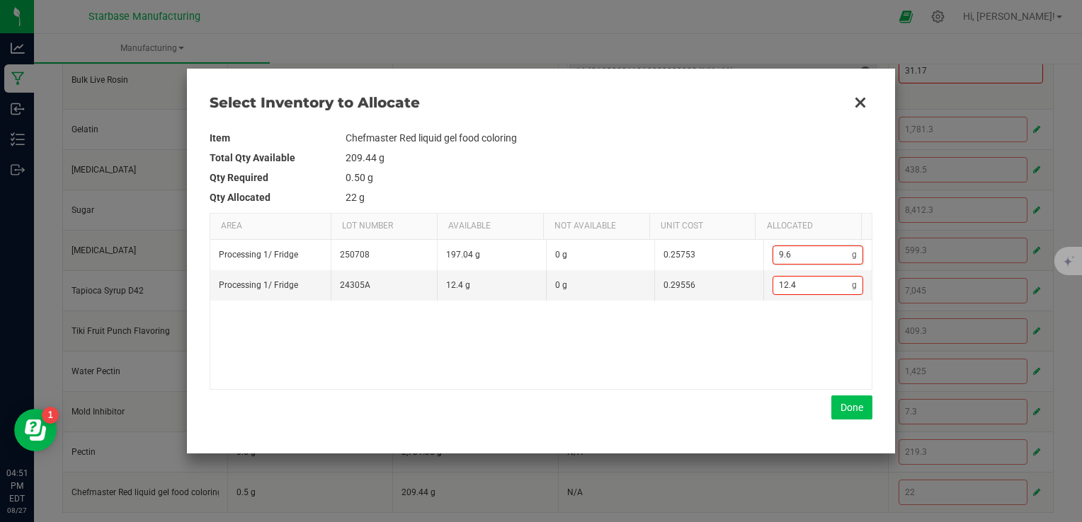
type input "9.6"
click at [855, 412] on button "Done" at bounding box center [851, 408] width 41 height 24
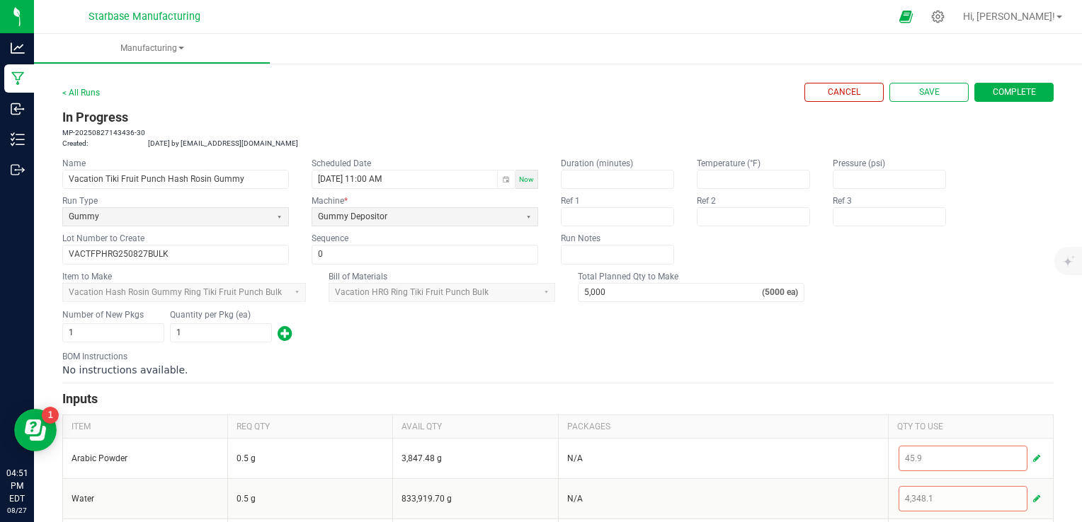
scroll to position [0, 0]
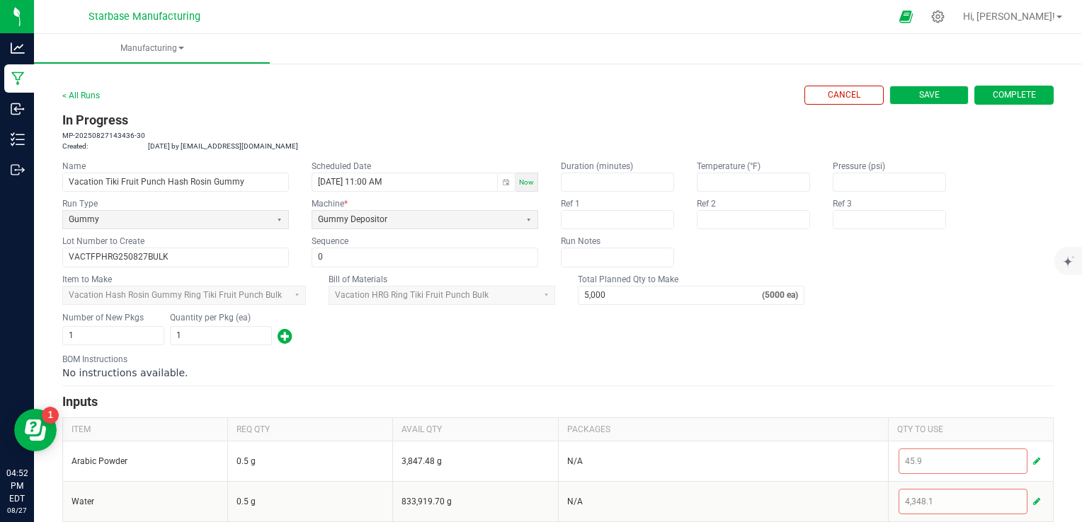
click at [938, 98] on button "Save" at bounding box center [928, 95] width 79 height 19
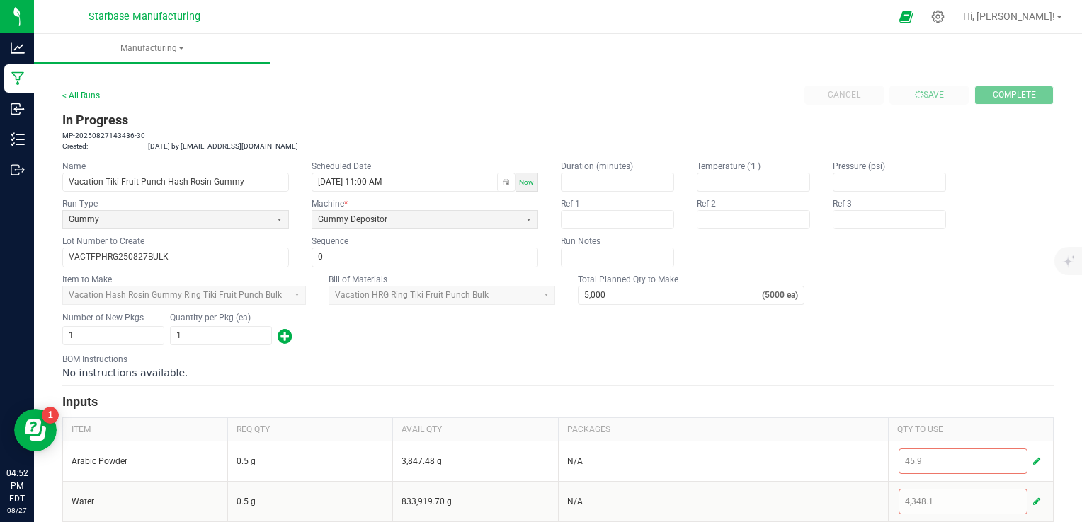
type input "0"
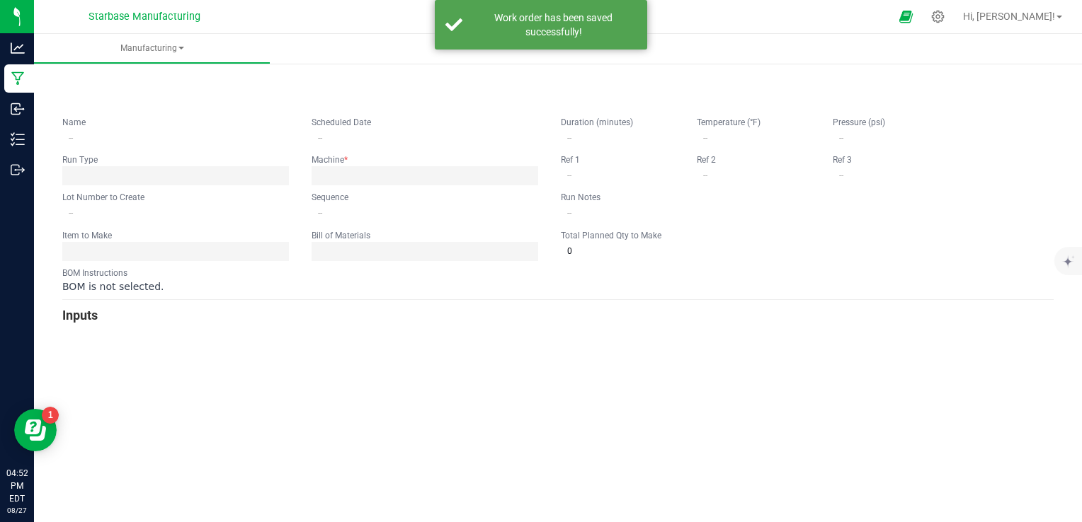
type input "Vacation Tiki Fruit Punch Hash Rosin Gummy"
type input "08/27/2025 11:00 AM"
type input "VACTFPHRG250827BULK"
type input "0"
type input "5,000"
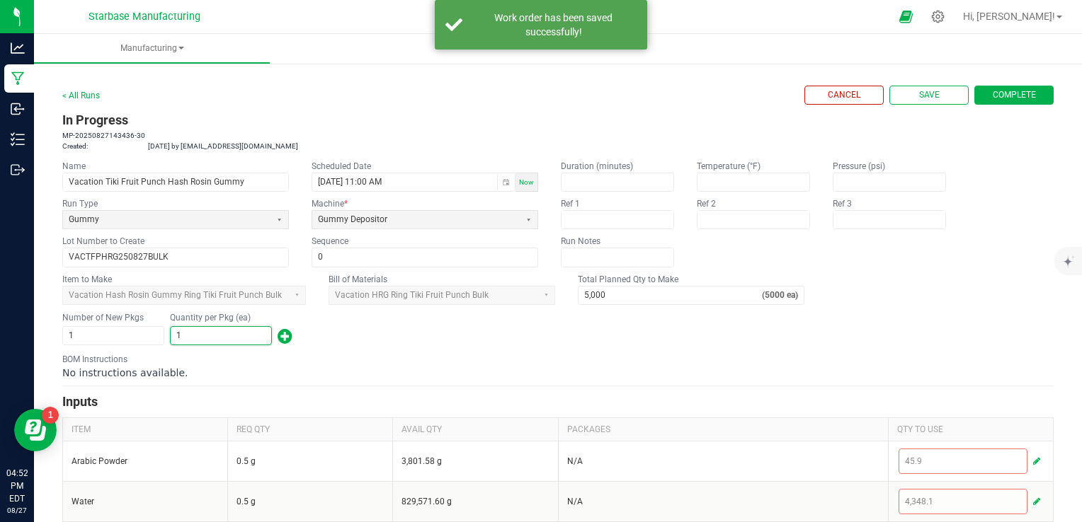
click at [225, 334] on input "1" at bounding box center [221, 336] width 101 height 18
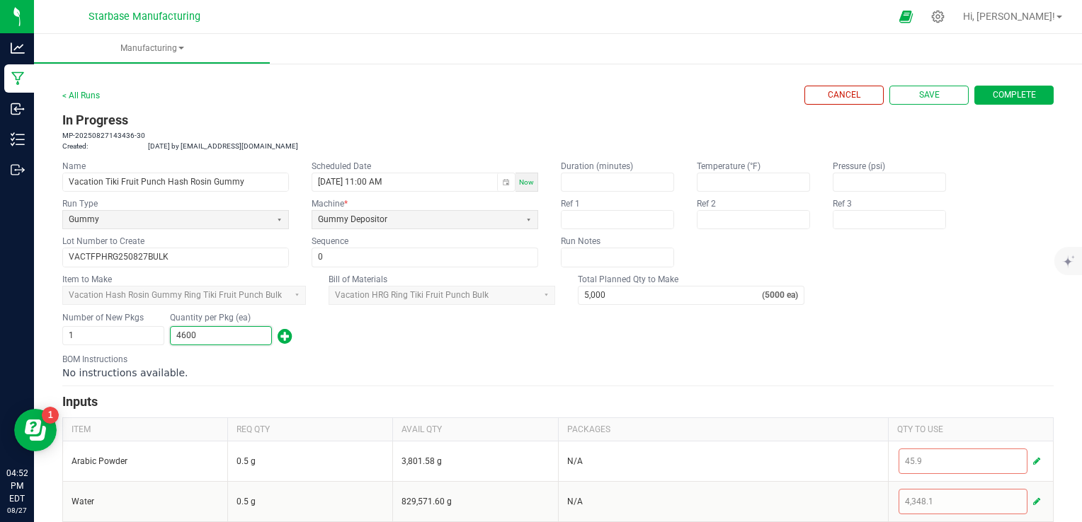
type input "4,600"
click at [353, 342] on div "Number of New Pkgs 1 Quantity per Pkg (ea) 4,600" at bounding box center [557, 329] width 991 height 37
click at [118, 248] on kendo-textbox "VACTFPHRG250827BULK" at bounding box center [175, 257] width 227 height 19
click at [119, 253] on input "VACTFPHRG250827BULK" at bounding box center [175, 257] width 225 height 18
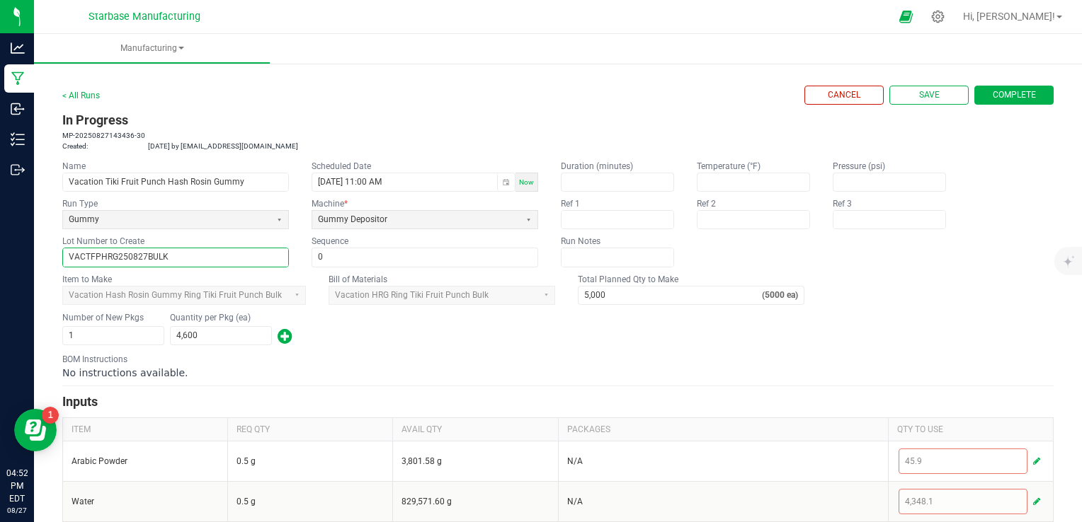
click at [119, 253] on input "VACTFPHRG250827BULK" at bounding box center [175, 257] width 225 height 18
click at [1029, 91] on button "Complete" at bounding box center [1013, 95] width 79 height 19
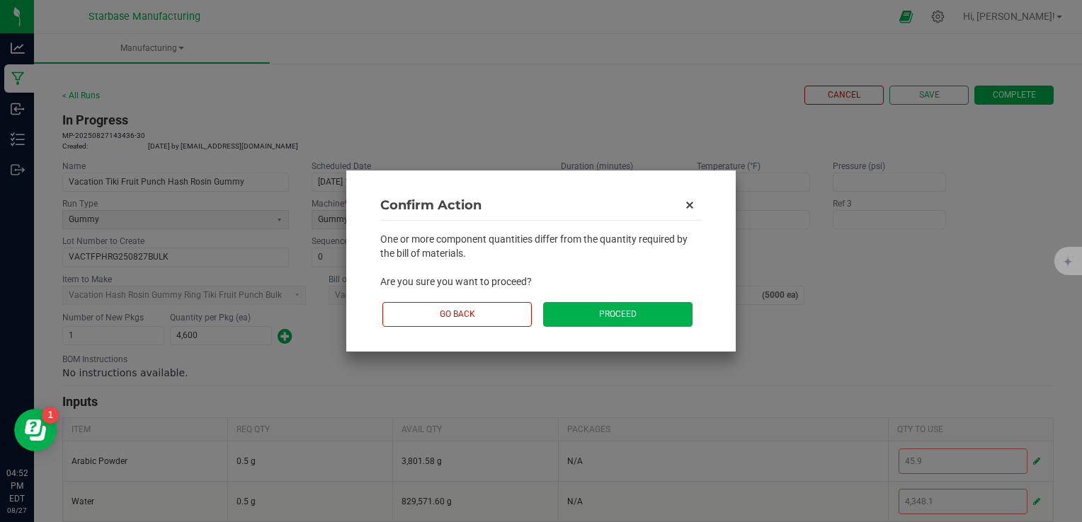
click at [656, 316] on button "Proceed" at bounding box center [617, 314] width 149 height 25
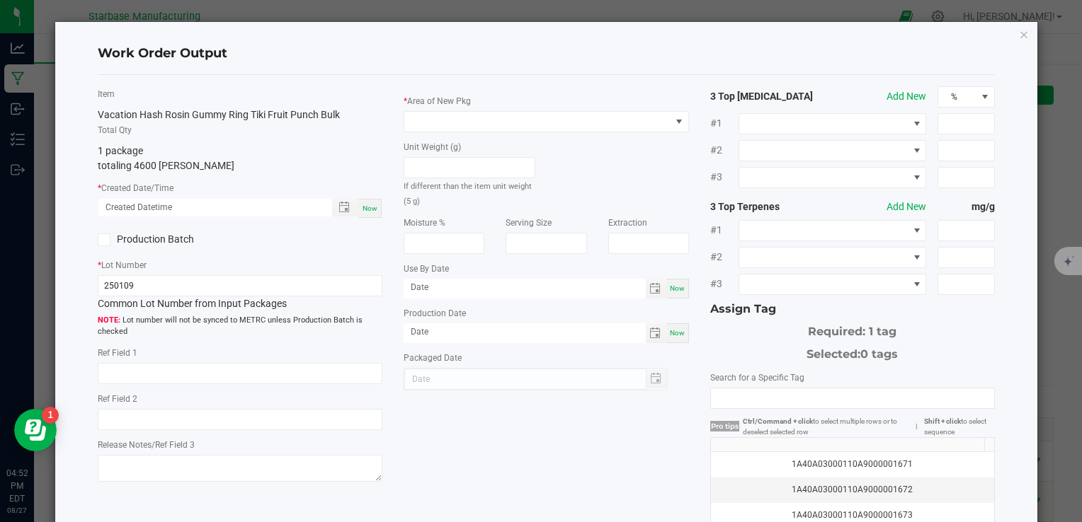
click at [367, 209] on span "Now" at bounding box center [369, 209] width 15 height 8
type input "08/27/2025 4:52 PM"
type input "[DATE]"
click at [144, 291] on input "250109" at bounding box center [240, 285] width 285 height 21
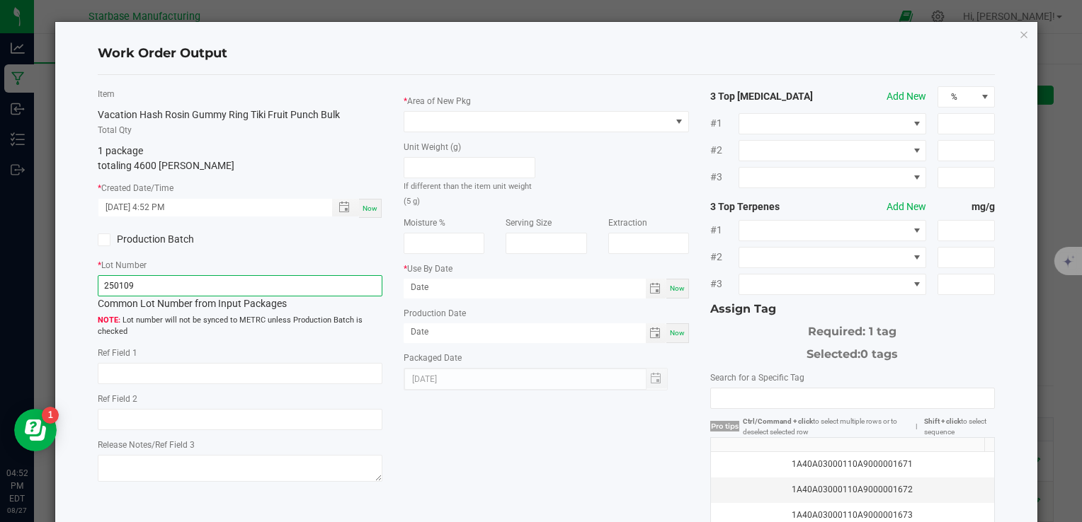
paste input "VACTFPHRG250827BULK"
type input "VACTFPHRG250827BULK"
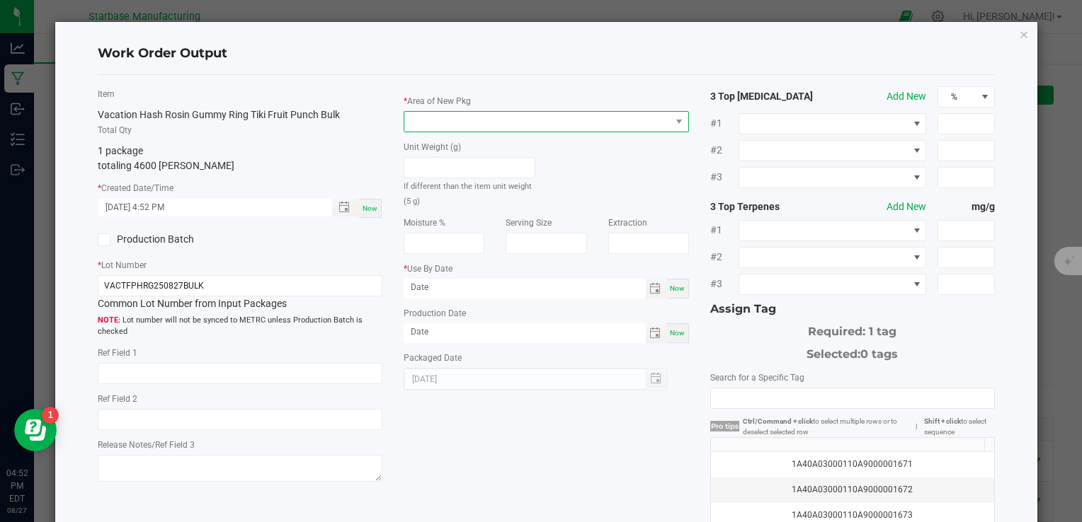
drag, startPoint x: 473, startPoint y: 112, endPoint x: 472, endPoint y: 119, distance: 7.1
click at [472, 118] on span at bounding box center [536, 122] width 265 height 20
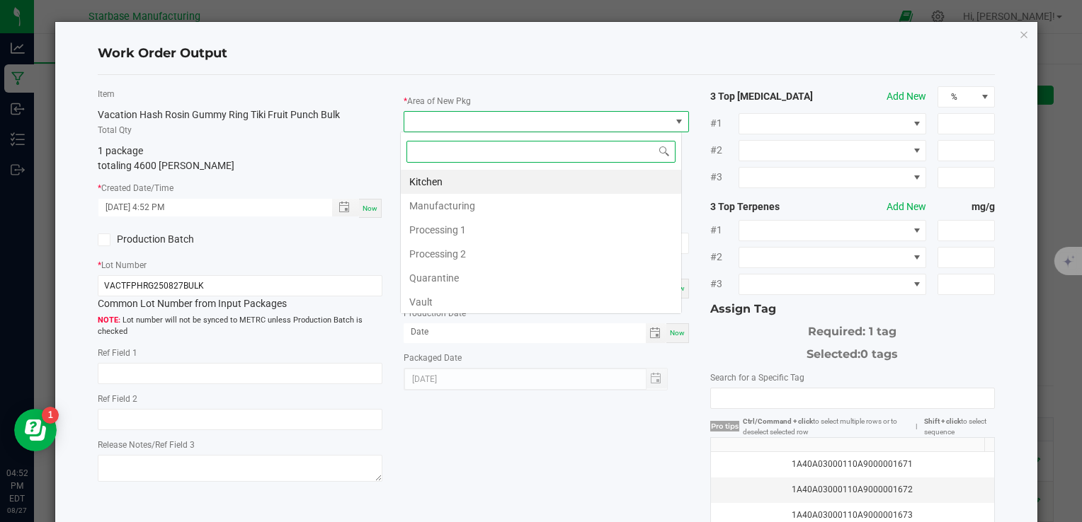
scroll to position [21, 282]
click at [456, 300] on li "Vault" at bounding box center [541, 302] width 280 height 24
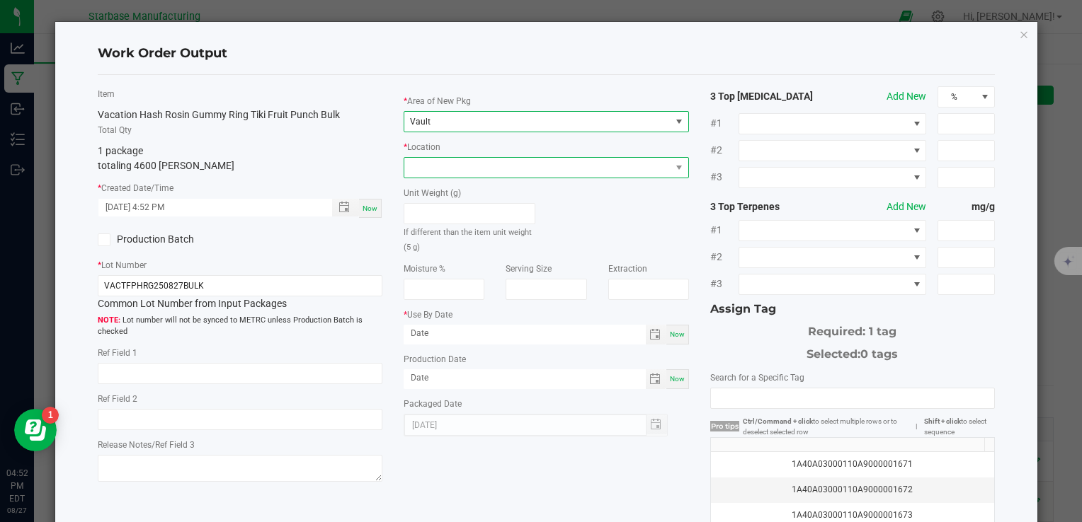
click at [440, 166] on span at bounding box center [536, 168] width 265 height 20
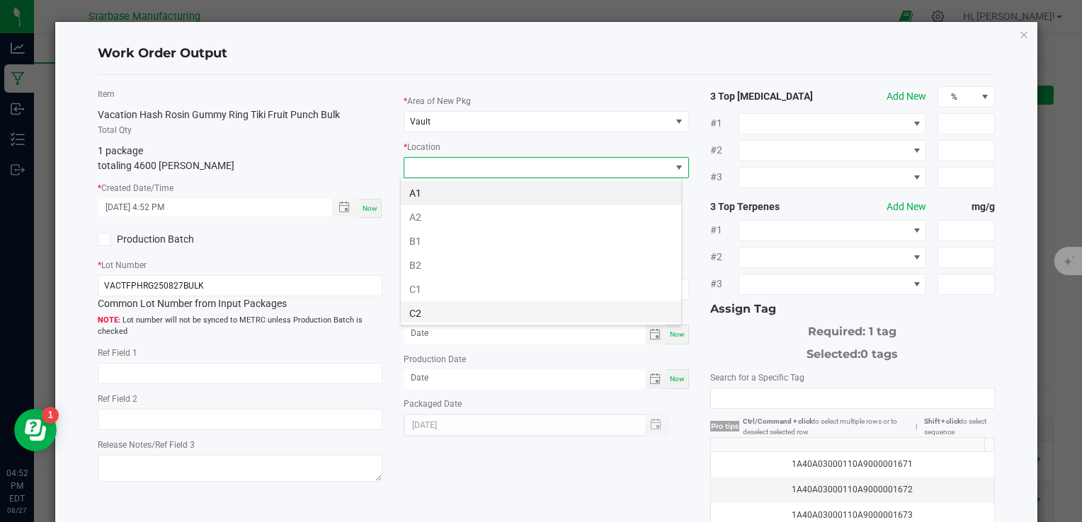
click at [434, 310] on li "C2" at bounding box center [541, 314] width 280 height 24
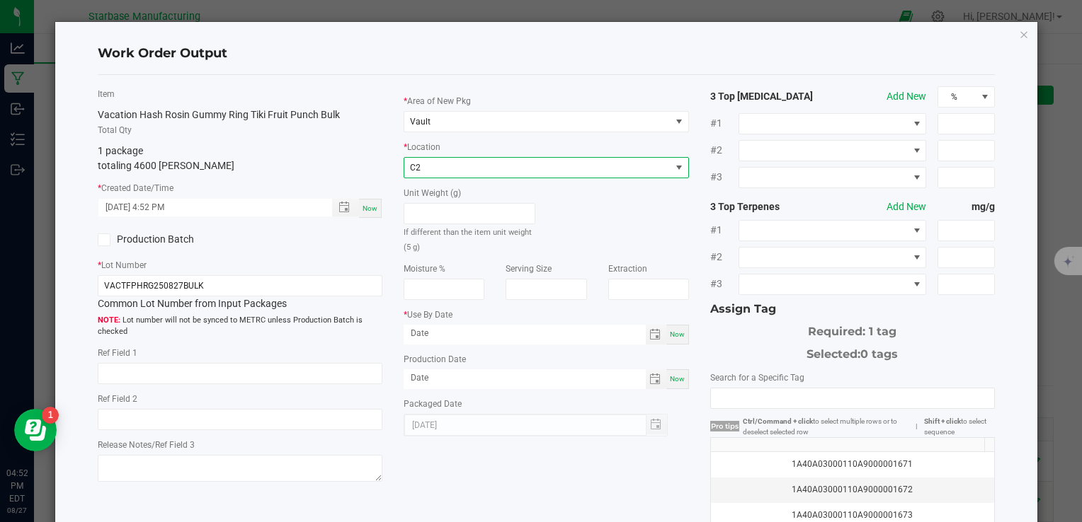
click at [666, 379] on div "Now" at bounding box center [677, 380] width 23 height 20
type input "[DATE]"
click at [649, 339] on span "Toggle calendar" at bounding box center [654, 334] width 11 height 11
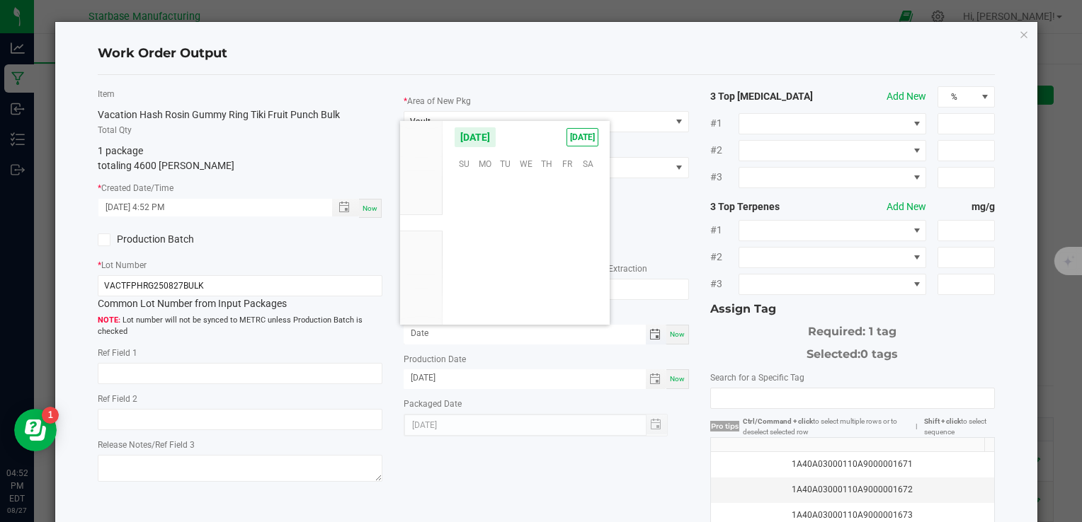
scroll to position [229467, 0]
click at [423, 236] on span "Sep" at bounding box center [421, 240] width 14 height 10
click at [525, 185] on span "3" at bounding box center [525, 185] width 21 height 22
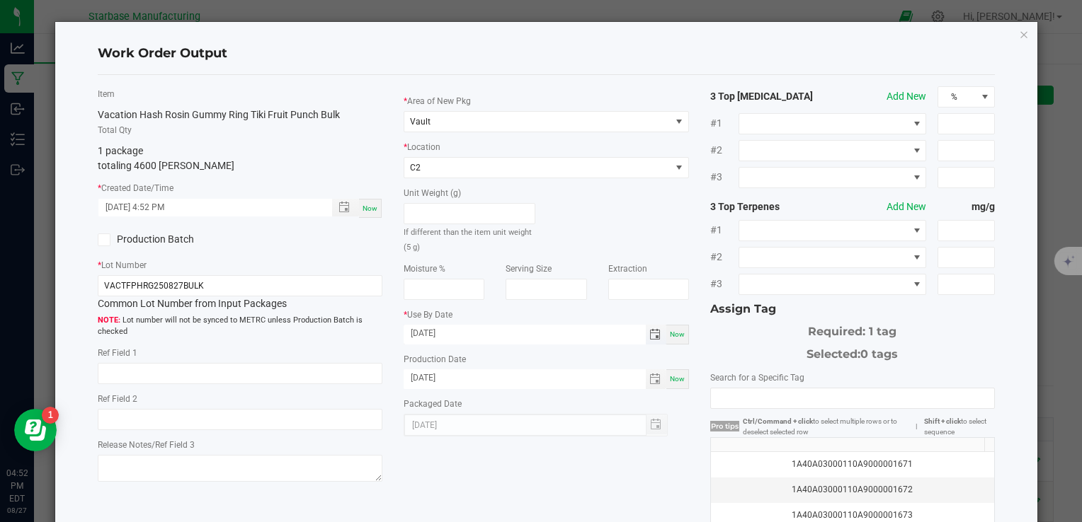
click at [474, 329] on input "09/03/2025" at bounding box center [523, 334] width 241 height 18
type input "09/03/2026"
click at [546, 313] on div "* Use By Date 09/03/2026 Now" at bounding box center [545, 326] width 285 height 38
click at [107, 240] on icon at bounding box center [104, 240] width 9 height 0
click at [0, 0] on input "Production Batch" at bounding box center [0, 0] width 0 height 0
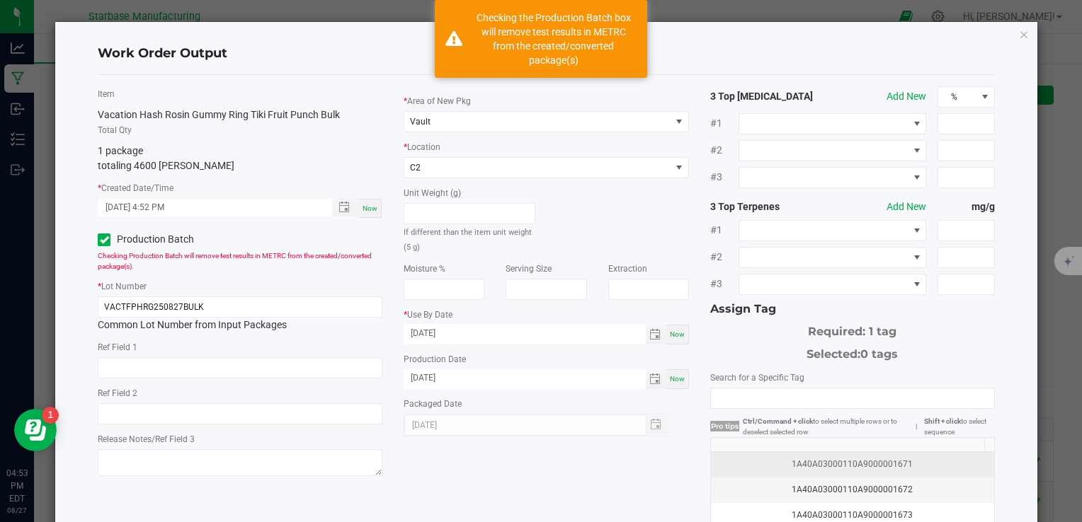
click at [828, 467] on div "1A40A03000110A9000001671" at bounding box center [852, 464] width 266 height 13
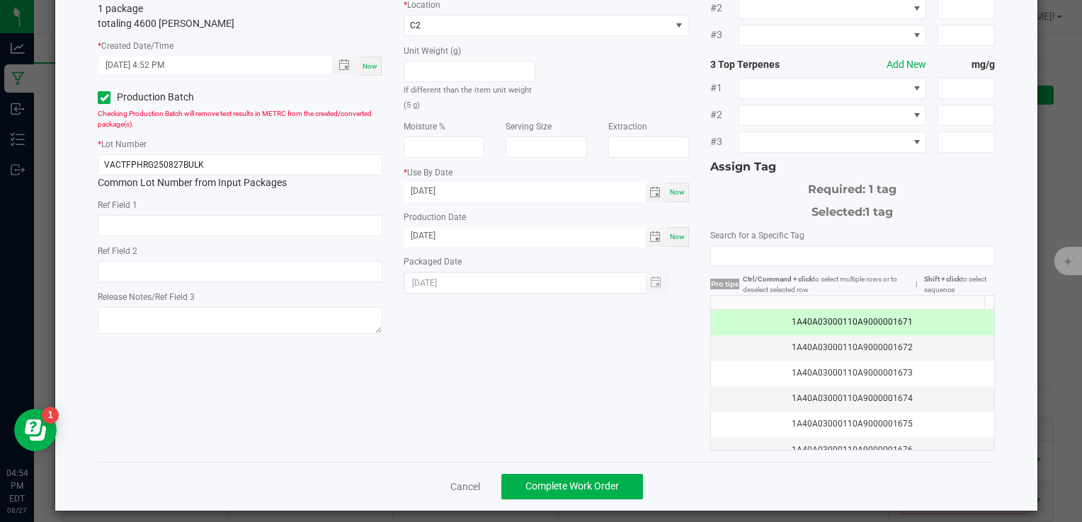
scroll to position [150, 0]
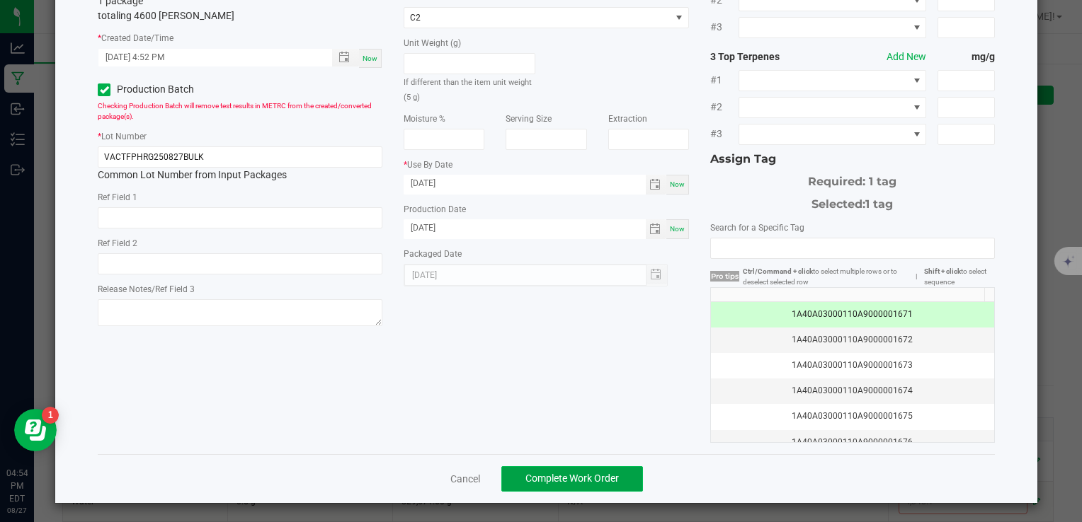
click at [600, 476] on span "Complete Work Order" at bounding box center [571, 478] width 93 height 11
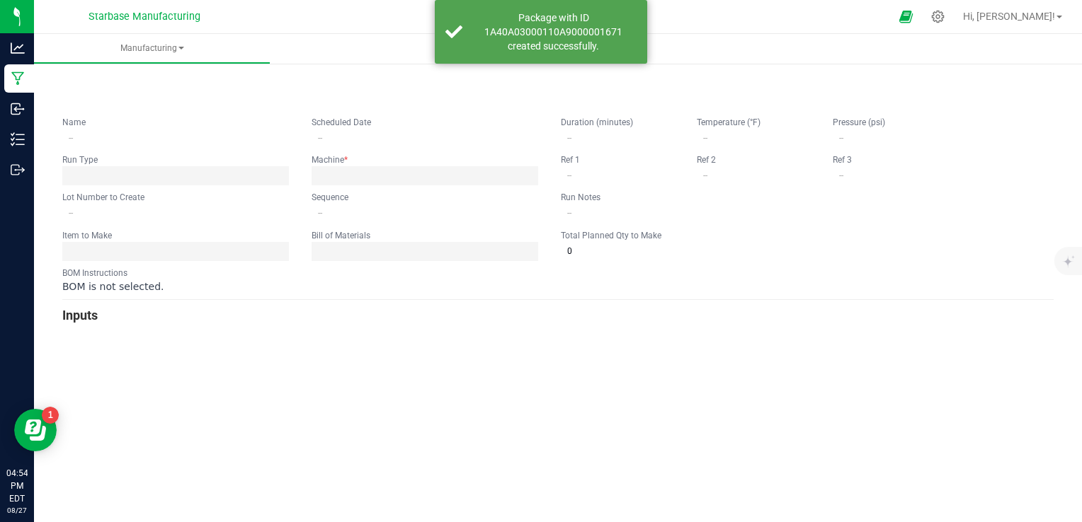
type input "Vacation Tiki Fruit Punch Hash Rosin Gummy"
type input "08/27/2025 11:00 AM"
type input "VACTFPHRG250827BULK"
type input "0"
type input "5,000"
